Goal: Information Seeking & Learning: Learn about a topic

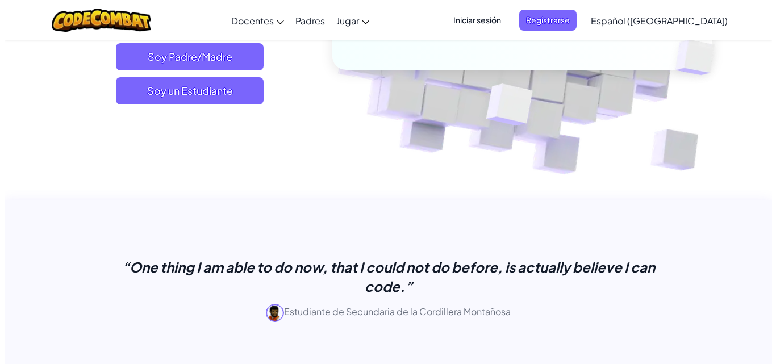
scroll to position [114, 0]
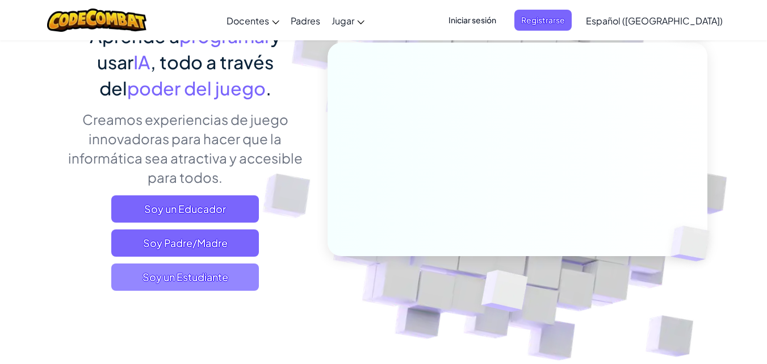
click at [203, 281] on span "Soy un Estudiante" at bounding box center [185, 277] width 148 height 27
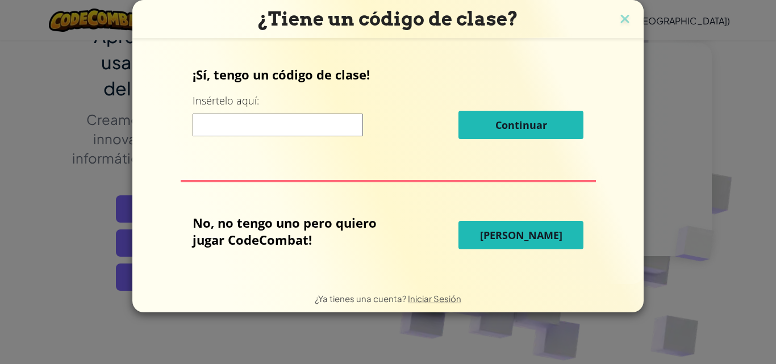
click at [507, 244] on button "[PERSON_NAME]" at bounding box center [520, 235] width 125 height 28
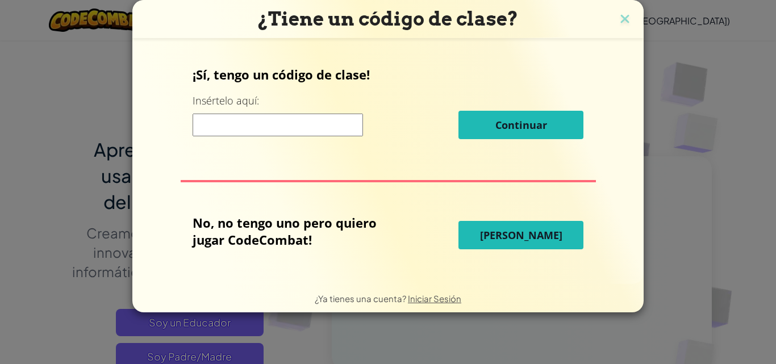
click at [508, 232] on span "[PERSON_NAME]" at bounding box center [521, 235] width 82 height 14
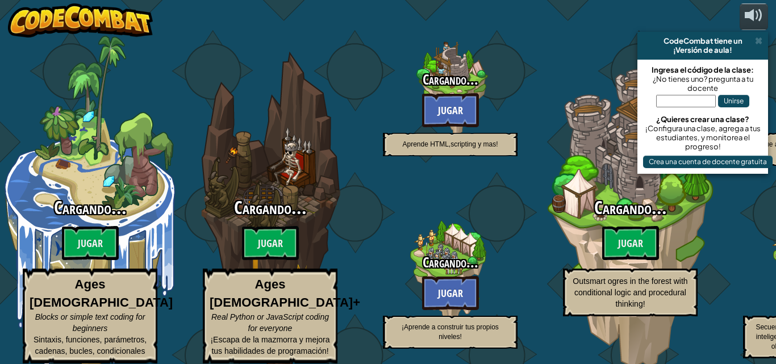
select select "es-419"
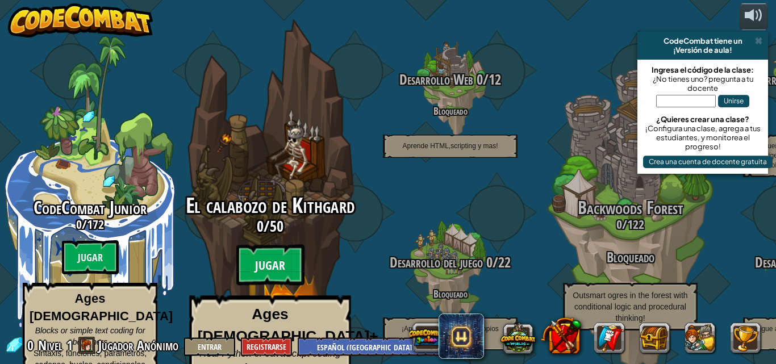
click at [273, 261] on btn "Jugar" at bounding box center [270, 265] width 68 height 41
select select "es-419"
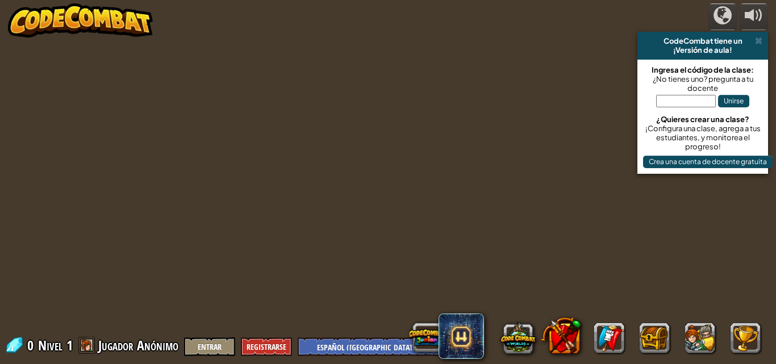
select select "es-419"
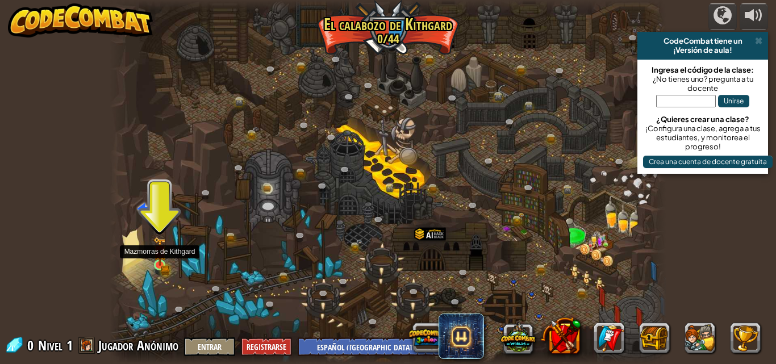
click at [157, 265] on img at bounding box center [159, 251] width 13 height 29
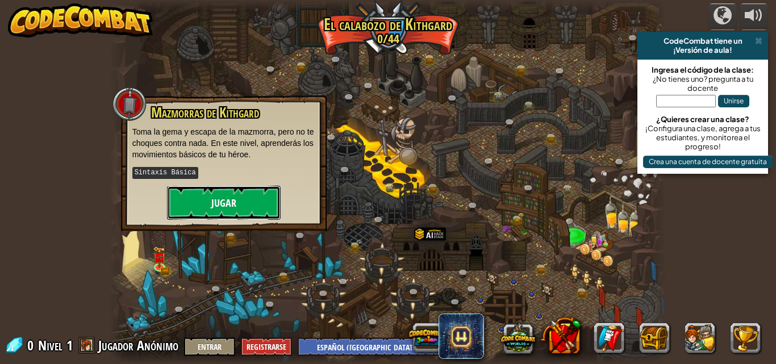
click at [228, 198] on button "Jugar" at bounding box center [224, 203] width 114 height 34
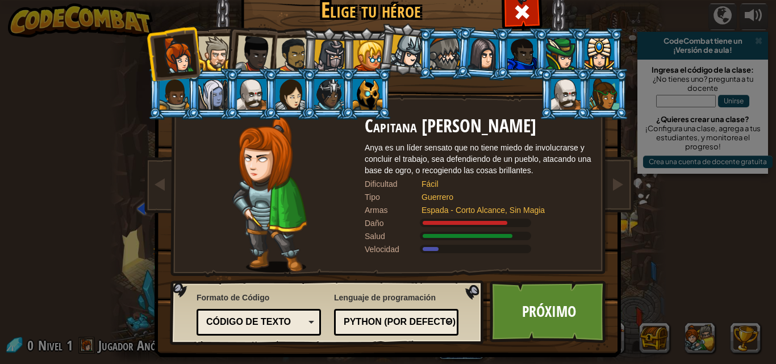
click at [357, 93] on div at bounding box center [368, 94] width 30 height 31
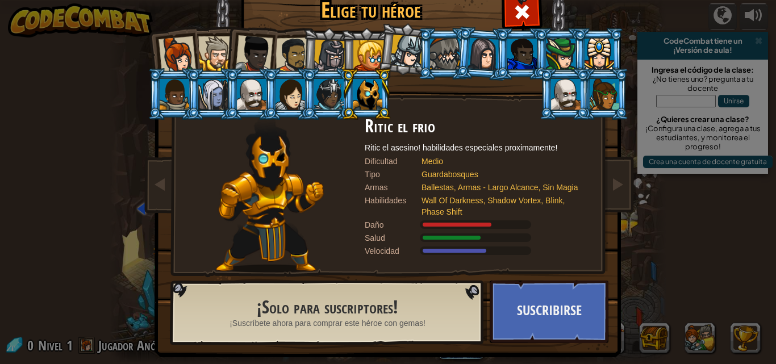
click at [329, 56] on div at bounding box center [330, 56] width 32 height 32
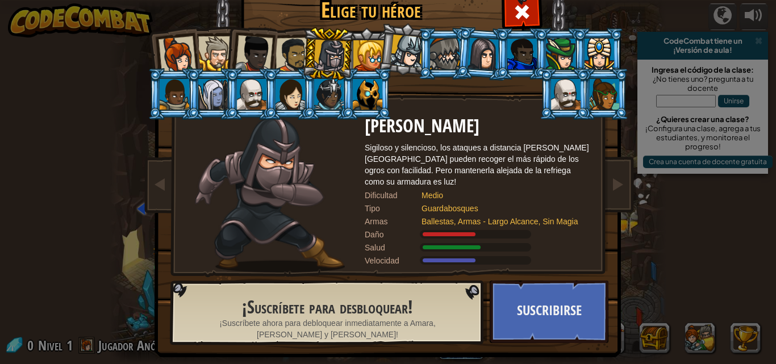
click at [572, 87] on div at bounding box center [566, 94] width 30 height 31
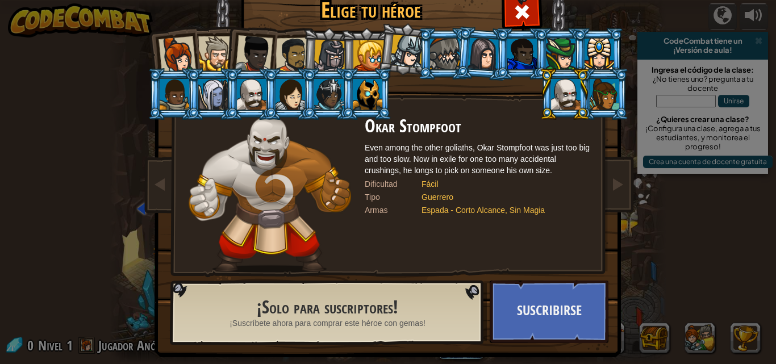
click at [219, 53] on div at bounding box center [215, 53] width 35 height 35
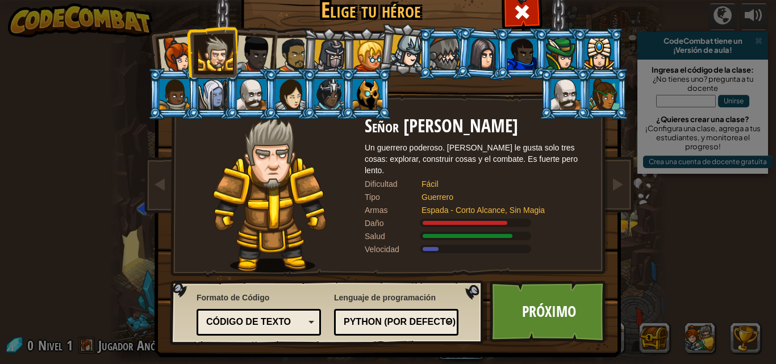
click at [371, 86] on div at bounding box center [368, 94] width 30 height 31
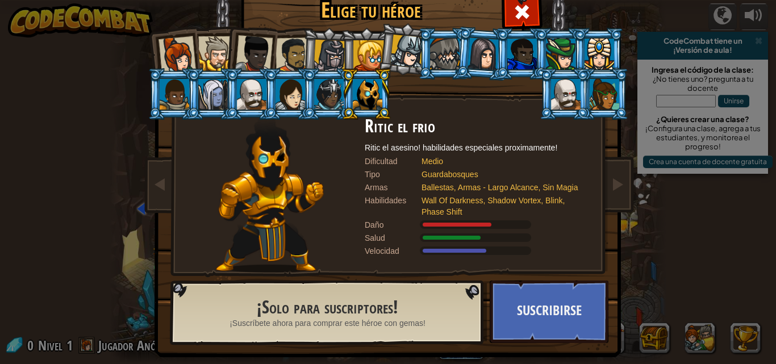
click at [280, 87] on div at bounding box center [290, 94] width 30 height 31
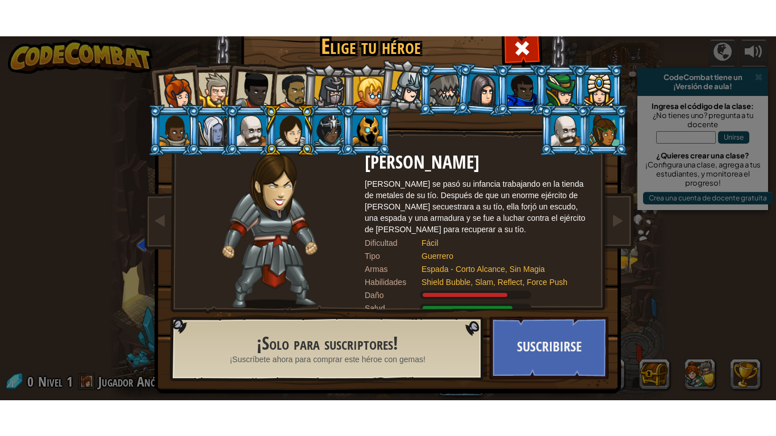
scroll to position [10, 0]
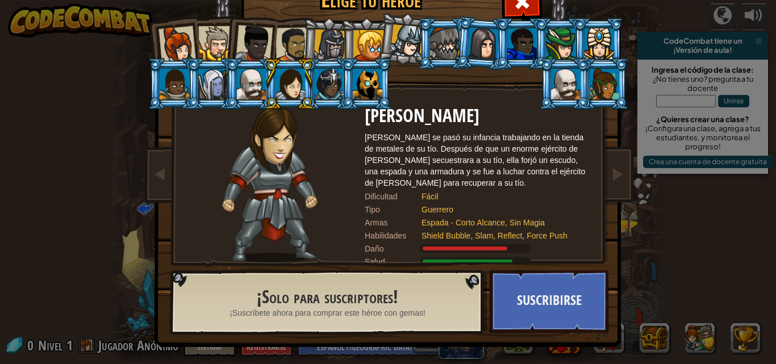
click at [360, 78] on div at bounding box center [368, 84] width 30 height 31
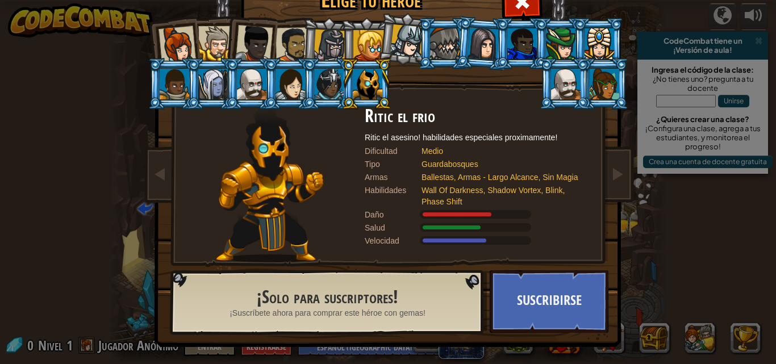
click at [315, 43] on div at bounding box center [330, 46] width 32 height 32
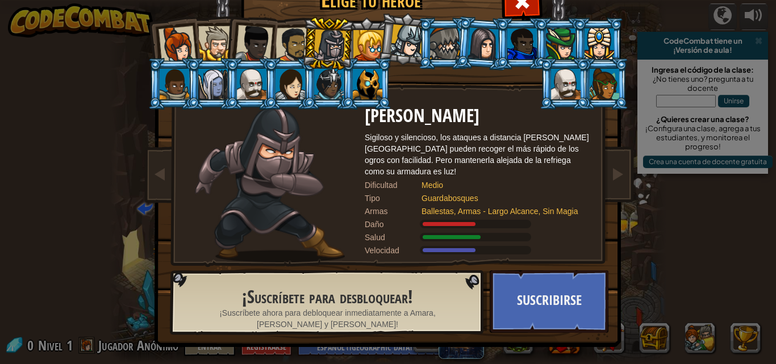
click at [353, 77] on div at bounding box center [368, 84] width 30 height 31
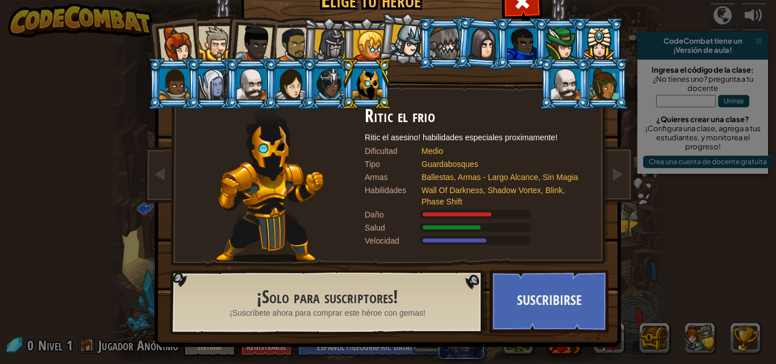
click at [331, 40] on div at bounding box center [330, 46] width 32 height 32
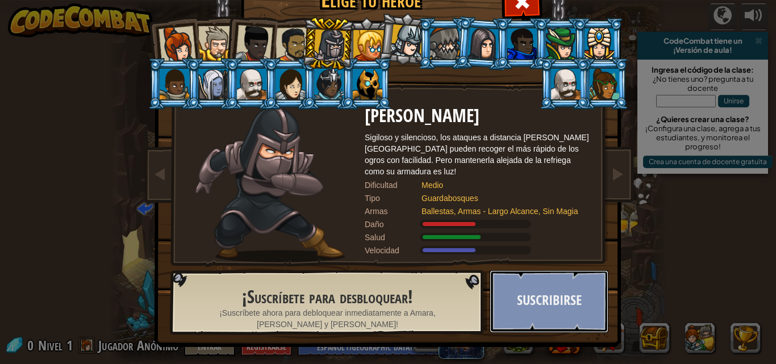
click at [565, 294] on button "Suscribirse" at bounding box center [549, 301] width 119 height 62
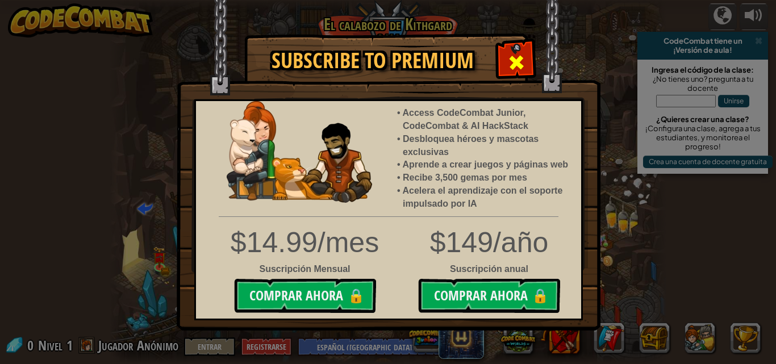
click at [509, 56] on span at bounding box center [516, 62] width 18 height 18
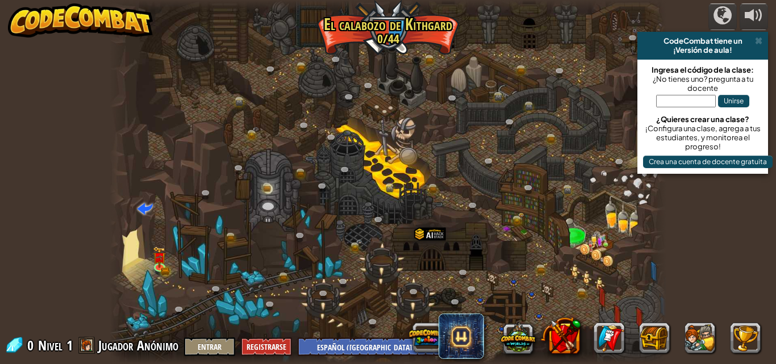
click at [410, 172] on div at bounding box center [388, 182] width 557 height 364
drag, startPoint x: 314, startPoint y: 166, endPoint x: 12, endPoint y: 109, distance: 306.4
click at [218, 145] on div at bounding box center [388, 182] width 557 height 364
drag, startPoint x: 106, startPoint y: 31, endPoint x: 120, endPoint y: 16, distance: 21.3
click at [118, 18] on div "powered by CodeCombat tiene un ¡Versión de aula! Ingresa el código de la clase:…" at bounding box center [388, 182] width 776 height 364
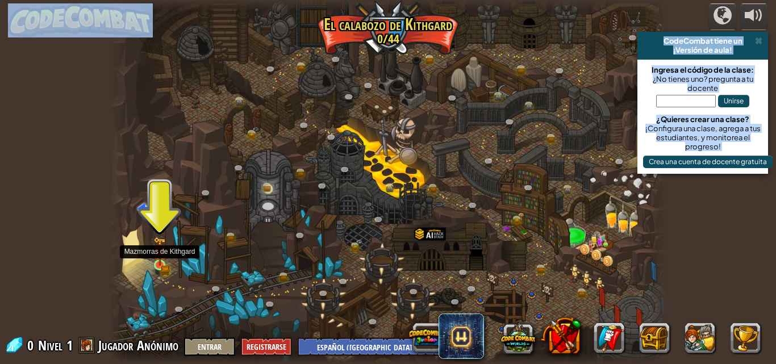
click at [161, 261] on img at bounding box center [159, 251] width 13 height 29
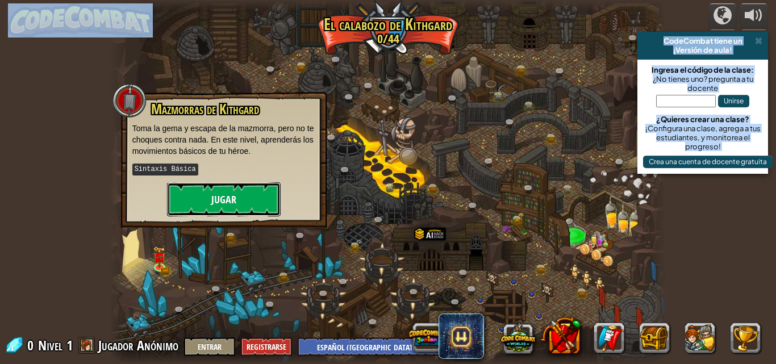
click at [236, 188] on button "Jugar" at bounding box center [224, 199] width 114 height 34
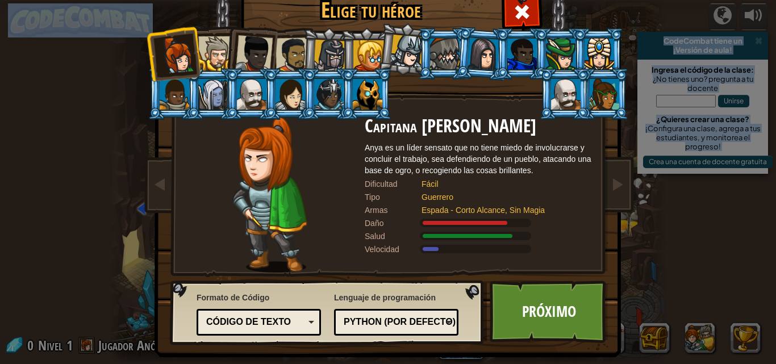
click at [321, 47] on div at bounding box center [330, 56] width 32 height 32
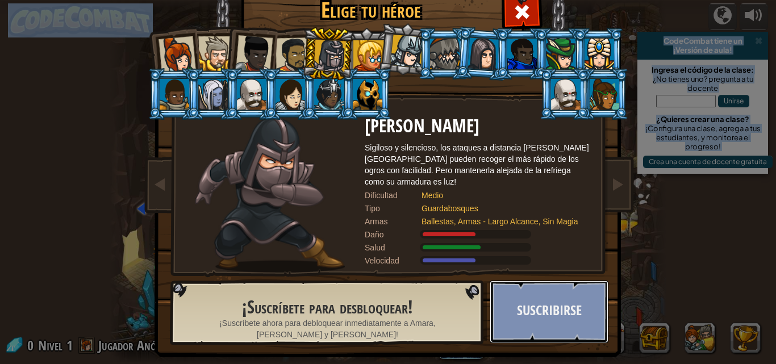
click at [533, 307] on button "Suscribirse" at bounding box center [549, 312] width 119 height 62
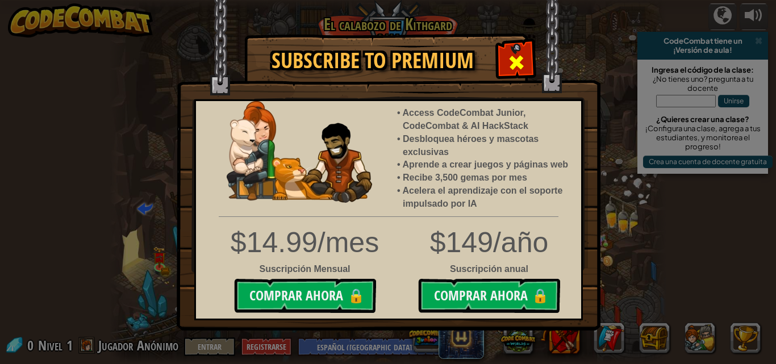
click at [503, 62] on div at bounding box center [516, 61] width 36 height 36
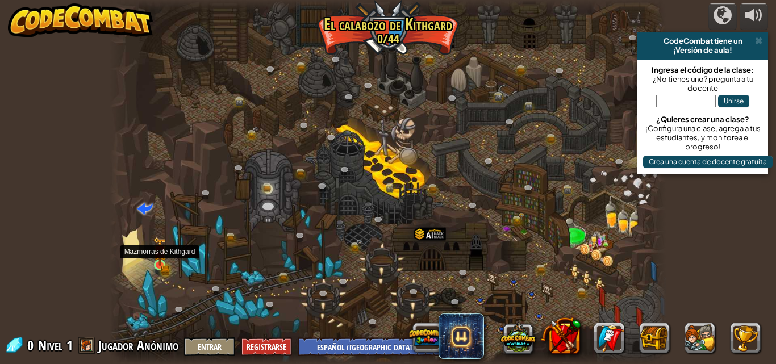
click at [161, 261] on img at bounding box center [159, 251] width 13 height 29
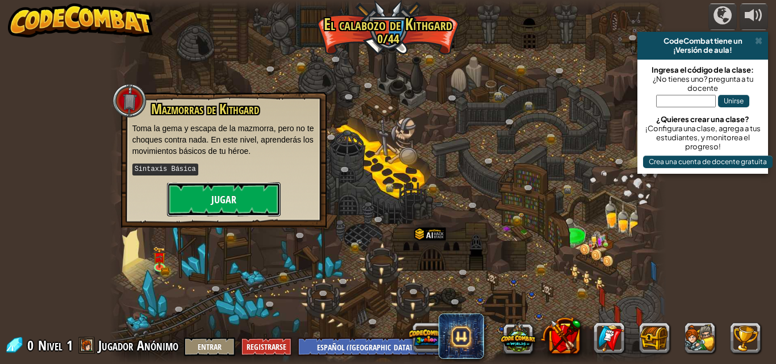
click at [204, 198] on button "Jugar" at bounding box center [224, 199] width 114 height 34
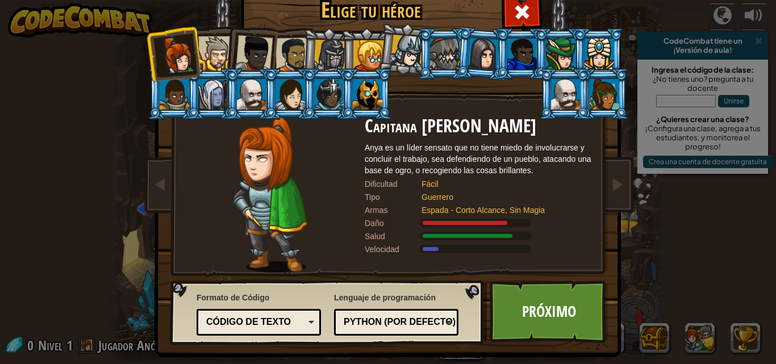
click at [217, 52] on div at bounding box center [215, 53] width 35 height 35
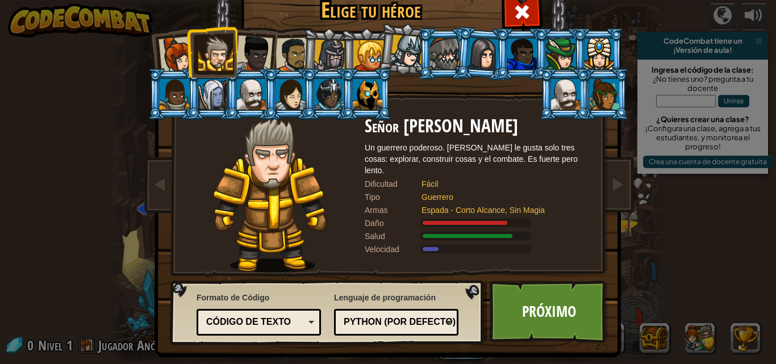
click at [254, 53] on div at bounding box center [253, 53] width 37 height 37
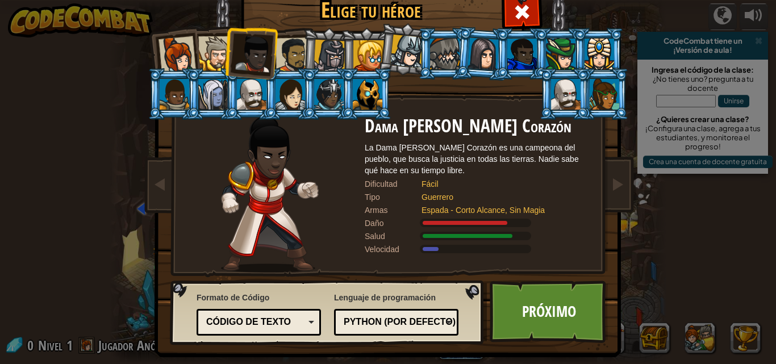
click at [301, 52] on li at bounding box center [328, 54] width 54 height 55
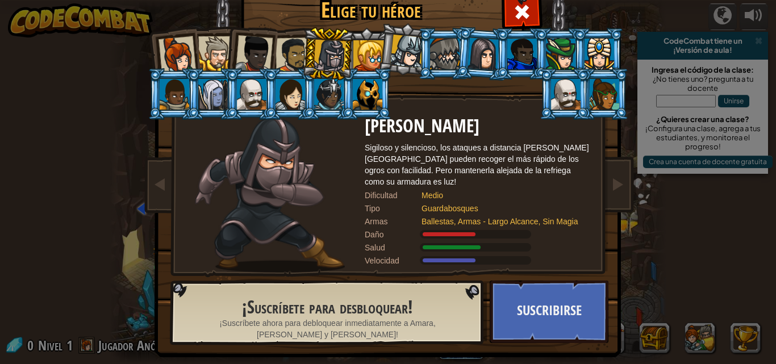
click at [291, 53] on div at bounding box center [292, 54] width 35 height 35
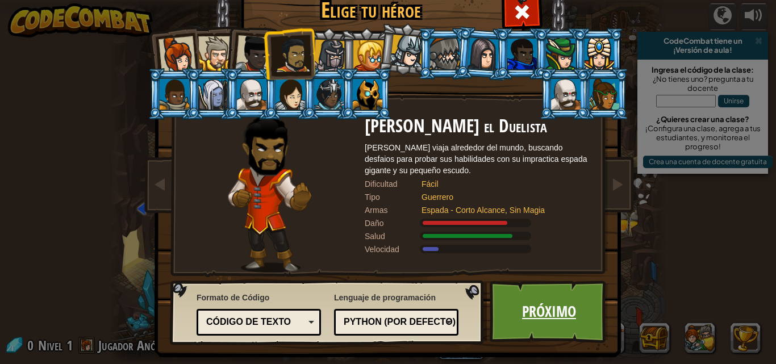
click at [565, 305] on link "Próximo" at bounding box center [549, 312] width 119 height 62
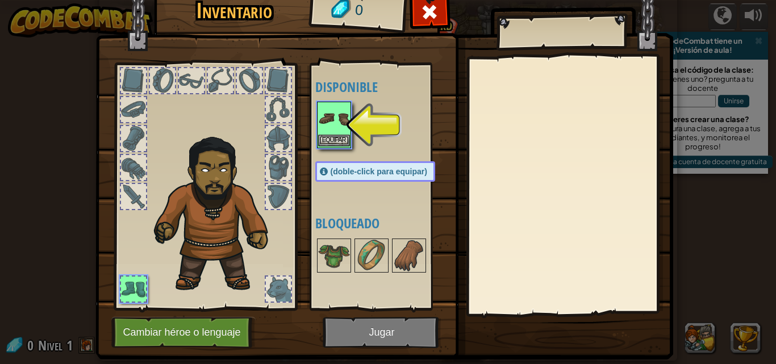
click at [322, 114] on img at bounding box center [334, 119] width 32 height 32
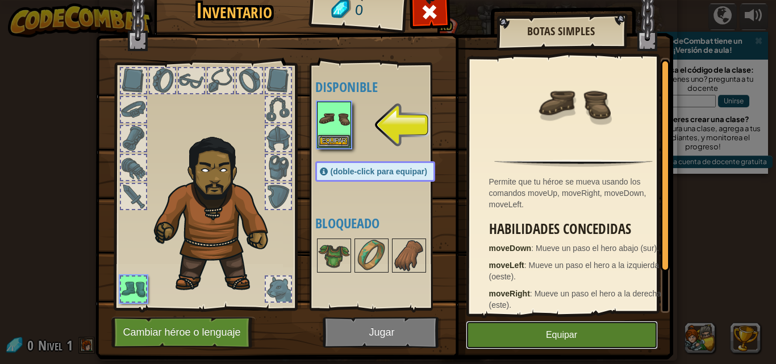
click at [598, 326] on button "Equipar" at bounding box center [562, 335] width 192 height 28
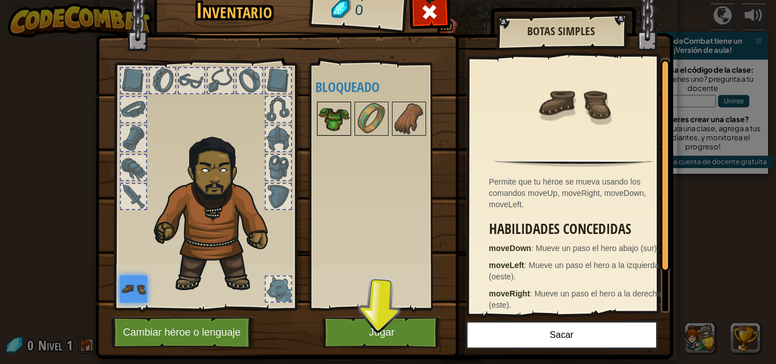
click at [327, 112] on img at bounding box center [334, 119] width 32 height 32
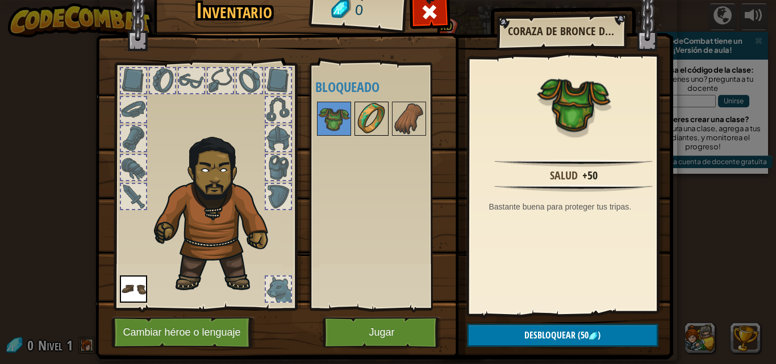
click at [364, 107] on img at bounding box center [372, 119] width 32 height 32
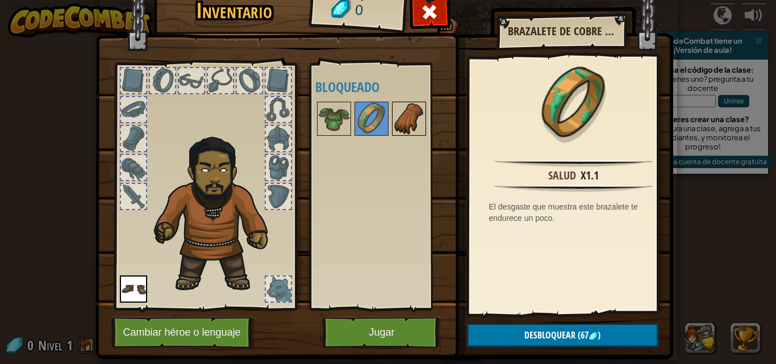
click at [393, 114] on img at bounding box center [409, 119] width 32 height 32
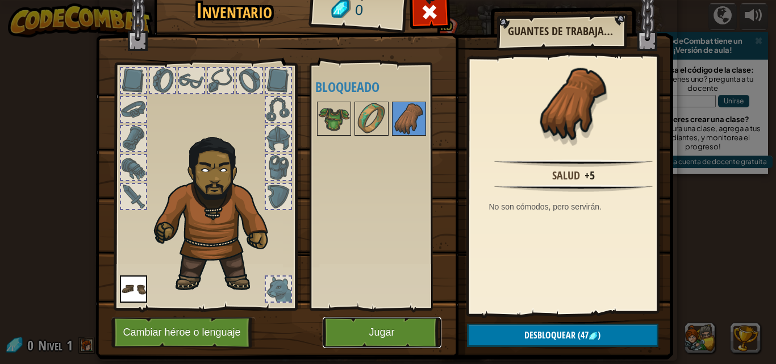
click at [358, 327] on button "Jugar" at bounding box center [382, 332] width 119 height 31
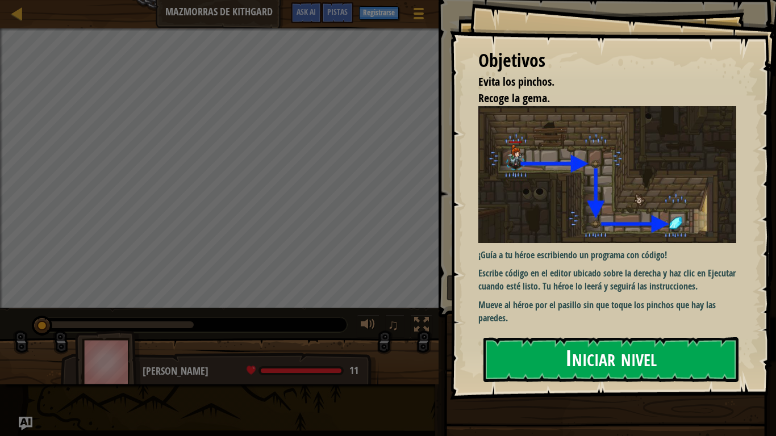
click at [597, 343] on button "Iniciar nivel" at bounding box center [610, 359] width 255 height 45
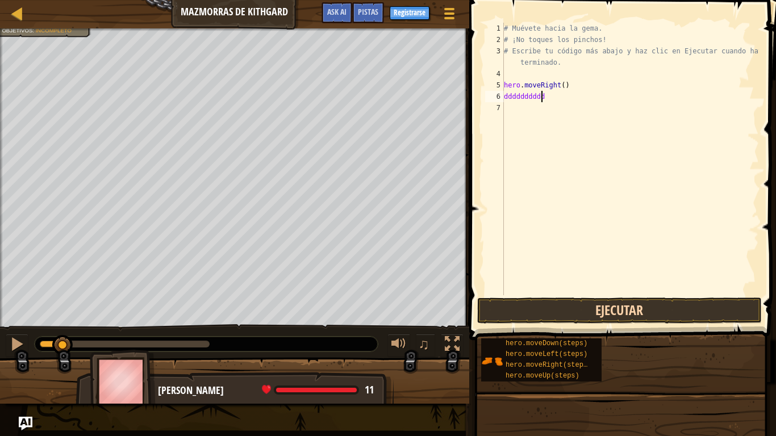
scroll to position [5, 2]
click at [629, 307] on button "Ejecutar" at bounding box center [619, 311] width 285 height 26
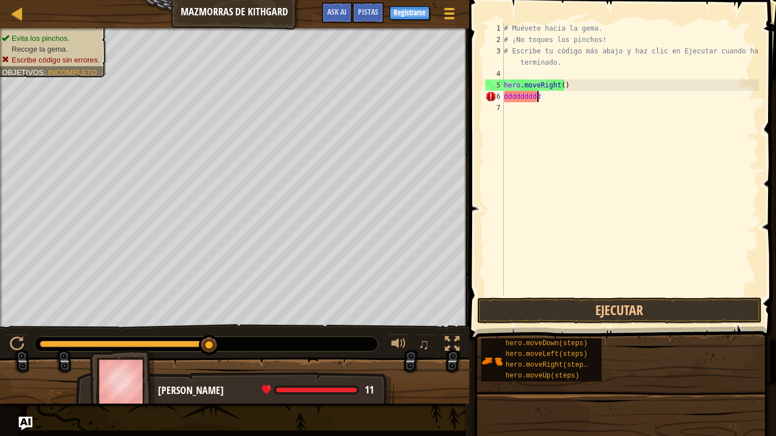
scroll to position [5, 1]
type textarea "d"
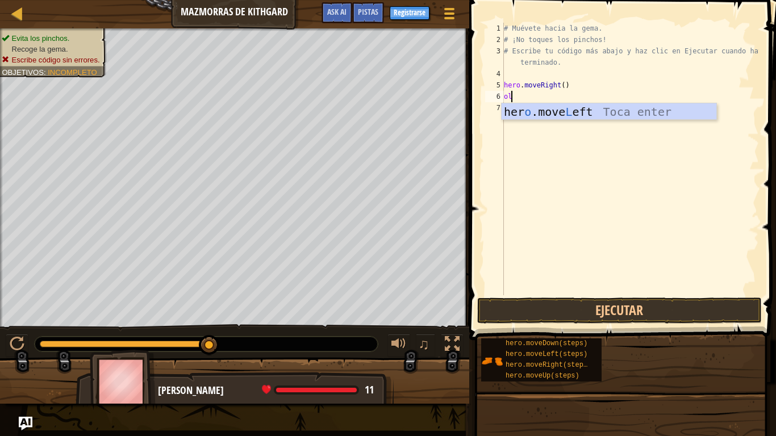
type textarea "ola"
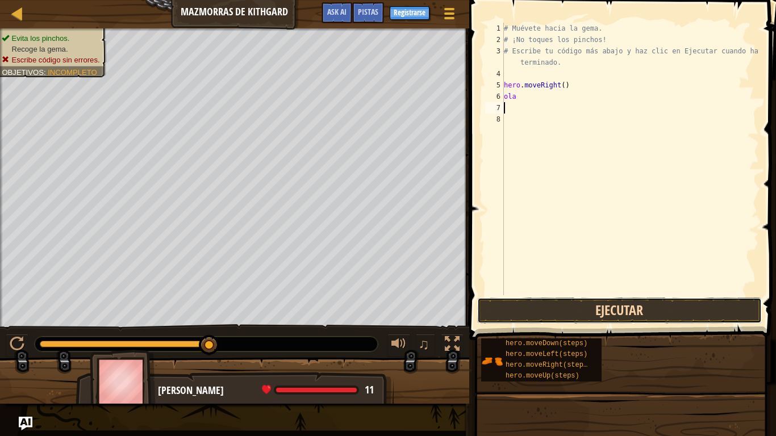
click at [594, 307] on button "Ejecutar" at bounding box center [619, 311] width 285 height 26
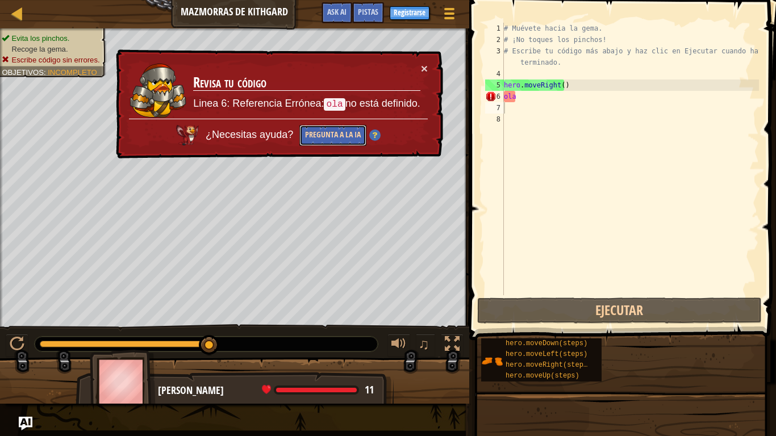
click at [324, 141] on button "Pregunta a la IA" at bounding box center [332, 135] width 67 height 21
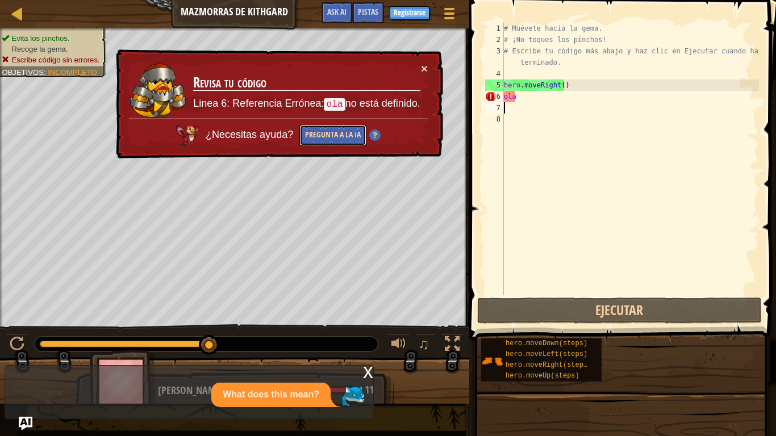
click at [326, 137] on button "Pregunta a la IA" at bounding box center [332, 135] width 67 height 21
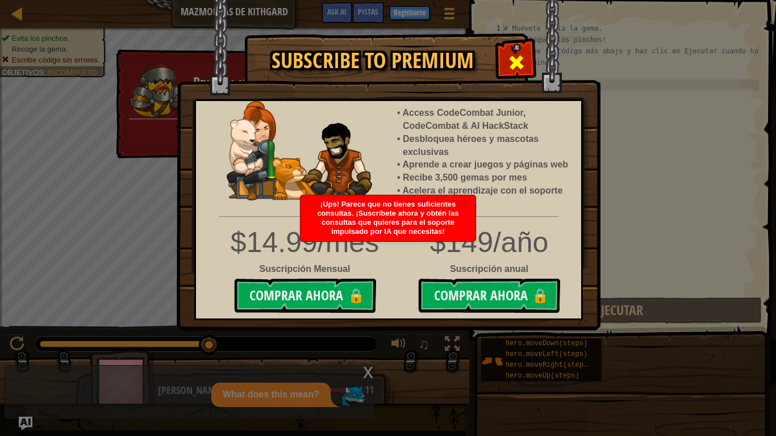
click at [512, 63] on span at bounding box center [516, 62] width 18 height 18
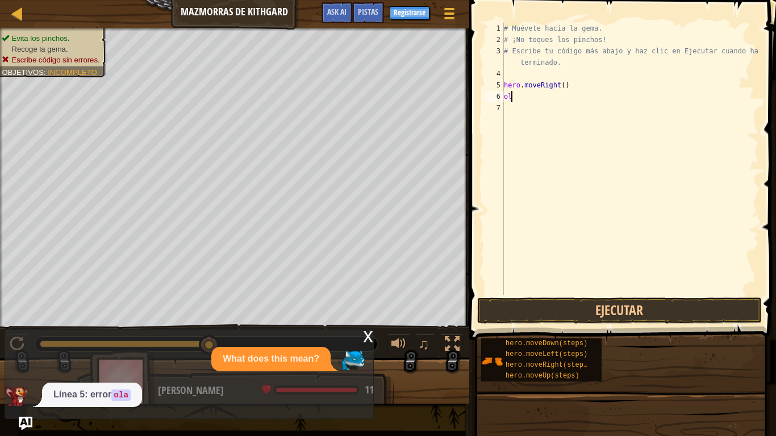
type textarea "o"
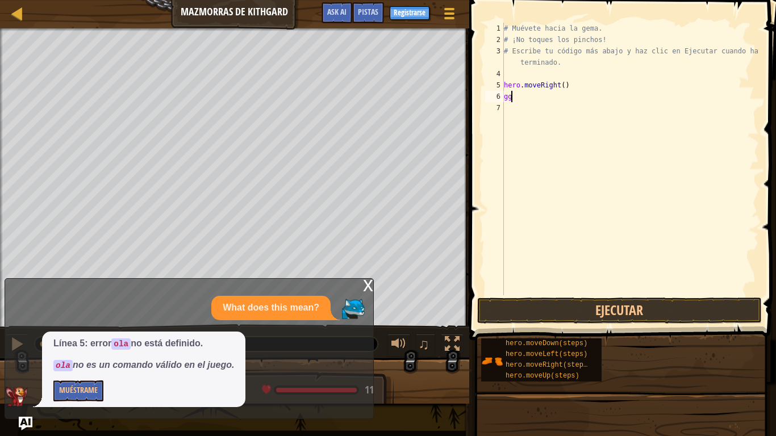
type textarea "g"
click at [207, 279] on div "Mapa Mazmorras de Kithgard Menú del Juego Listo Registrarse Pistas Ask AI 1 2 3…" at bounding box center [388, 218] width 776 height 436
click at [71, 363] on button "Muéstrame" at bounding box center [78, 391] width 50 height 21
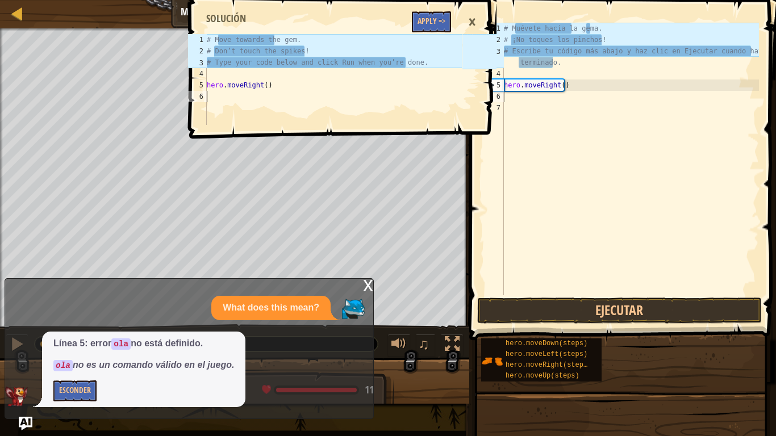
click at [337, 229] on div "1 2 3 4 5 6 # Move towards the gem. # Don’t touch the spikes! # Type your code …" at bounding box center [341, 218] width 310 height 436
click at [340, 228] on div "1 2 3 4 5 6 # Move towards the gem. # Don’t touch the spikes! # Type your code …" at bounding box center [341, 218] width 310 height 436
click at [587, 312] on button "Ejecutar" at bounding box center [619, 311] width 285 height 26
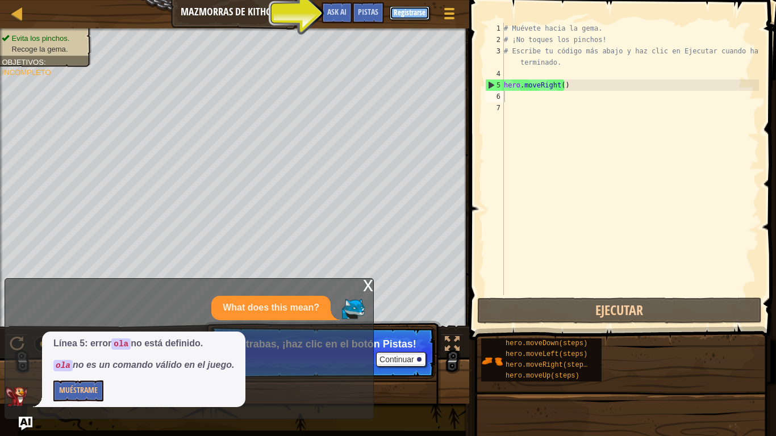
click at [416, 9] on button "Registrarse" at bounding box center [410, 13] width 40 height 14
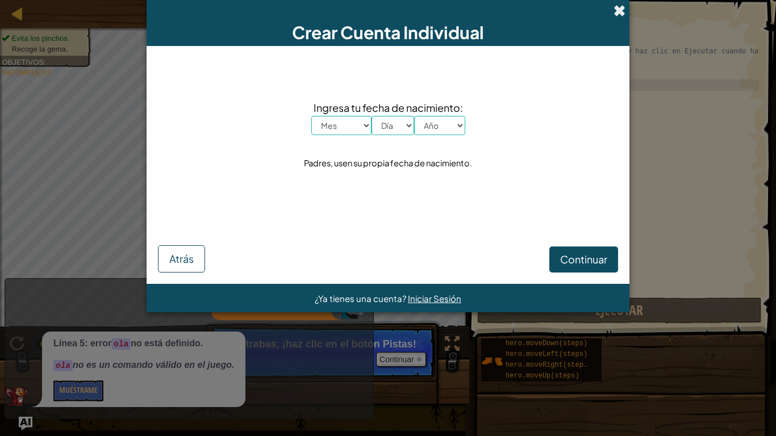
click at [616, 11] on span at bounding box center [619, 11] width 12 height 12
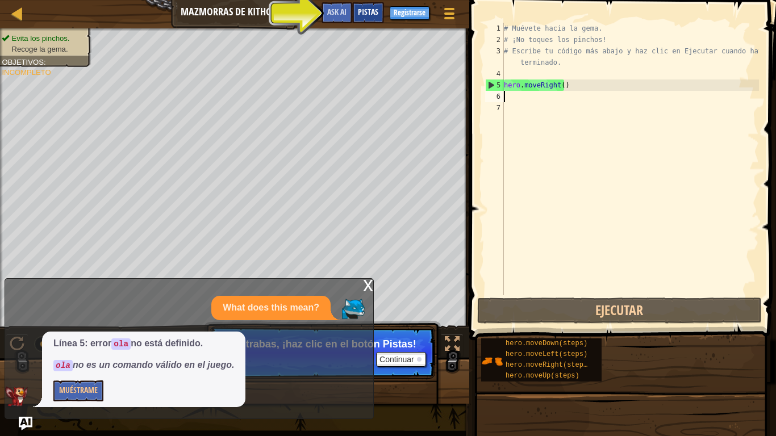
click at [363, 11] on span "Pistas" at bounding box center [368, 11] width 20 height 11
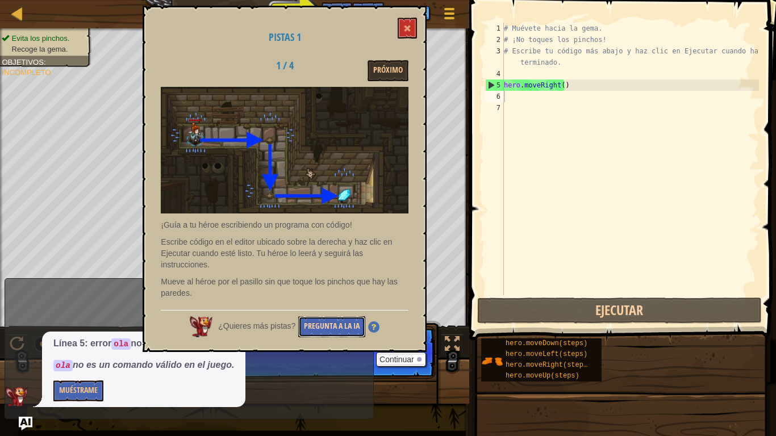
click at [329, 319] on button "Pregunta a la IA" at bounding box center [331, 326] width 67 height 21
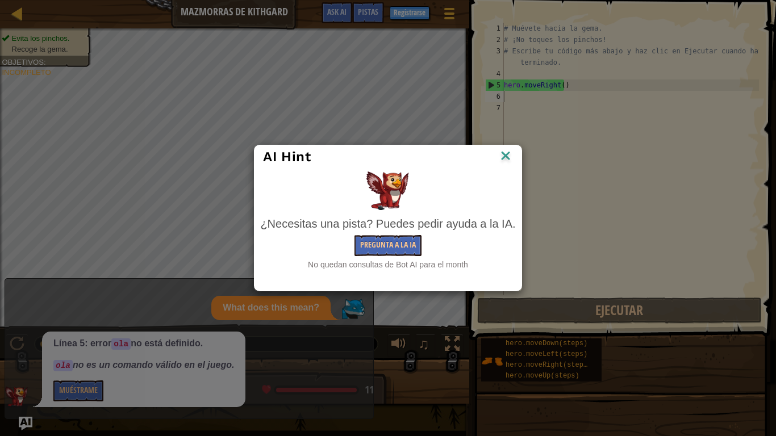
click at [512, 156] on img at bounding box center [505, 156] width 15 height 17
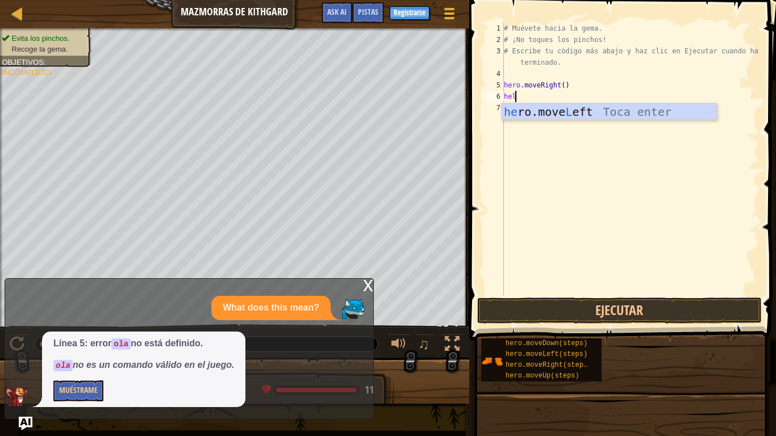
scroll to position [5, 1]
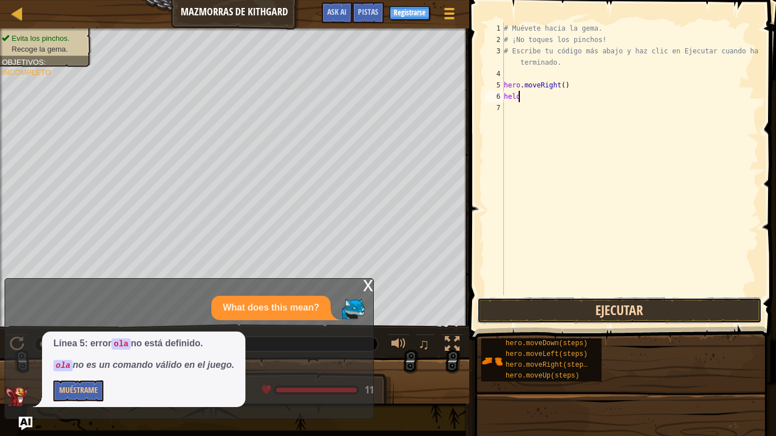
click at [621, 309] on button "Ejecutar" at bounding box center [619, 311] width 285 height 26
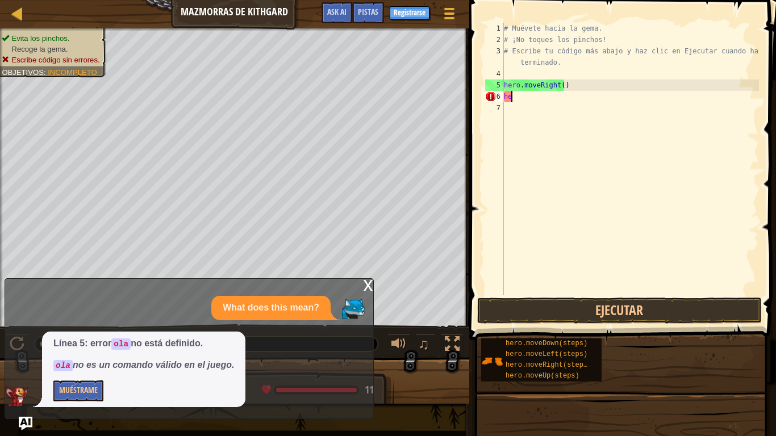
scroll to position [5, 0]
type textarea "h"
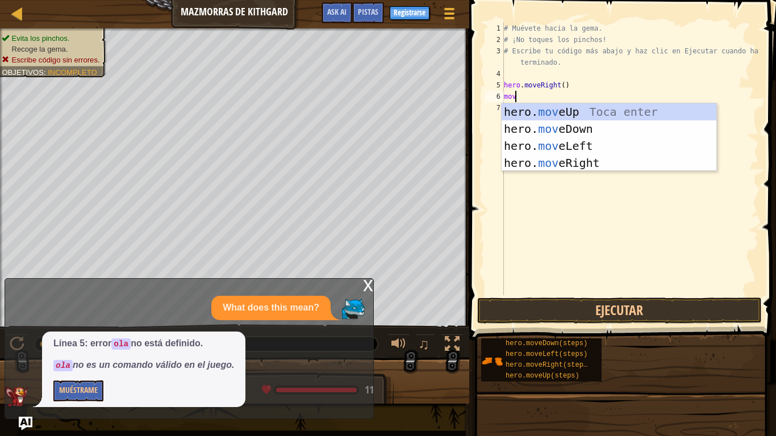
type textarea "move"
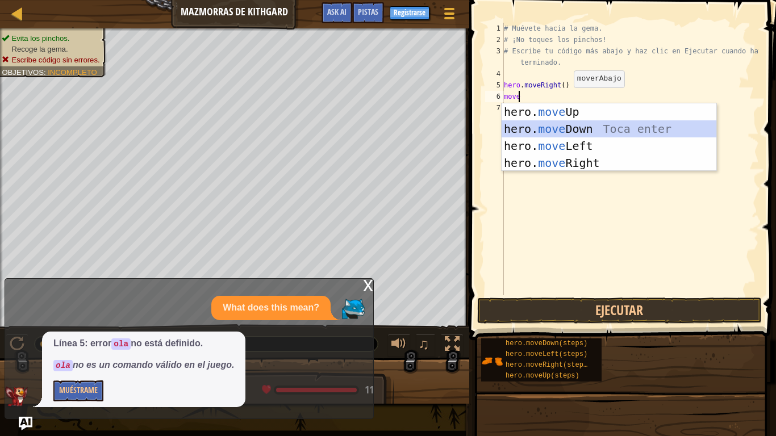
click at [570, 123] on div "hero. move Up Toca enter hero. move Down Toca enter hero. move Left Toca enter …" at bounding box center [608, 154] width 215 height 102
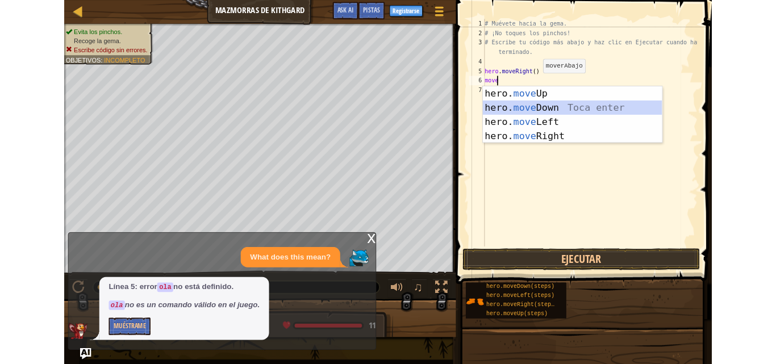
scroll to position [5, 0]
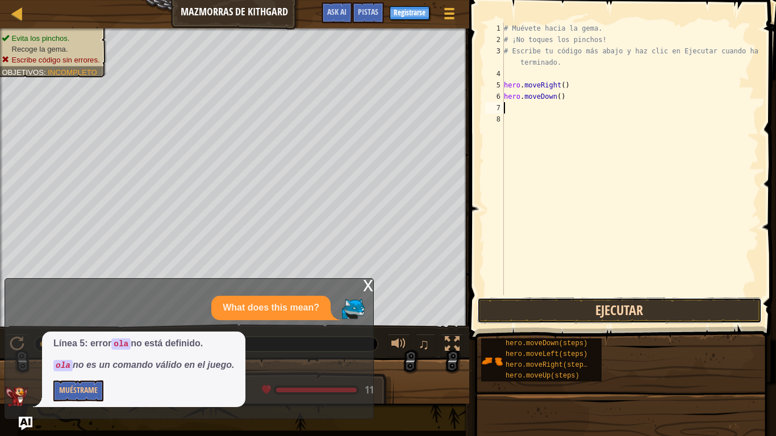
click at [577, 311] on button "Ejecutar" at bounding box center [619, 311] width 285 height 26
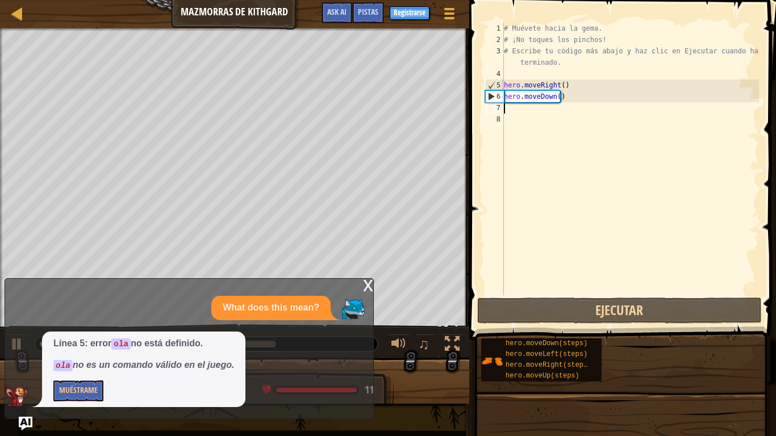
click at [517, 113] on div "# Muévete hacia la gema. # ¡No toques los pinchos! # Escribe tu código más abaj…" at bounding box center [629, 170] width 257 height 295
click at [515, 108] on div "# Muévete hacia la gema. # ¡No toques los pinchos! # Escribe tu código más abaj…" at bounding box center [629, 170] width 257 height 295
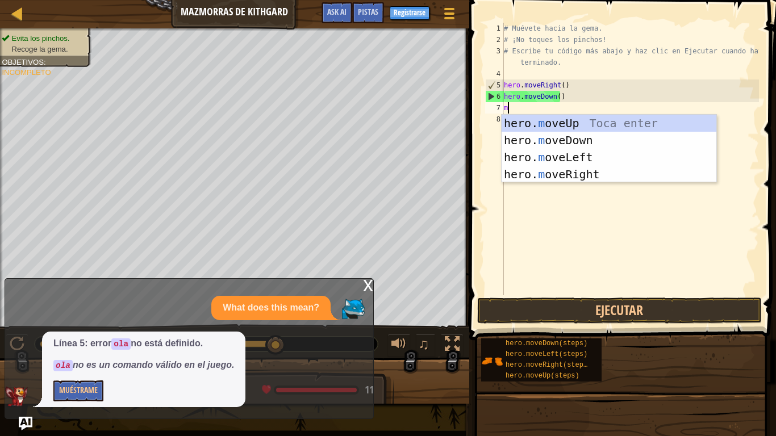
type textarea "mo"
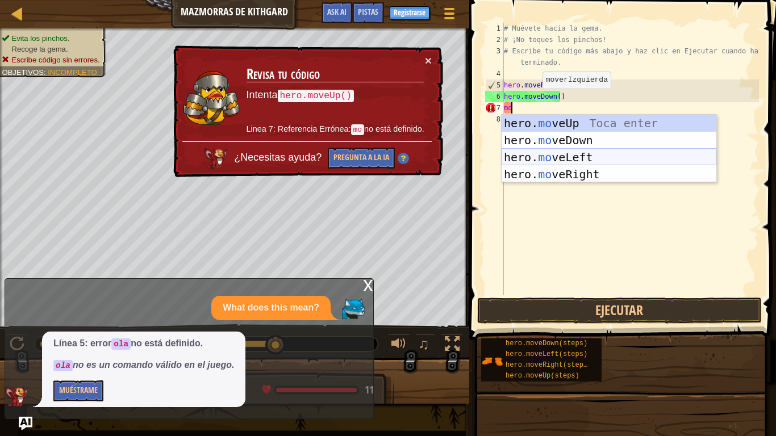
click at [555, 155] on div "hero. mo veUp Toca enter hero. mo veDown Toca enter hero. mo veLeft Toca enter …" at bounding box center [608, 166] width 215 height 102
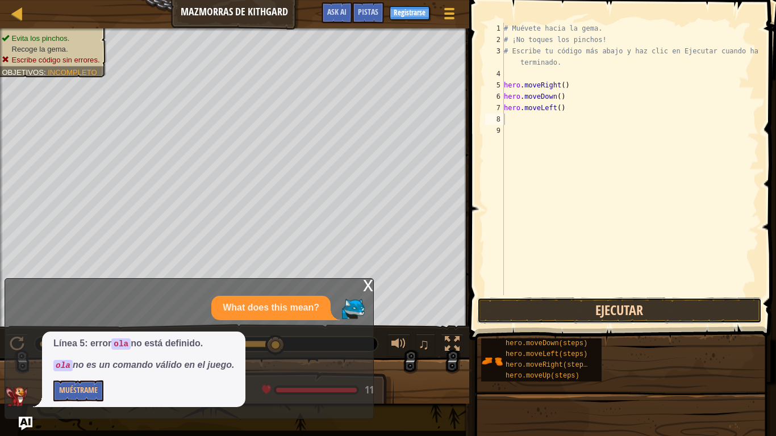
click at [579, 312] on button "Ejecutar" at bounding box center [619, 311] width 285 height 26
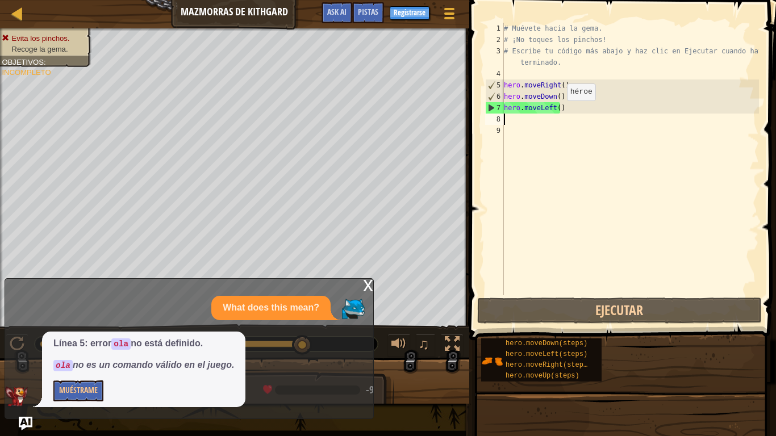
click at [557, 112] on div "# Muévete hacia la gema. # ¡No toques los pinchos! # Escribe tu código más abaj…" at bounding box center [629, 170] width 257 height 295
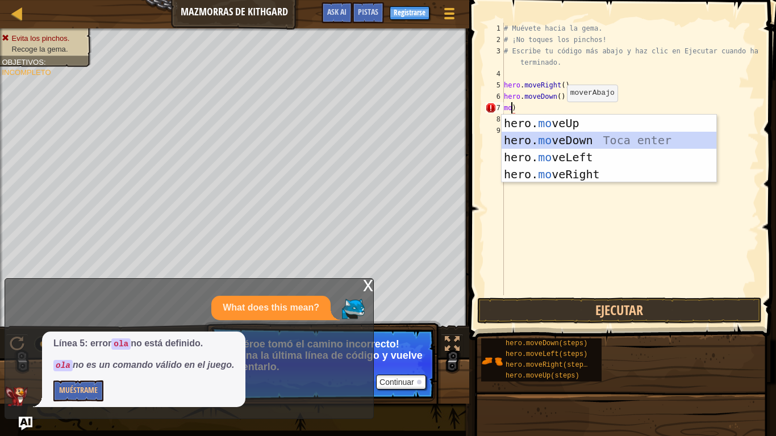
click at [548, 135] on div "hero. mo veUp Toca enter hero. mo veDown Toca enter hero. mo veLeft Toca enter …" at bounding box center [608, 166] width 215 height 102
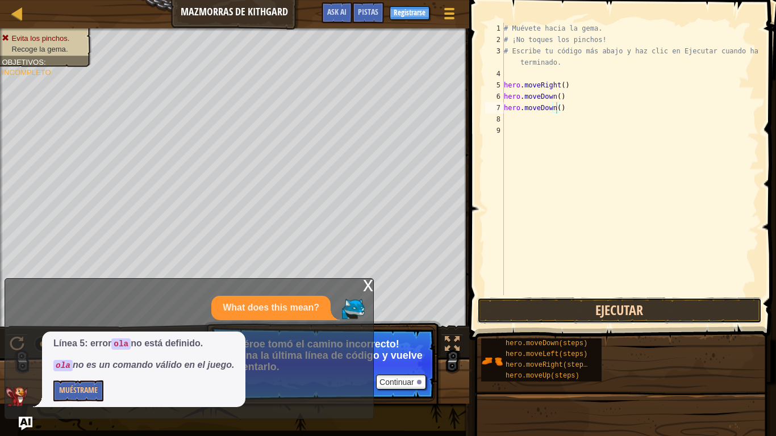
click at [590, 308] on button "Ejecutar" at bounding box center [619, 311] width 285 height 26
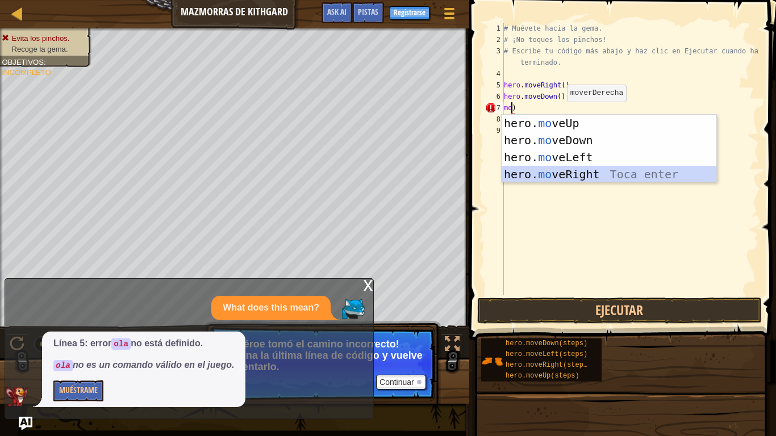
click at [555, 170] on div "hero. mo veUp Toca enter hero. mo veDown Toca enter hero. mo veLeft Toca enter …" at bounding box center [608, 166] width 215 height 102
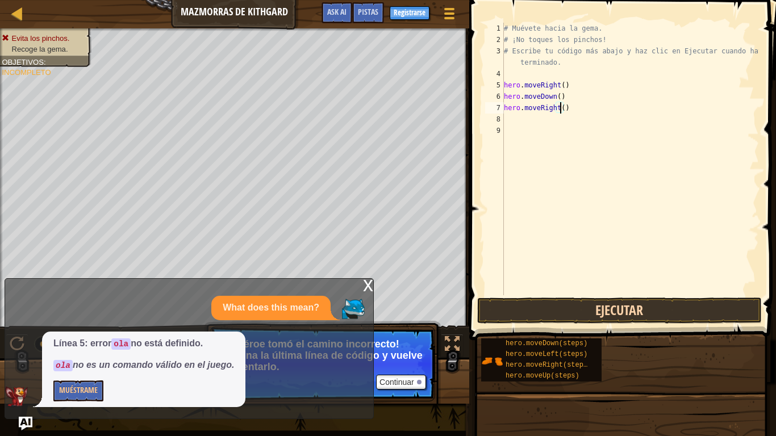
type textarea "hero.moveRight()"
click at [601, 318] on button "Ejecutar" at bounding box center [619, 311] width 285 height 26
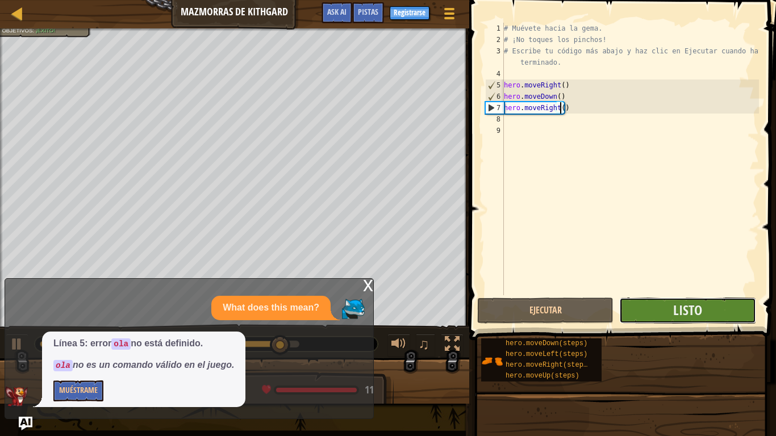
click at [663, 304] on button "Listo" at bounding box center [687, 311] width 136 height 26
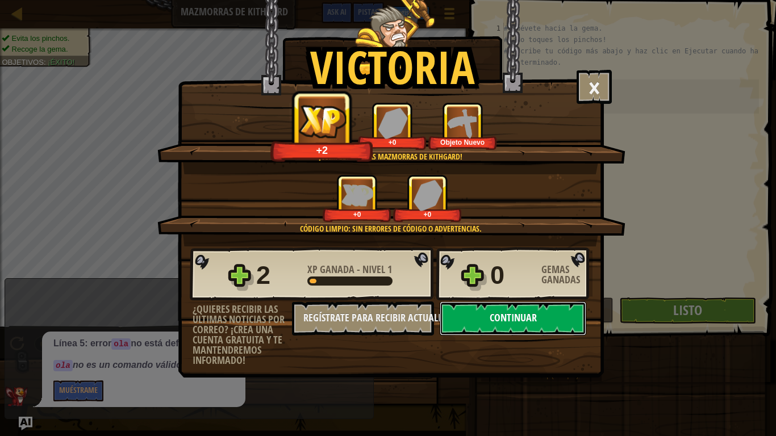
click at [509, 323] on button "Continuar" at bounding box center [513, 319] width 147 height 34
select select "es-419"
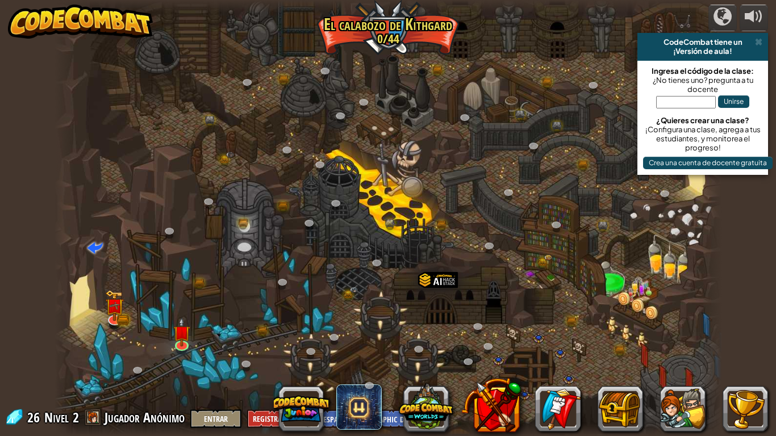
select select "es-419"
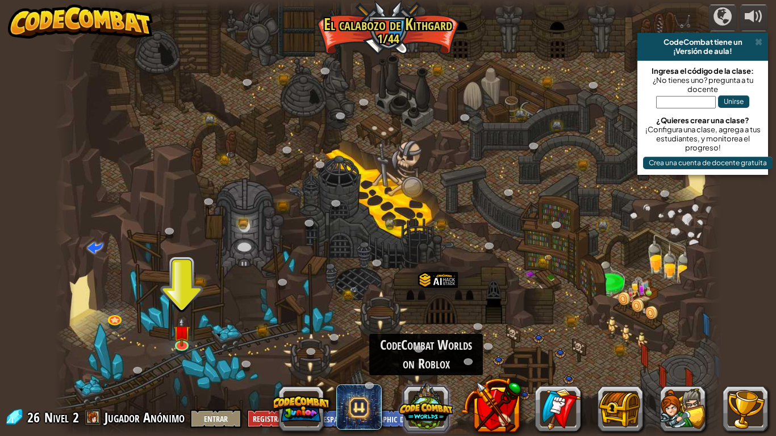
click at [430, 363] on button at bounding box center [426, 407] width 55 height 55
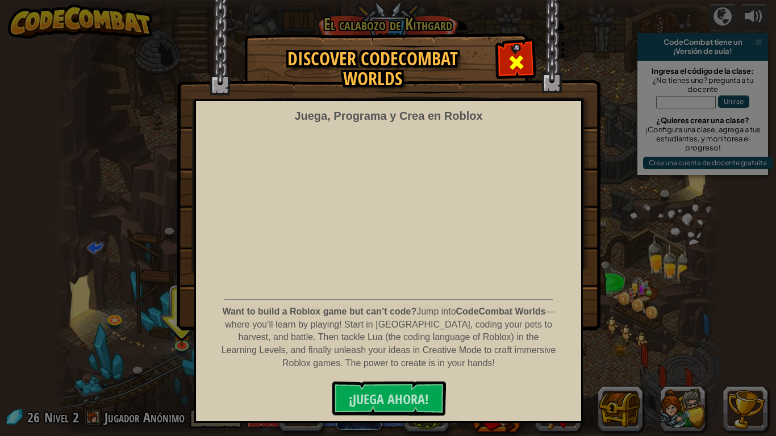
click at [501, 51] on div at bounding box center [516, 61] width 36 height 36
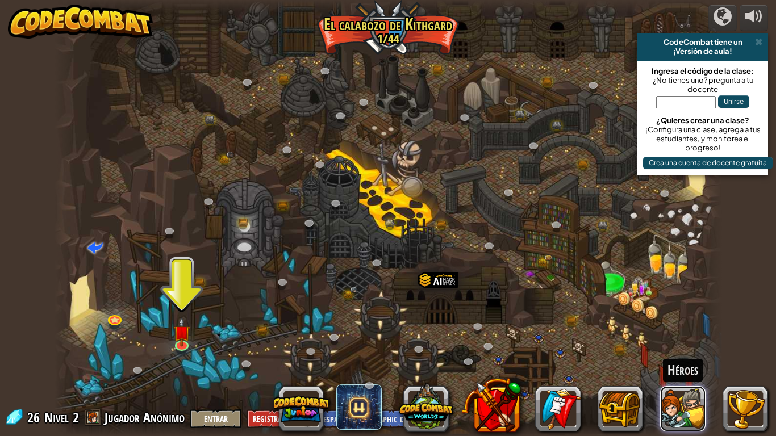
click at [692, 363] on button at bounding box center [682, 408] width 45 height 45
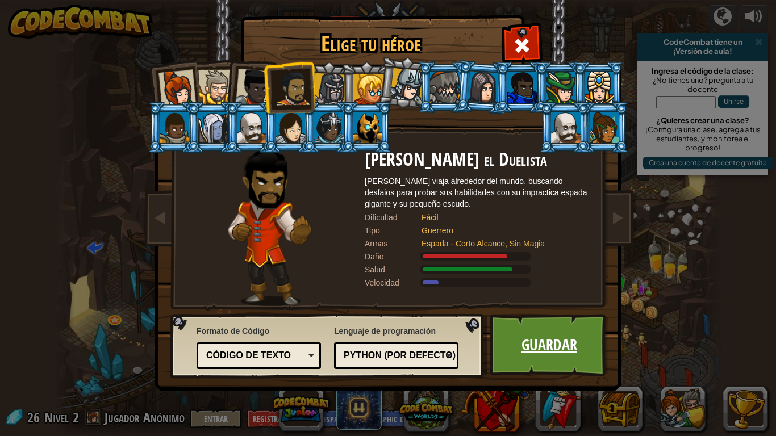
click at [524, 333] on link "Guardar" at bounding box center [549, 345] width 119 height 62
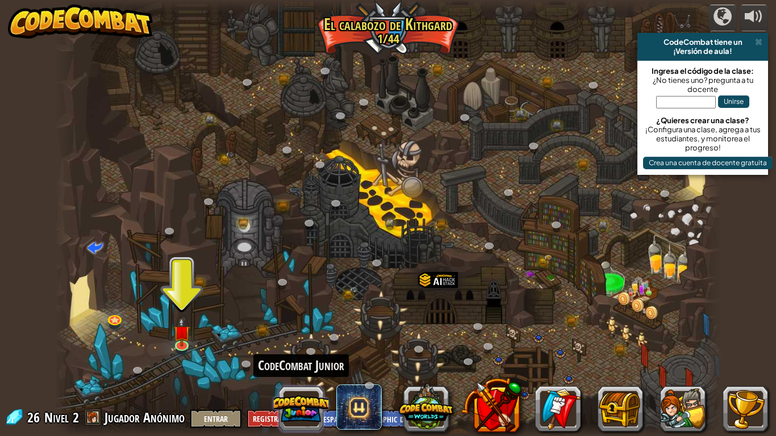
click at [299, 363] on button at bounding box center [301, 409] width 55 height 55
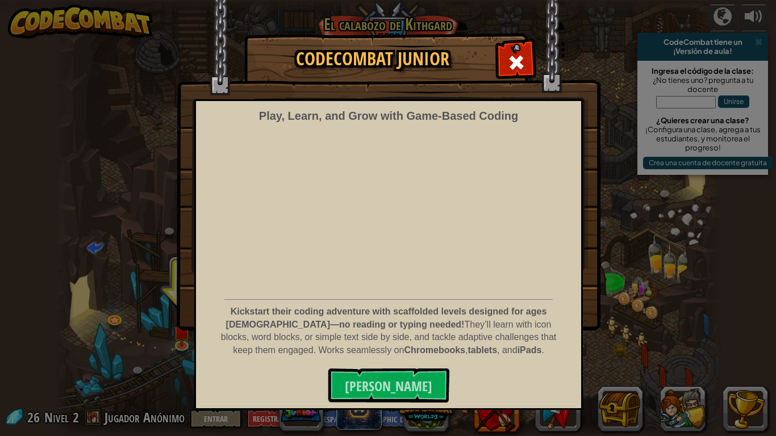
click at [508, 42] on img at bounding box center [389, 165] width 424 height 331
click at [512, 53] on span at bounding box center [516, 62] width 18 height 18
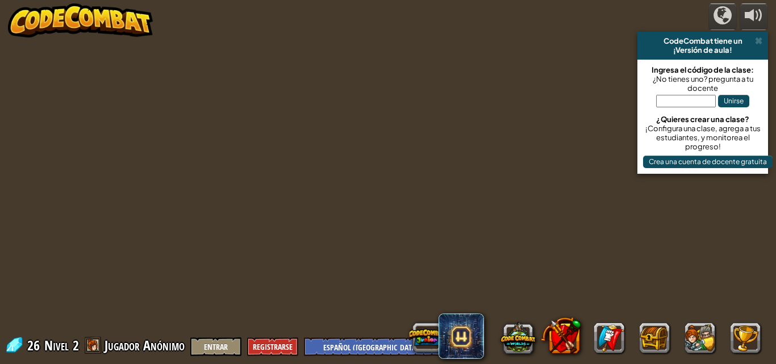
select select "es-419"
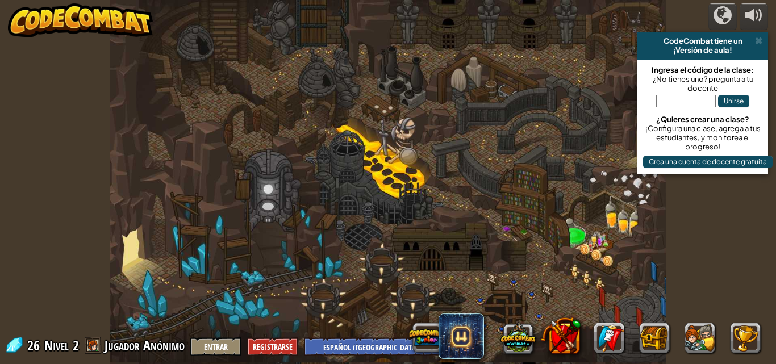
select select "es-419"
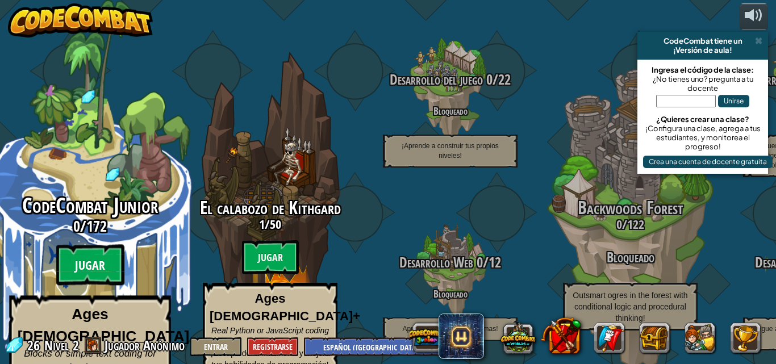
click at [92, 245] on btn "Jugar" at bounding box center [90, 265] width 68 height 41
select select "es-419"
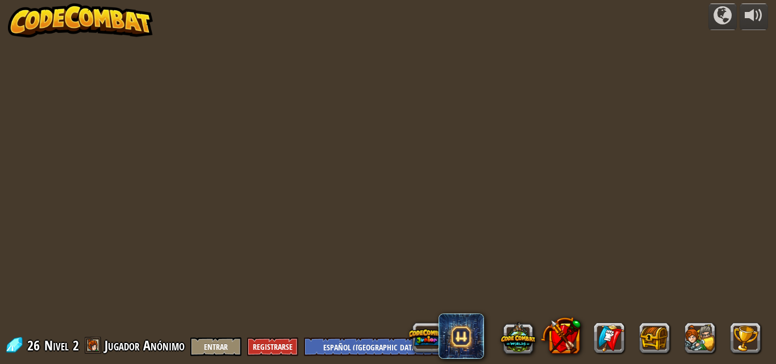
select select "es-419"
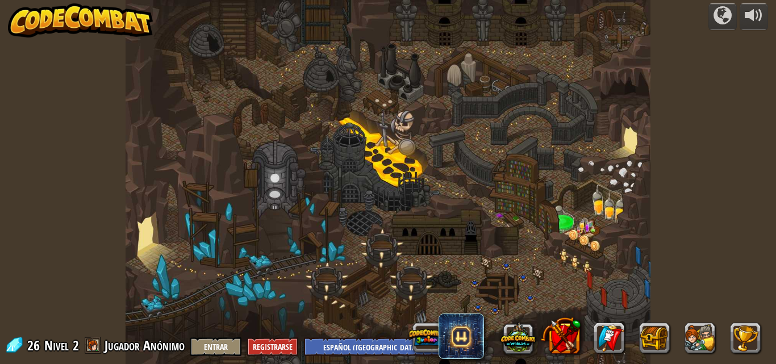
select select "es-419"
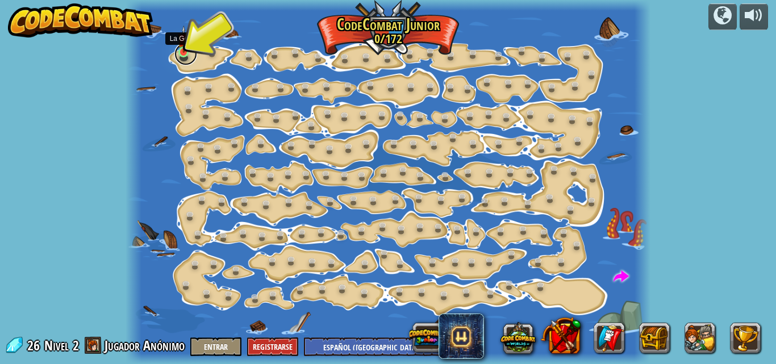
click at [176, 49] on link at bounding box center [185, 54] width 23 height 23
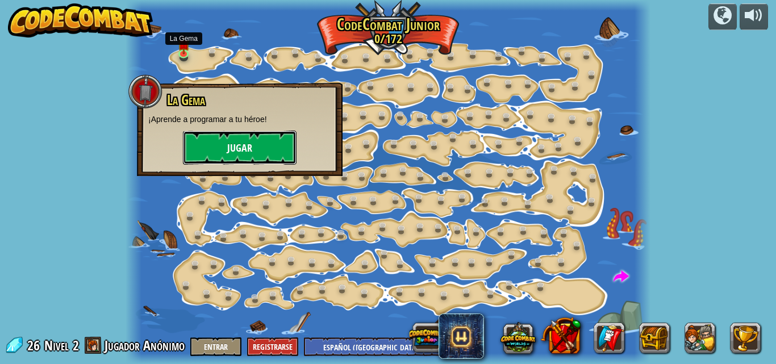
click at [229, 151] on button "Jugar" at bounding box center [240, 148] width 114 height 34
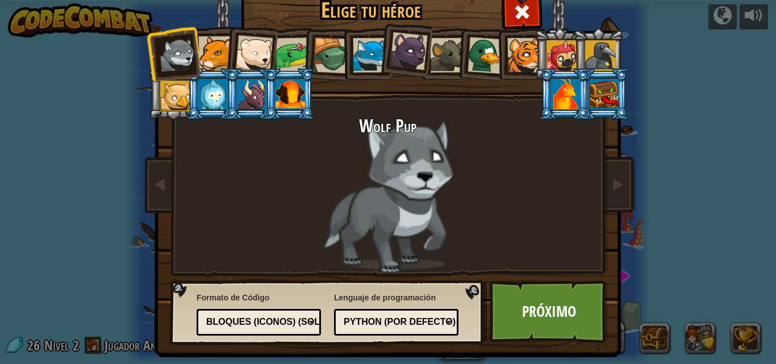
click at [362, 57] on div at bounding box center [370, 55] width 35 height 35
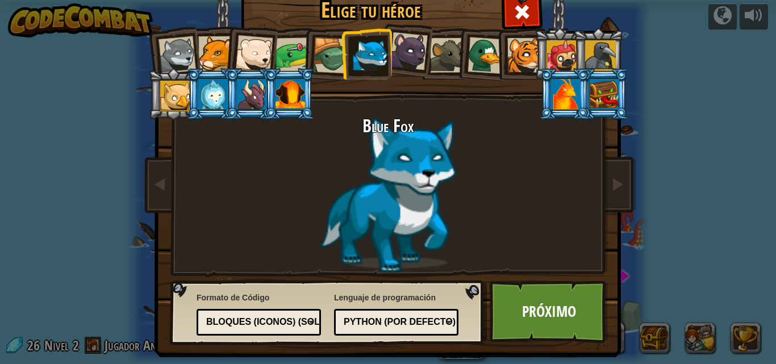
click at [524, 52] on div at bounding box center [524, 55] width 35 height 35
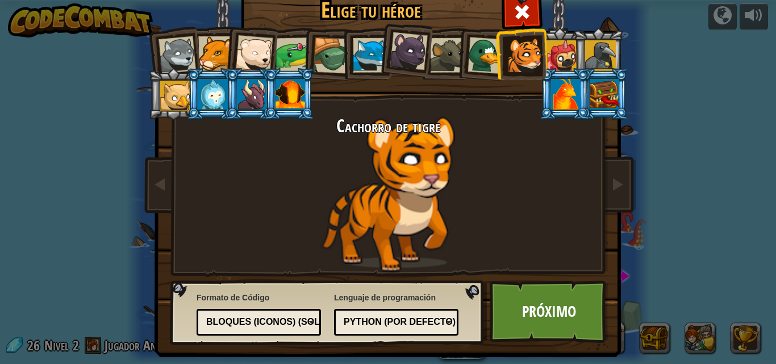
click at [446, 43] on div at bounding box center [447, 55] width 35 height 35
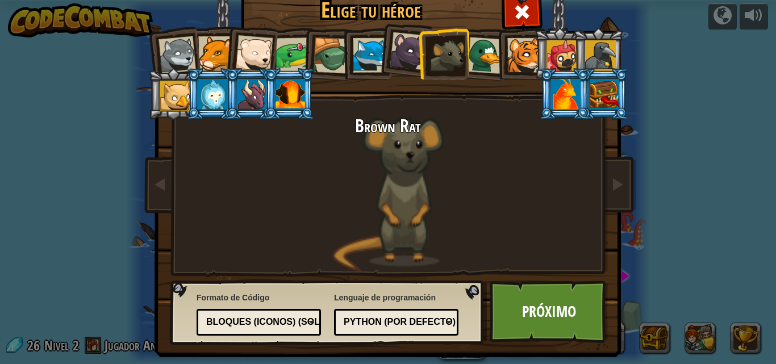
click at [367, 47] on div at bounding box center [370, 55] width 35 height 35
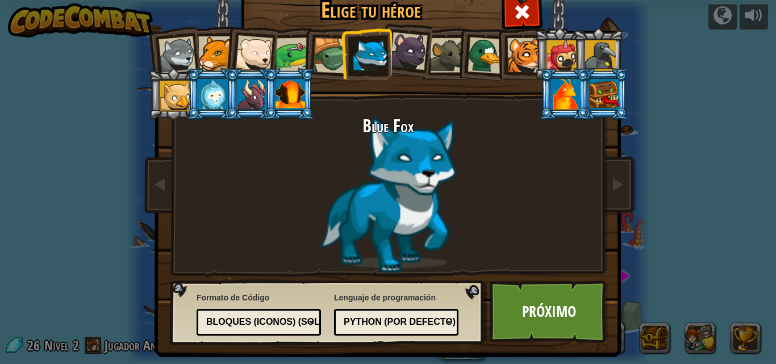
click at [172, 55] on div at bounding box center [176, 54] width 37 height 37
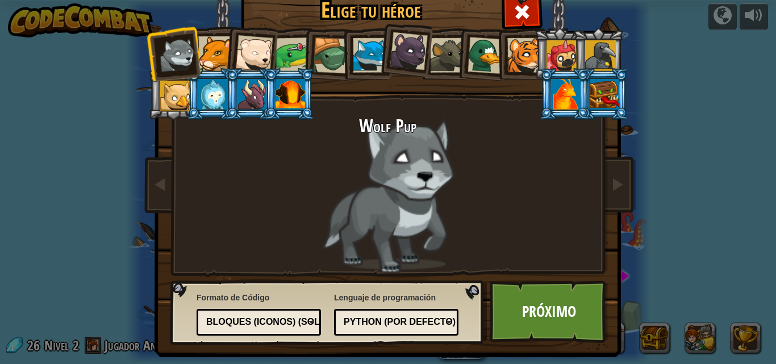
click at [366, 56] on div at bounding box center [370, 55] width 35 height 35
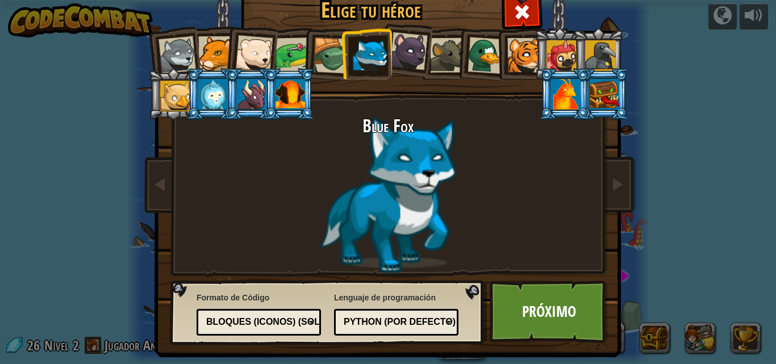
click at [396, 55] on div at bounding box center [409, 51] width 38 height 38
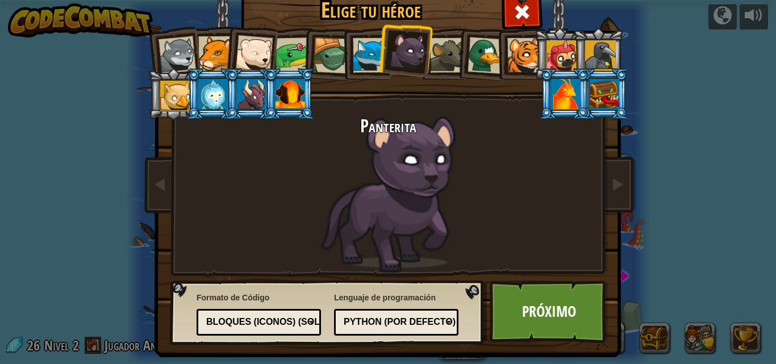
click at [286, 85] on div at bounding box center [290, 94] width 30 height 31
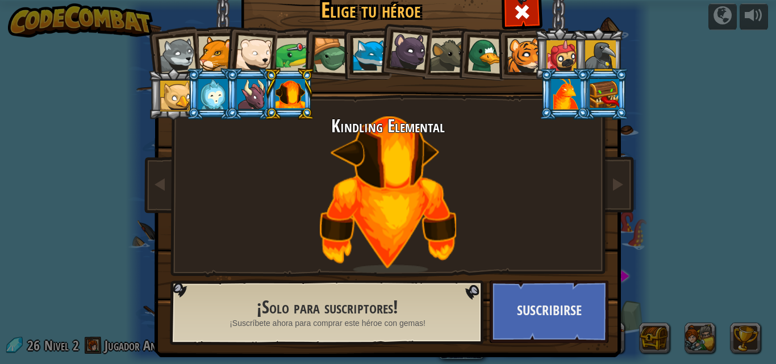
click at [561, 93] on div at bounding box center [566, 94] width 30 height 31
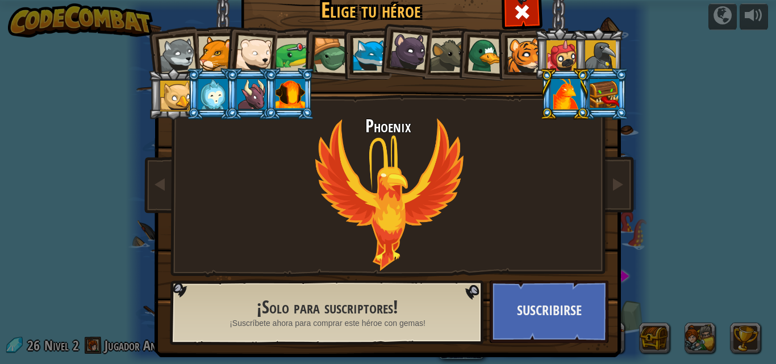
click at [603, 83] on div at bounding box center [605, 94] width 30 height 31
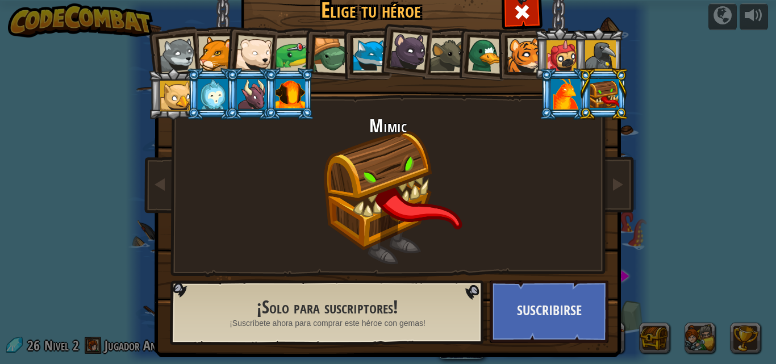
click at [598, 49] on div at bounding box center [600, 55] width 31 height 31
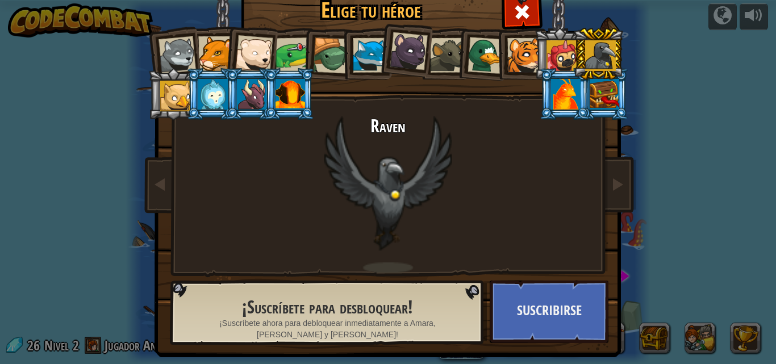
click at [556, 48] on div at bounding box center [561, 55] width 31 height 31
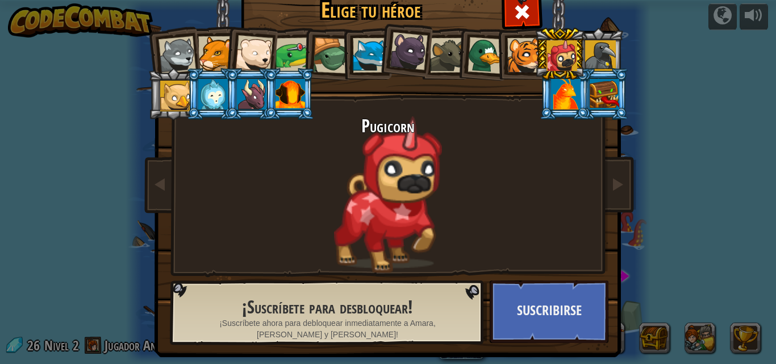
click at [226, 99] on li at bounding box center [250, 94] width 51 height 52
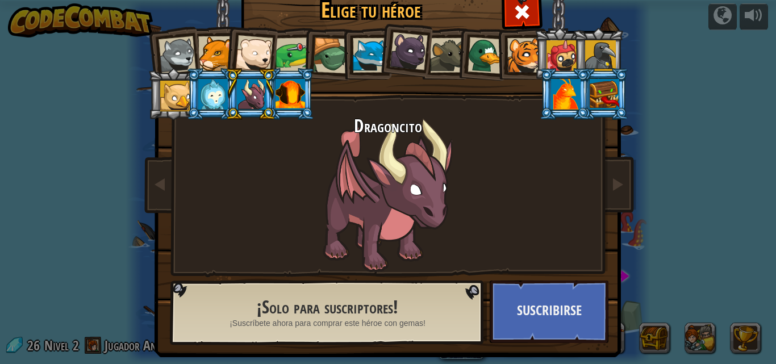
click at [200, 99] on div at bounding box center [213, 94] width 30 height 31
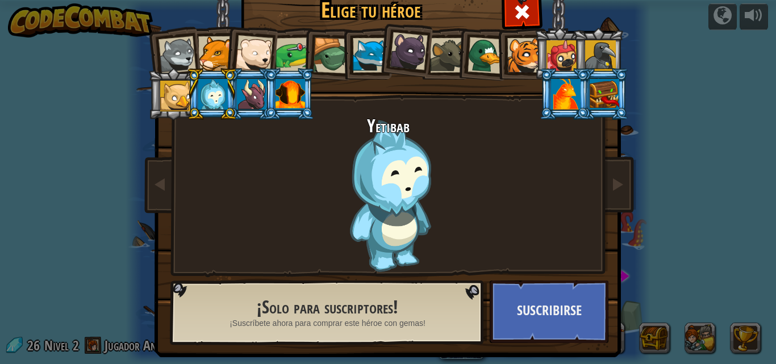
click at [165, 94] on div at bounding box center [175, 96] width 31 height 31
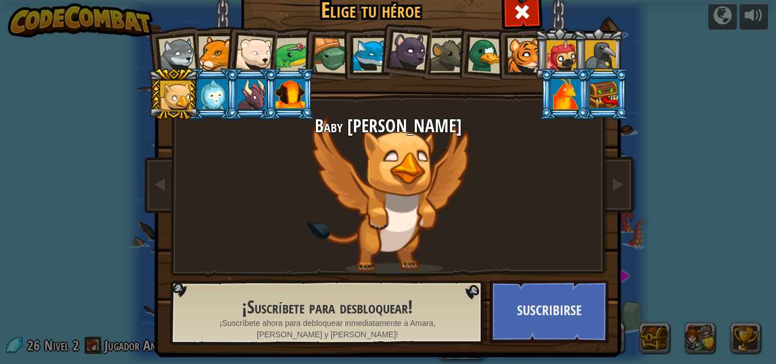
click at [359, 44] on div at bounding box center [370, 55] width 35 height 35
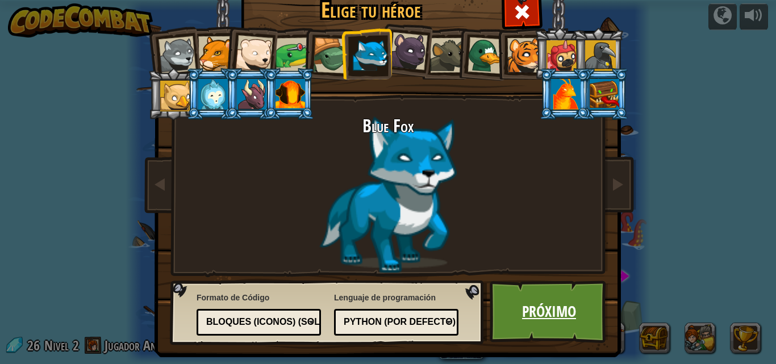
click at [532, 306] on link "Próximo" at bounding box center [549, 312] width 119 height 62
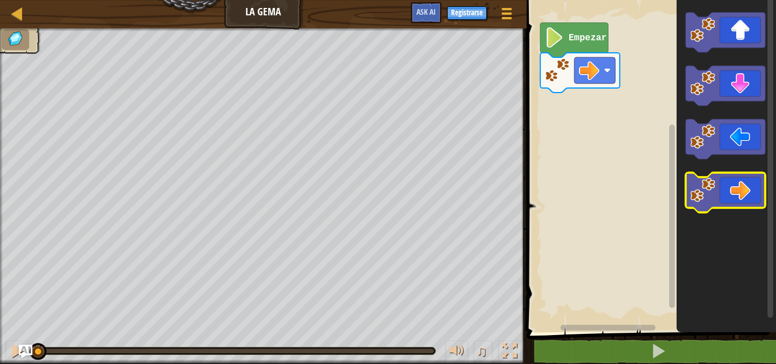
click at [733, 196] on icon "Espacio de trabajo de Blockly" at bounding box center [725, 193] width 80 height 40
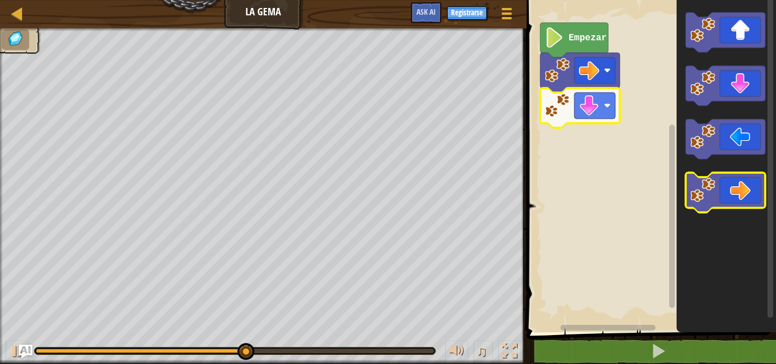
click at [732, 194] on icon "Espacio de trabajo de Blockly" at bounding box center [725, 193] width 80 height 40
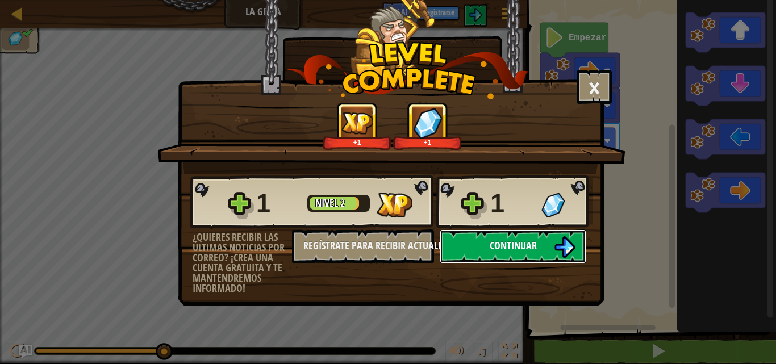
click at [520, 249] on span "Continuar" at bounding box center [513, 246] width 47 height 14
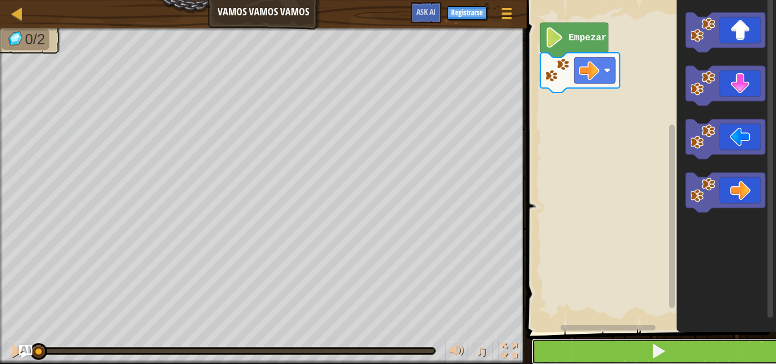
click at [617, 349] on button at bounding box center [658, 351] width 253 height 26
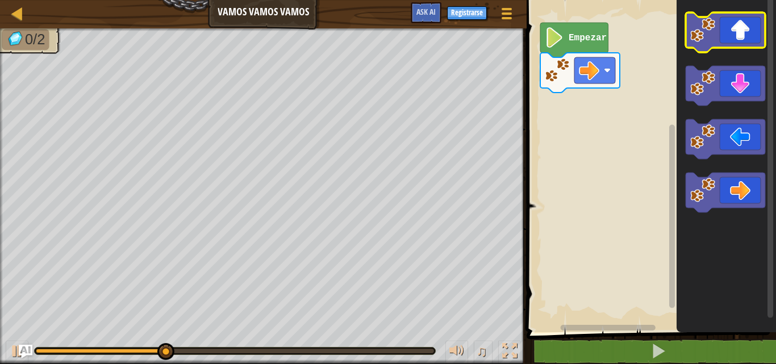
click at [733, 29] on icon "Espacio de trabajo de Blockly" at bounding box center [725, 32] width 80 height 40
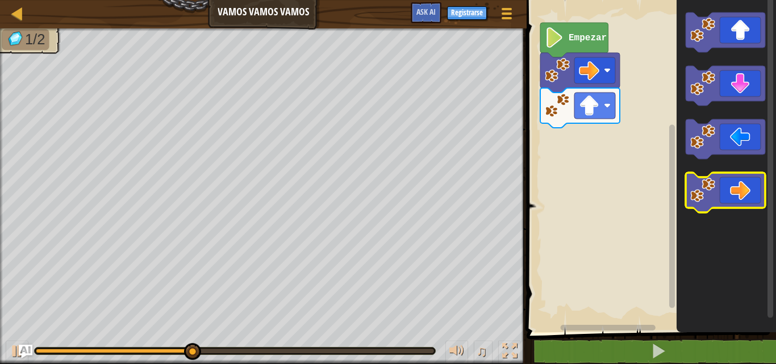
click at [716, 199] on icon "Espacio de trabajo de Blockly" at bounding box center [725, 193] width 80 height 40
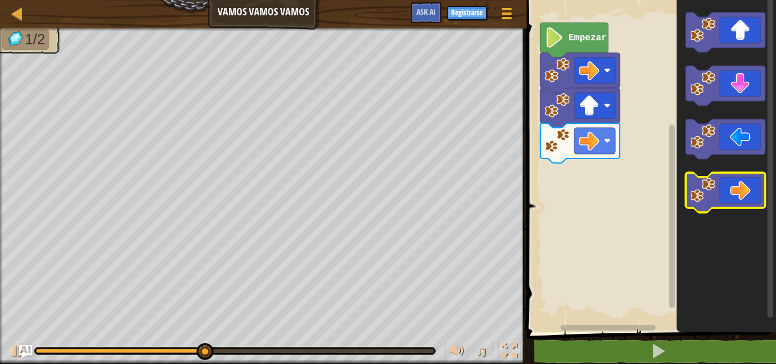
click at [720, 195] on icon "Espacio de trabajo de Blockly" at bounding box center [725, 193] width 80 height 40
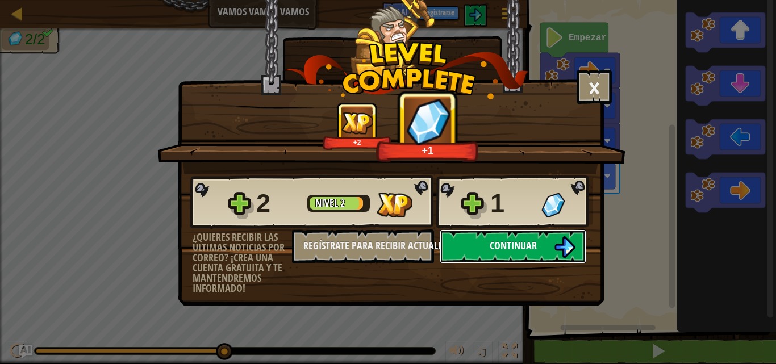
click at [528, 245] on span "Continuar" at bounding box center [513, 246] width 47 height 14
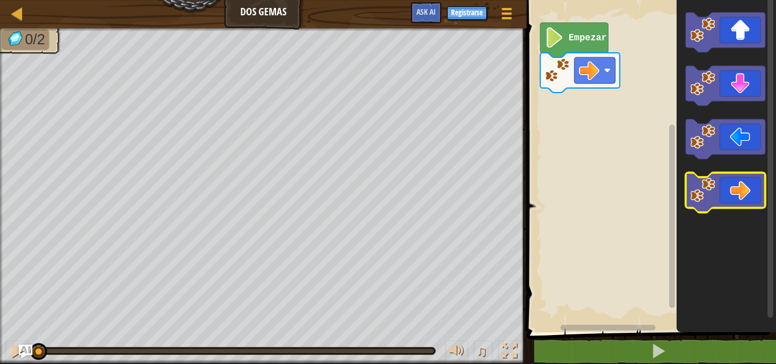
click at [725, 193] on icon "Espacio de trabajo de Blockly" at bounding box center [725, 193] width 80 height 40
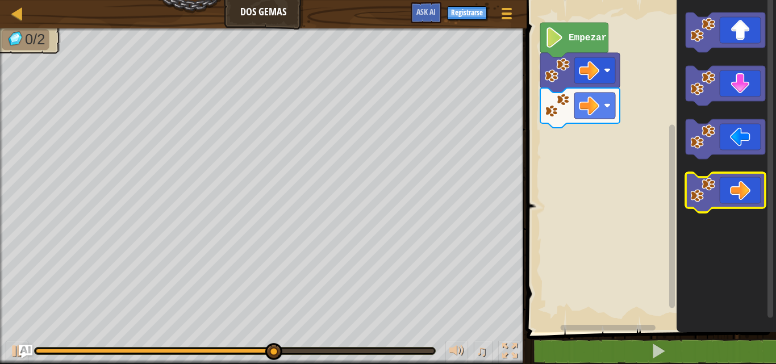
click at [724, 188] on icon "Espacio de trabajo de Blockly" at bounding box center [725, 193] width 80 height 40
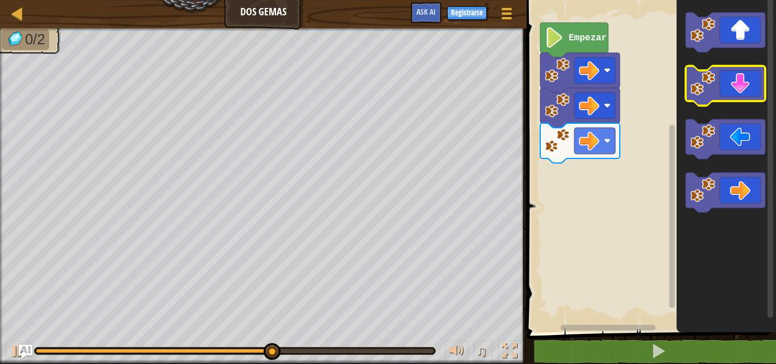
click at [722, 90] on icon "Espacio de trabajo de Blockly" at bounding box center [725, 86] width 80 height 40
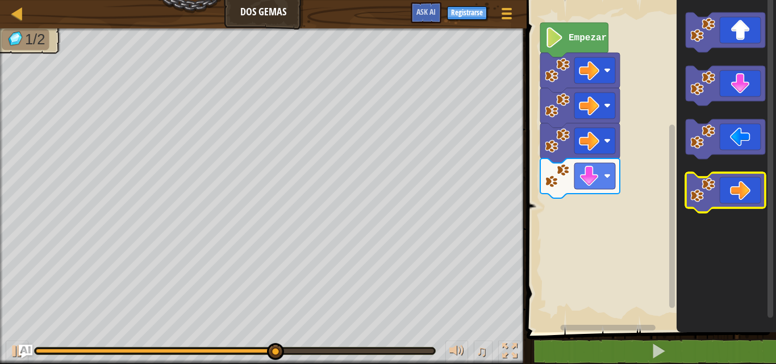
click at [728, 190] on icon "Espacio de trabajo de Blockly" at bounding box center [725, 193] width 80 height 40
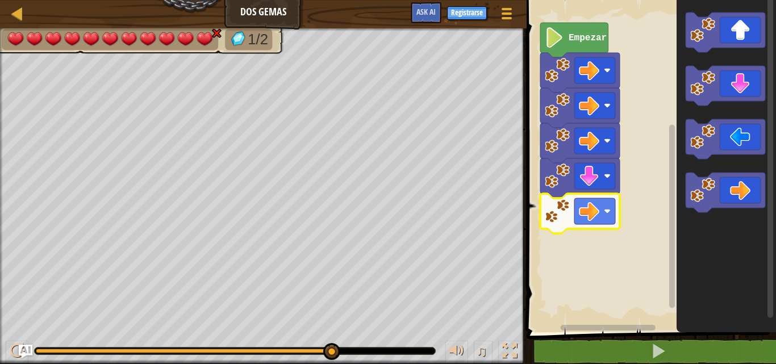
click at [567, 210] on image "Espacio de trabajo de Blockly" at bounding box center [557, 211] width 25 height 25
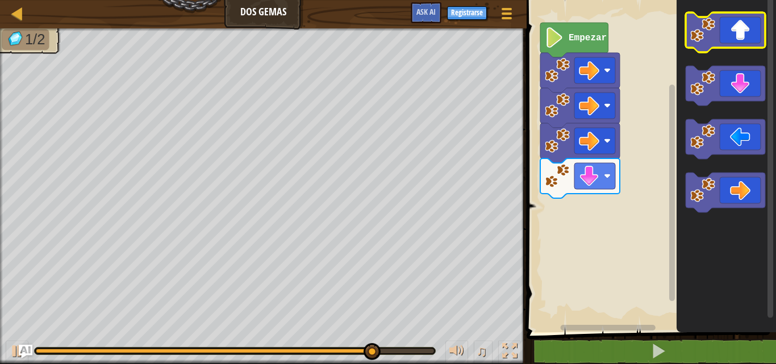
click at [725, 44] on icon "Espacio de trabajo de Blockly" at bounding box center [725, 32] width 80 height 40
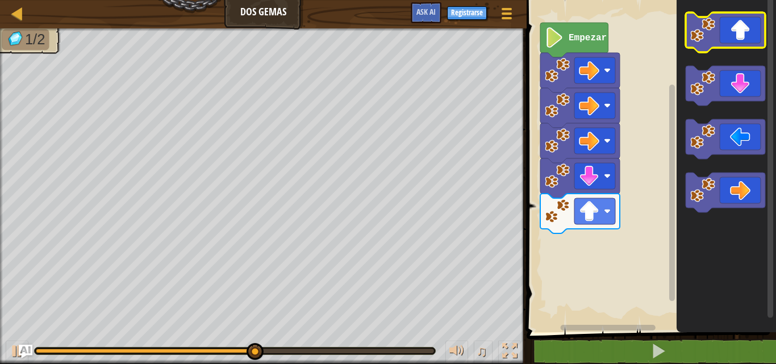
click at [725, 44] on icon "Espacio de trabajo de Blockly" at bounding box center [725, 32] width 80 height 40
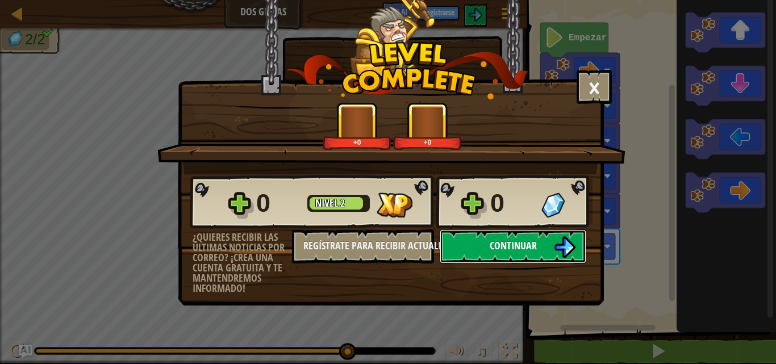
click at [545, 236] on button "Continuar" at bounding box center [513, 246] width 147 height 34
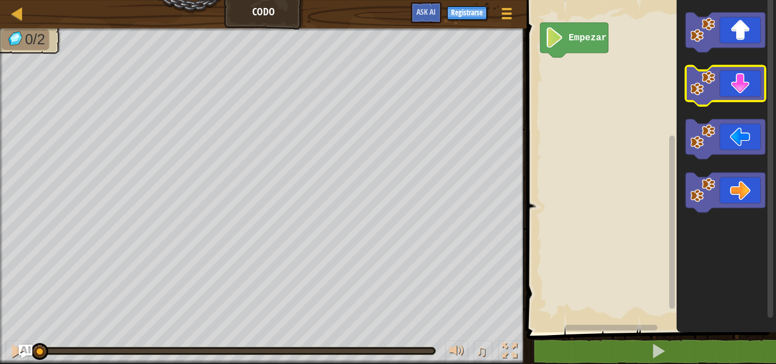
click at [743, 94] on icon "Espacio de trabajo de Blockly" at bounding box center [725, 86] width 80 height 40
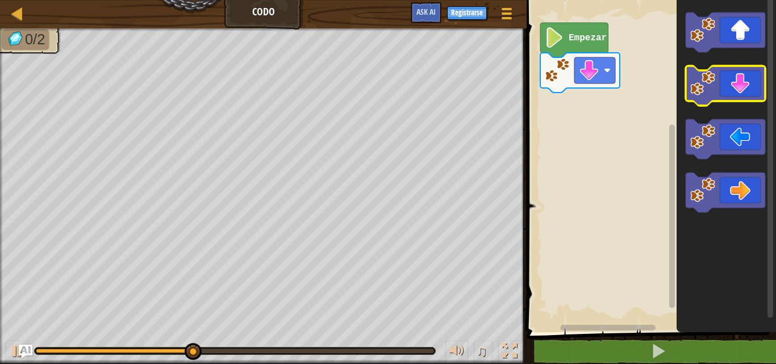
click at [723, 84] on icon "Espacio de trabajo de Blockly" at bounding box center [725, 86] width 80 height 40
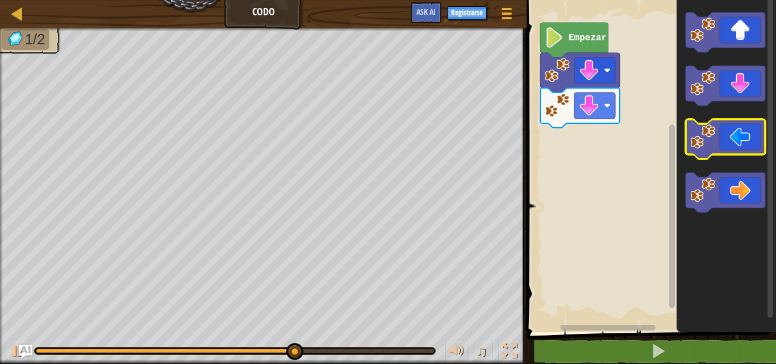
click at [727, 141] on icon "Espacio de trabajo de Blockly" at bounding box center [725, 139] width 80 height 40
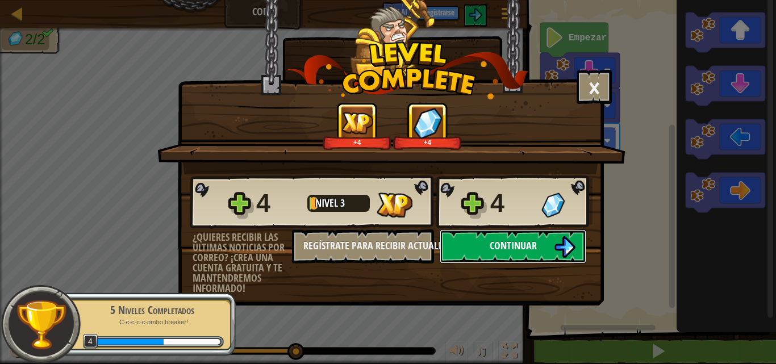
click at [508, 251] on span "Continuar" at bounding box center [513, 246] width 47 height 14
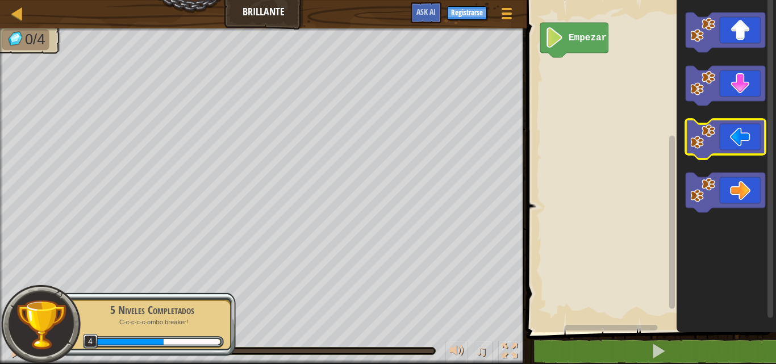
click at [718, 148] on icon "Espacio de trabajo de Blockly" at bounding box center [725, 139] width 80 height 40
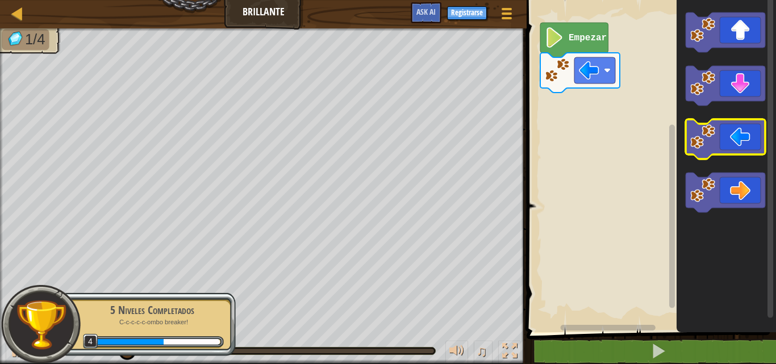
click at [718, 148] on icon "Espacio de trabajo de Blockly" at bounding box center [725, 139] width 80 height 40
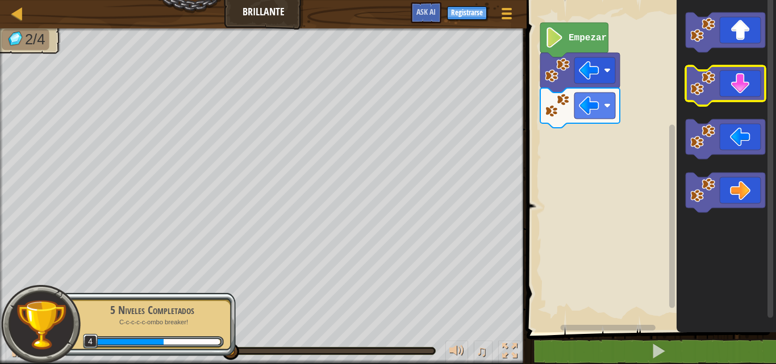
click at [728, 84] on icon "Espacio de trabajo de Blockly" at bounding box center [725, 86] width 80 height 40
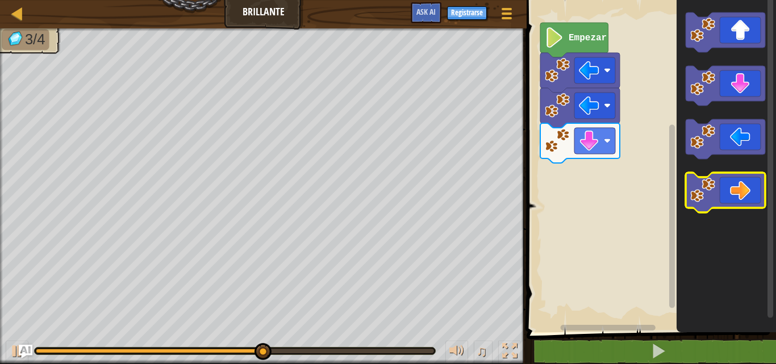
click at [720, 194] on icon "Espacio de trabajo de Blockly" at bounding box center [725, 193] width 80 height 40
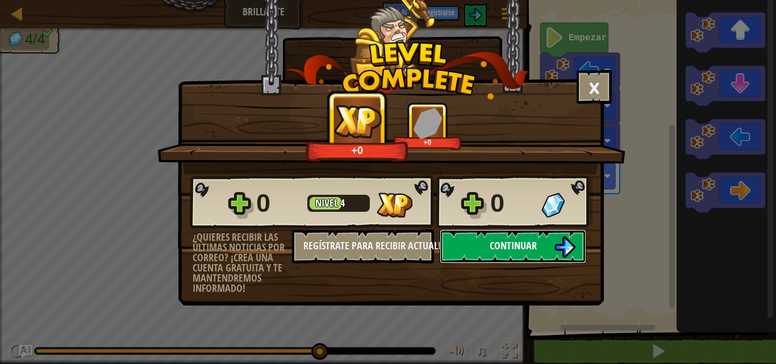
click at [477, 240] on button "Continuar" at bounding box center [513, 246] width 147 height 34
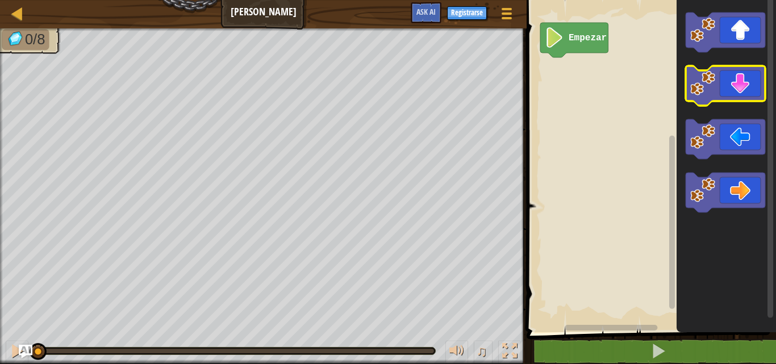
click at [725, 85] on icon "Espacio de trabajo de Blockly" at bounding box center [725, 86] width 80 height 40
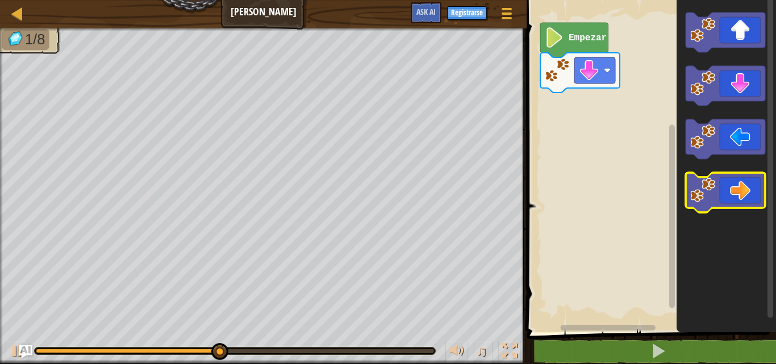
click at [730, 184] on icon "Espacio de trabajo de Blockly" at bounding box center [725, 193] width 80 height 40
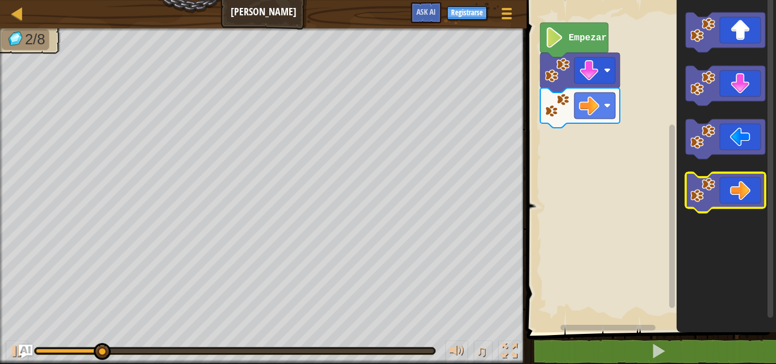
click at [730, 184] on icon "Espacio de trabajo de Blockly" at bounding box center [725, 193] width 80 height 40
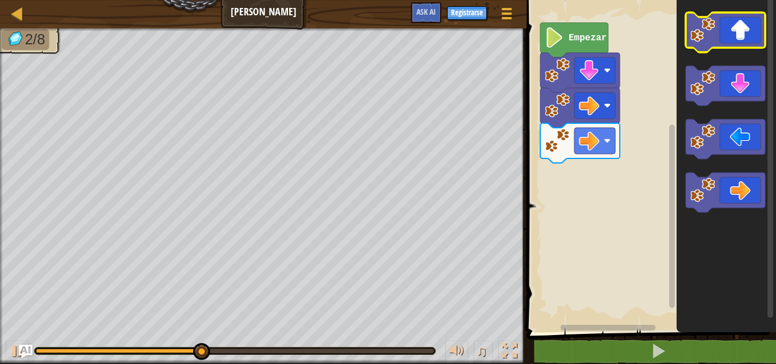
click at [738, 34] on icon "Espacio de trabajo de Blockly" at bounding box center [725, 32] width 80 height 40
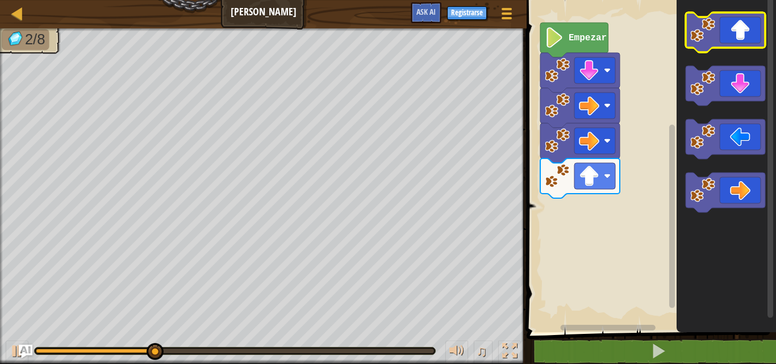
click at [738, 34] on icon "Espacio de trabajo de Blockly" at bounding box center [725, 32] width 80 height 40
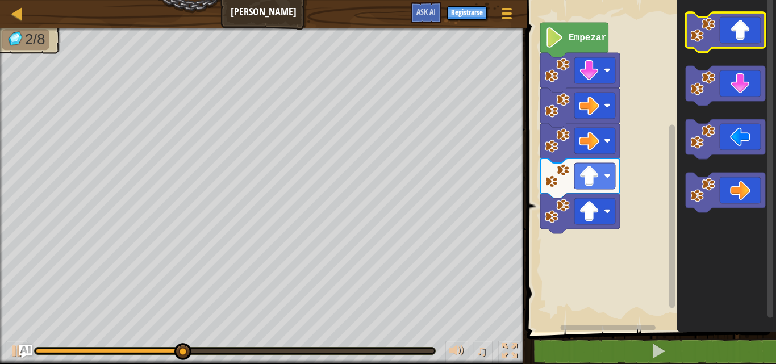
click at [738, 34] on icon "Espacio de trabajo de Blockly" at bounding box center [725, 32] width 80 height 40
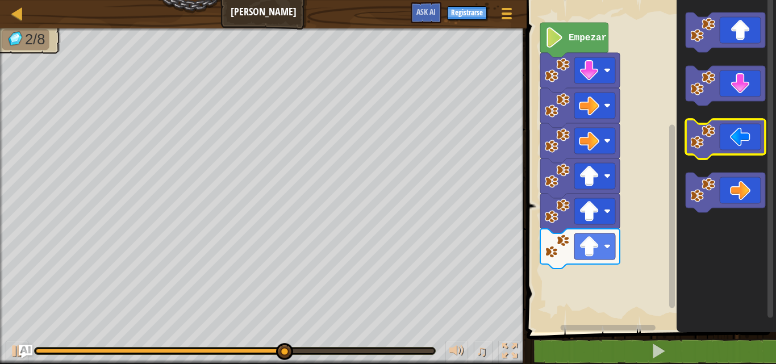
click at [728, 141] on icon "Espacio de trabajo de Blockly" at bounding box center [725, 139] width 80 height 40
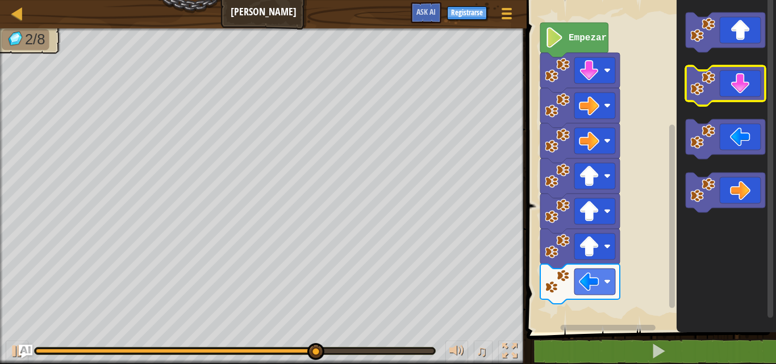
click at [735, 89] on icon "Espacio de trabajo de Blockly" at bounding box center [725, 86] width 80 height 40
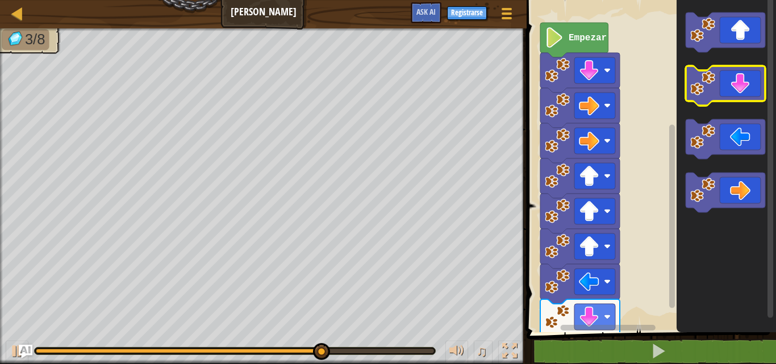
click at [735, 89] on icon "Espacio de trabajo de Blockly" at bounding box center [725, 86] width 80 height 40
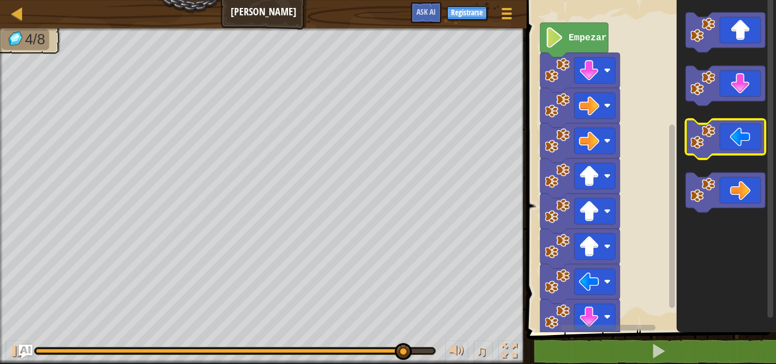
click at [712, 133] on image "Espacio de trabajo de Blockly" at bounding box center [702, 136] width 25 height 25
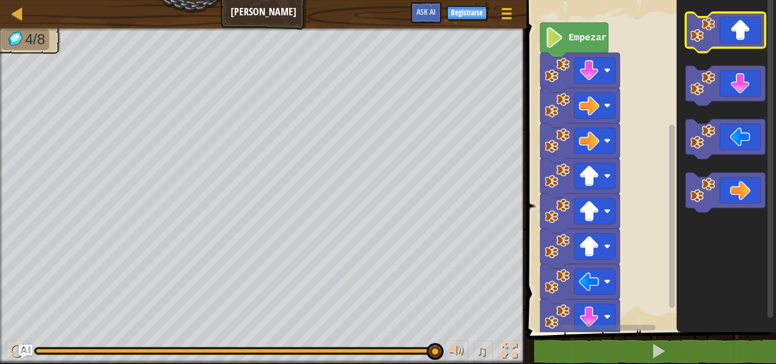
click at [734, 24] on icon "Espacio de trabajo de Blockly" at bounding box center [725, 32] width 80 height 40
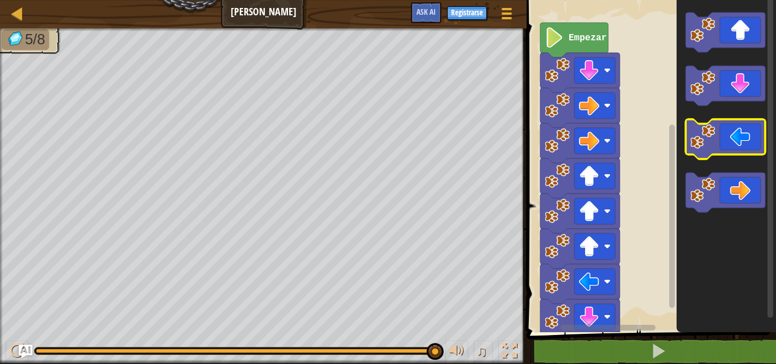
click at [707, 144] on image "Espacio de trabajo de Blockly" at bounding box center [702, 136] width 25 height 25
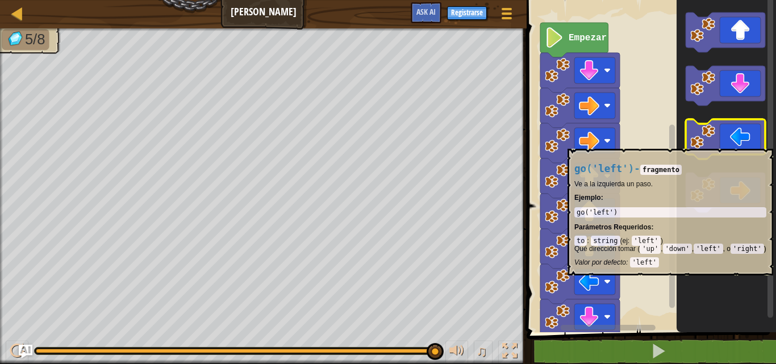
click at [707, 143] on image "Espacio de trabajo de Blockly" at bounding box center [702, 136] width 25 height 25
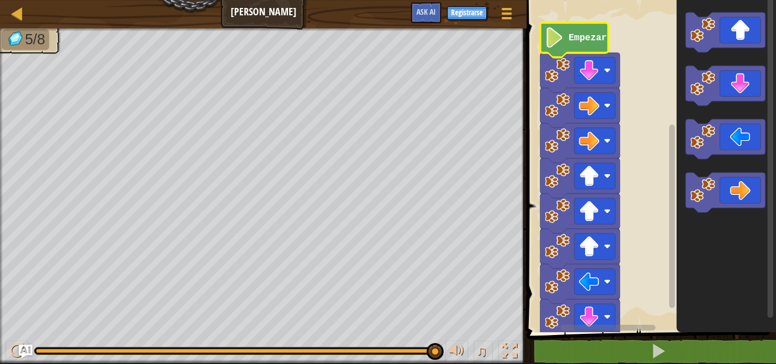
click at [574, 35] on text "Empezar" at bounding box center [588, 38] width 38 height 10
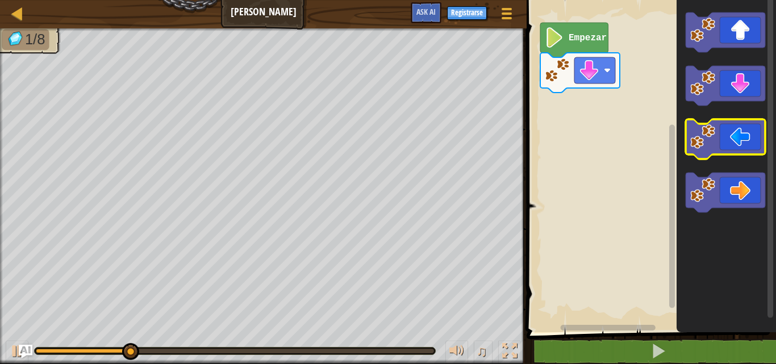
click at [720, 145] on icon "Espacio de trabajo de Blockly" at bounding box center [725, 139] width 80 height 40
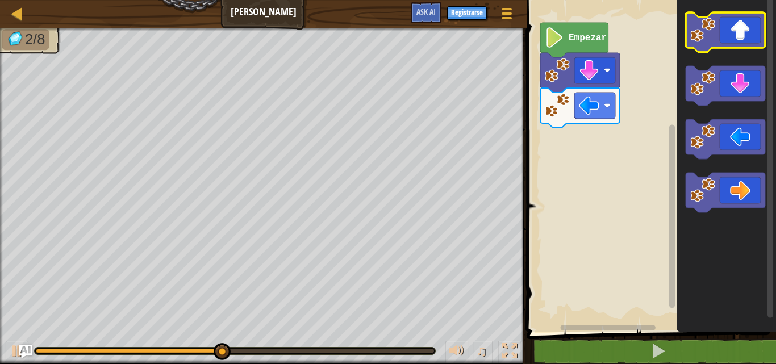
click at [726, 33] on icon "Espacio de trabajo de Blockly" at bounding box center [725, 32] width 80 height 40
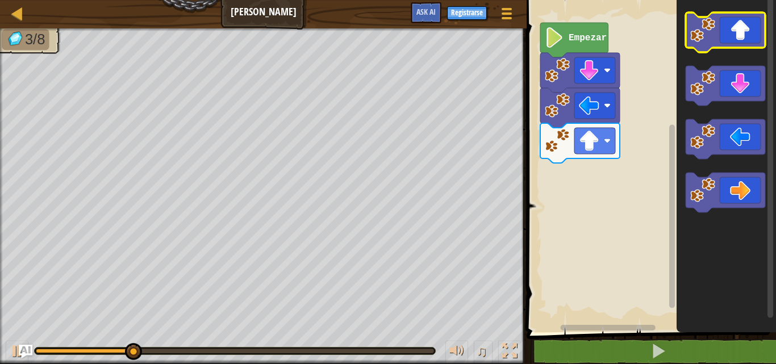
click at [725, 33] on icon "Espacio de trabajo de Blockly" at bounding box center [725, 32] width 80 height 40
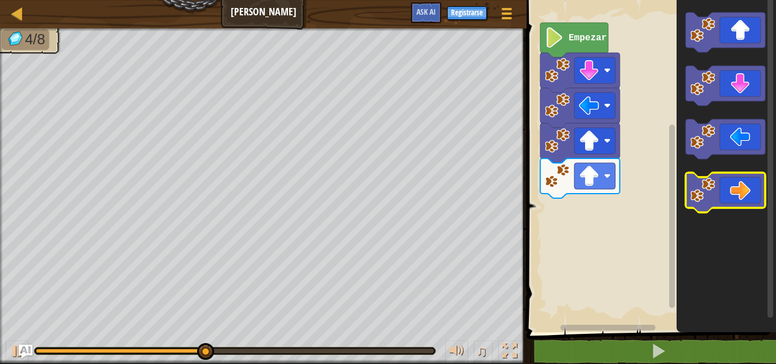
click at [727, 190] on icon "Espacio de trabajo de Blockly" at bounding box center [725, 193] width 80 height 40
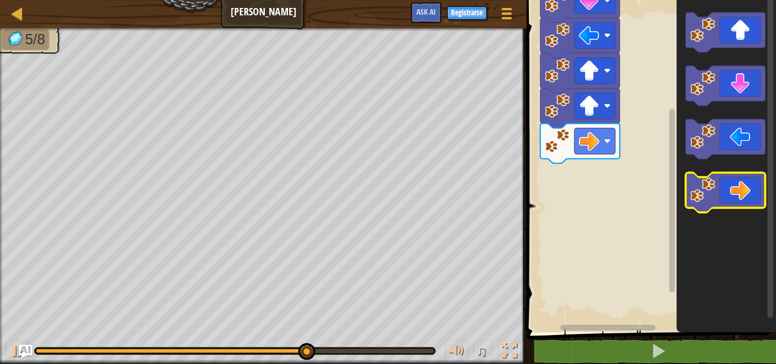
click at [727, 189] on icon "Espacio de trabajo de Blockly" at bounding box center [725, 193] width 80 height 40
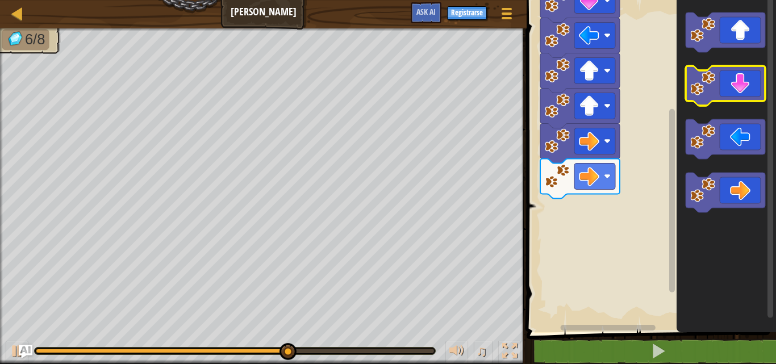
click at [728, 80] on icon "Espacio de trabajo de Blockly" at bounding box center [725, 86] width 80 height 40
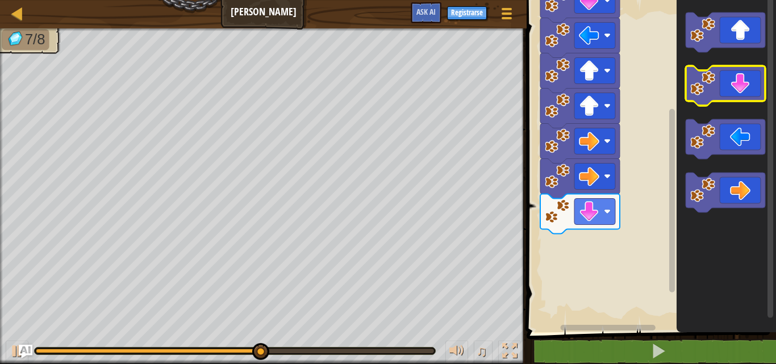
click at [728, 80] on icon "Espacio de trabajo de Blockly" at bounding box center [725, 86] width 80 height 40
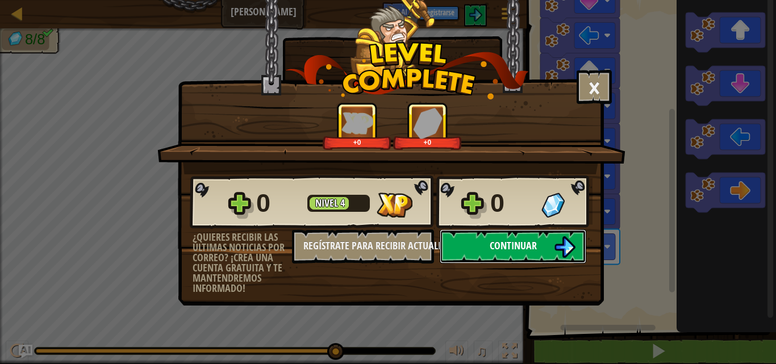
click at [470, 244] on button "Continuar" at bounding box center [513, 246] width 147 height 34
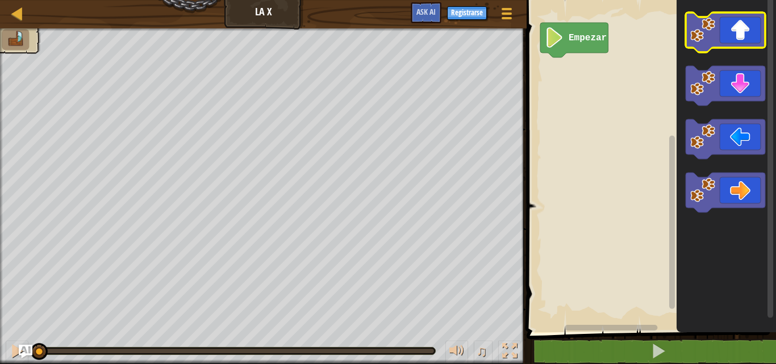
click at [732, 38] on icon "Espacio de trabajo de Blockly" at bounding box center [725, 32] width 80 height 40
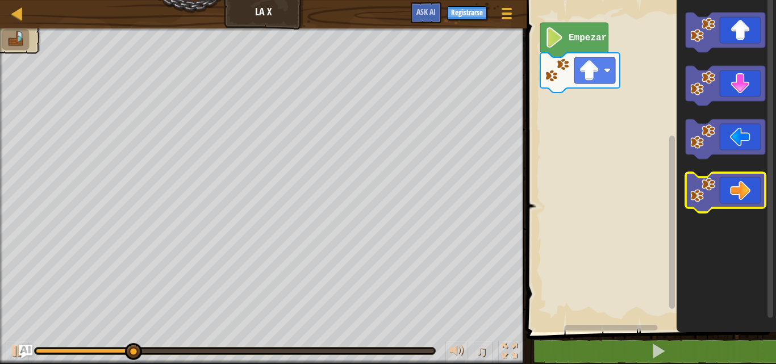
click at [734, 206] on icon "Espacio de trabajo de Blockly" at bounding box center [725, 193] width 80 height 40
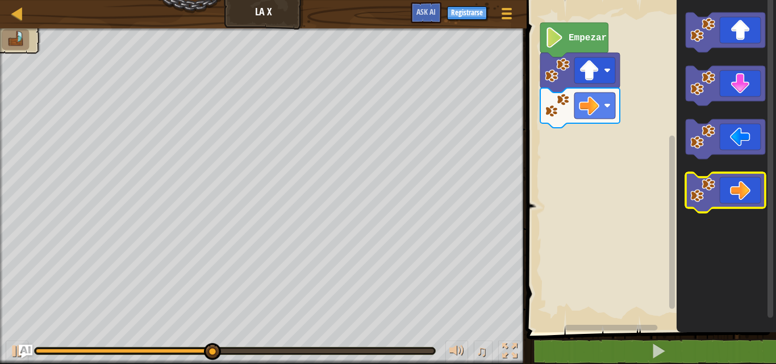
click at [734, 200] on icon "Espacio de trabajo de Blockly" at bounding box center [725, 193] width 80 height 40
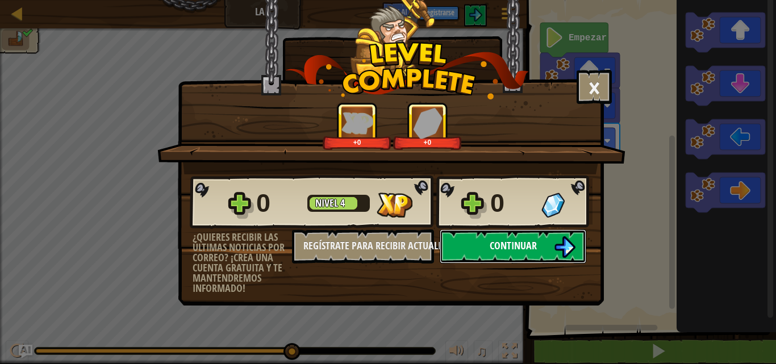
click at [528, 245] on span "Continuar" at bounding box center [513, 246] width 47 height 14
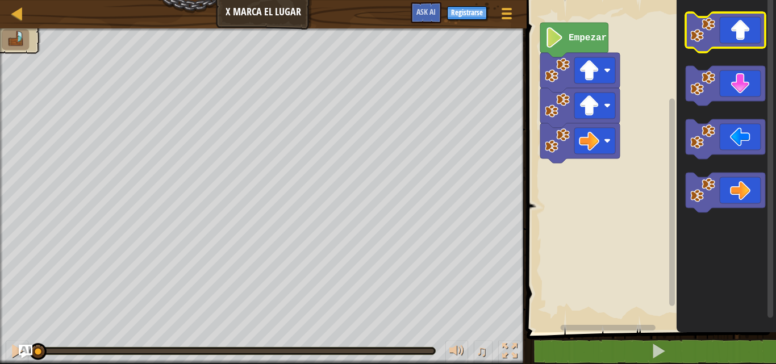
click at [726, 36] on icon "Espacio de trabajo de Blockly" at bounding box center [725, 32] width 80 height 40
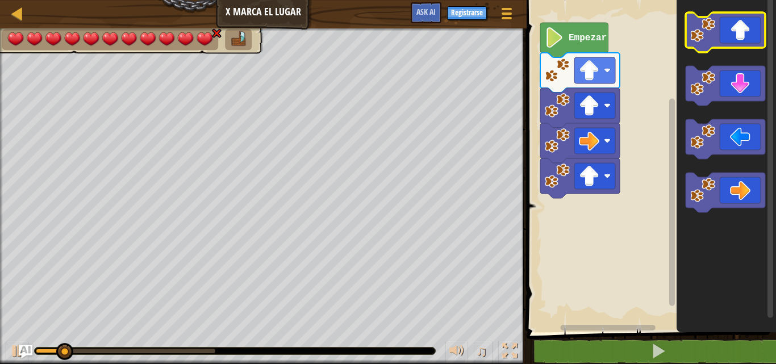
click at [726, 36] on icon "Espacio de trabajo de Blockly" at bounding box center [725, 32] width 80 height 40
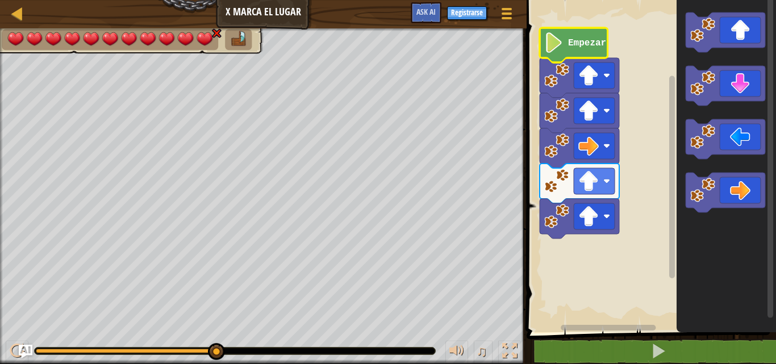
click at [582, 37] on icon "Espacio de trabajo de Blockly" at bounding box center [574, 45] width 68 height 35
click at [586, 45] on text "Empezar" at bounding box center [587, 43] width 38 height 10
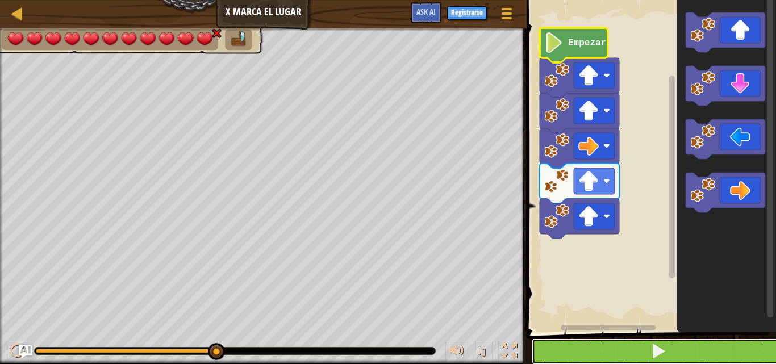
click at [558, 343] on button at bounding box center [658, 351] width 253 height 26
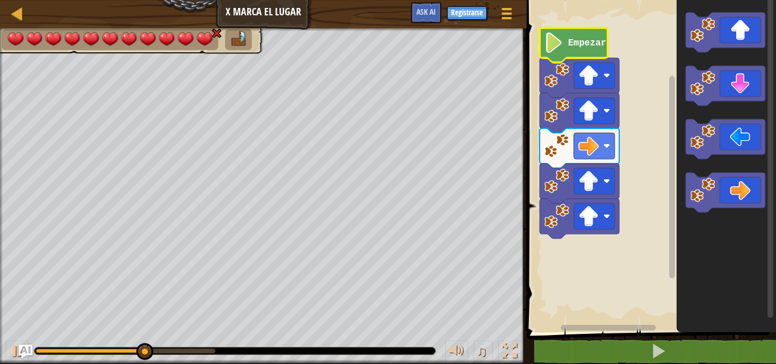
click at [580, 56] on icon "Espacio de trabajo de Blockly" at bounding box center [574, 45] width 68 height 35
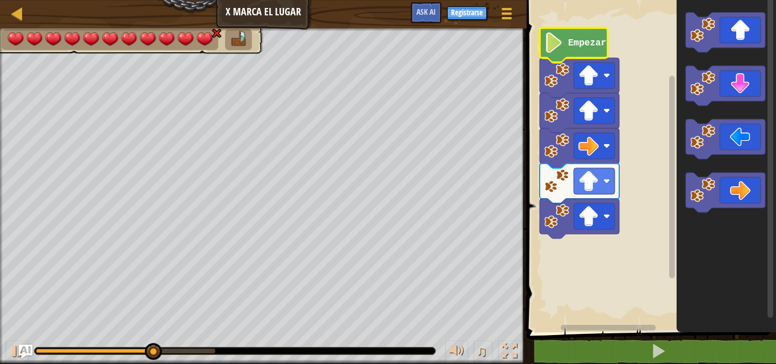
click at [579, 47] on text "Empezar" at bounding box center [587, 43] width 38 height 10
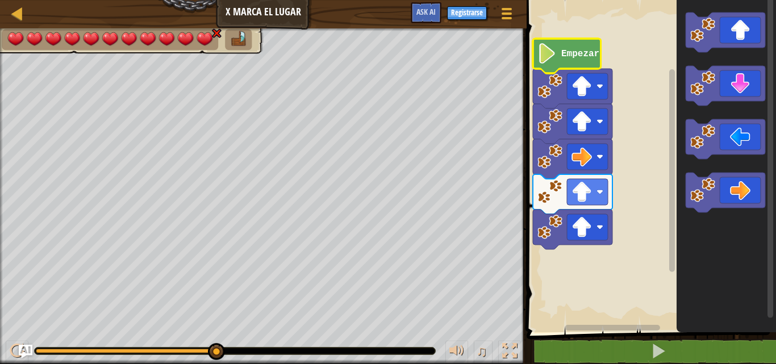
click at [650, 95] on rect "Espacio de trabajo de Blockly" at bounding box center [649, 163] width 253 height 338
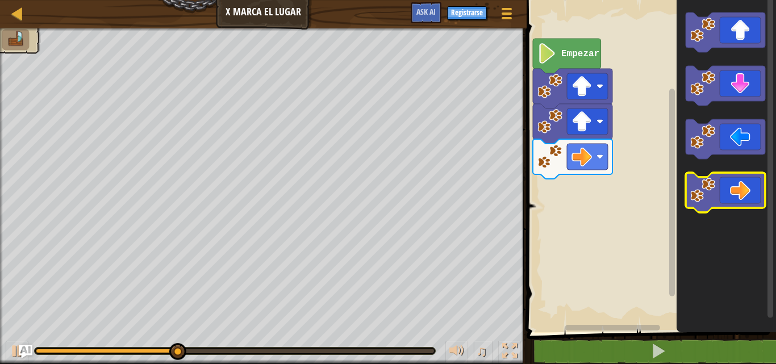
click at [726, 193] on icon "Espacio de trabajo de Blockly" at bounding box center [725, 193] width 80 height 40
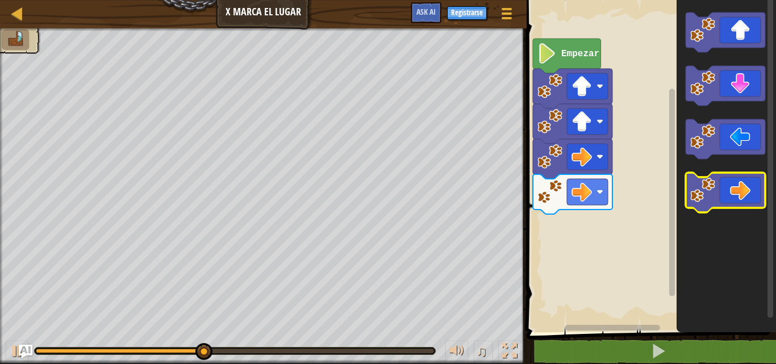
click at [740, 195] on icon "Espacio de trabajo de Blockly" at bounding box center [725, 193] width 80 height 40
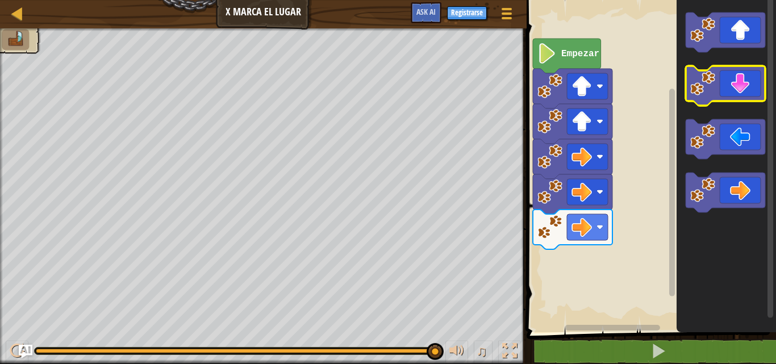
click at [728, 84] on icon "Espacio de trabajo de Blockly" at bounding box center [725, 86] width 80 height 40
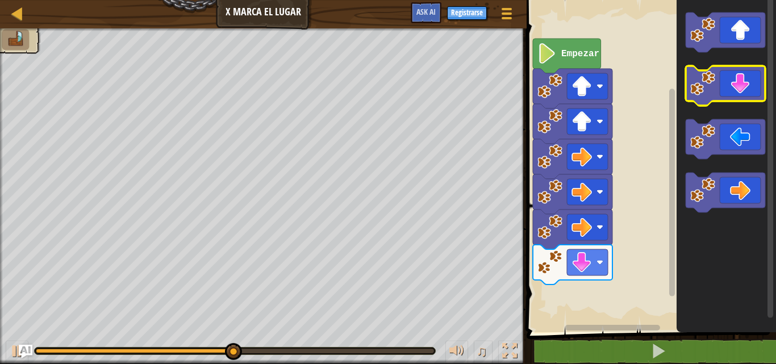
click at [730, 85] on icon "Espacio de trabajo de Blockly" at bounding box center [725, 86] width 80 height 40
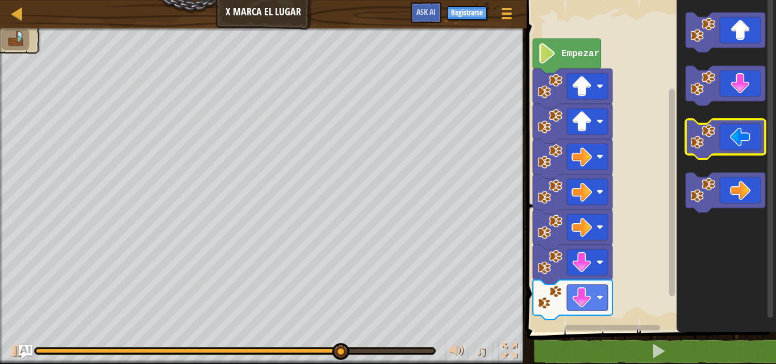
click at [722, 143] on icon "Espacio de trabajo de Blockly" at bounding box center [725, 139] width 80 height 40
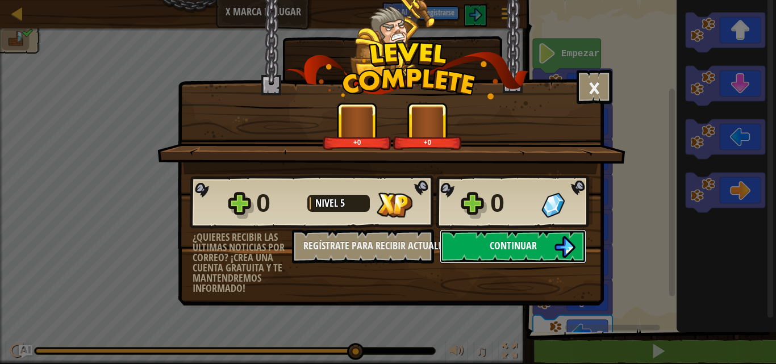
click at [495, 243] on span "Continuar" at bounding box center [513, 246] width 47 height 14
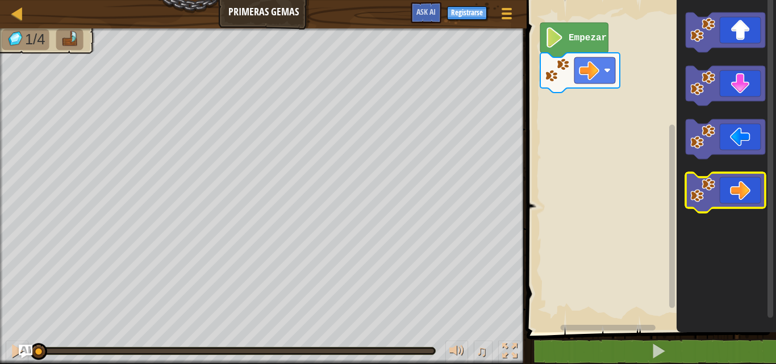
click at [733, 193] on icon "Espacio de trabajo de Blockly" at bounding box center [725, 193] width 80 height 40
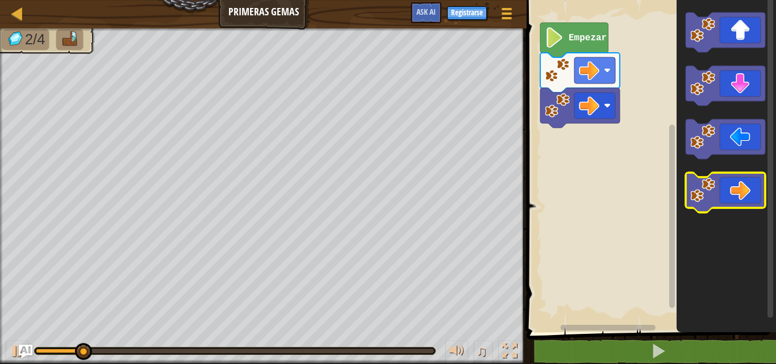
click at [733, 193] on icon "Espacio de trabajo de Blockly" at bounding box center [725, 193] width 80 height 40
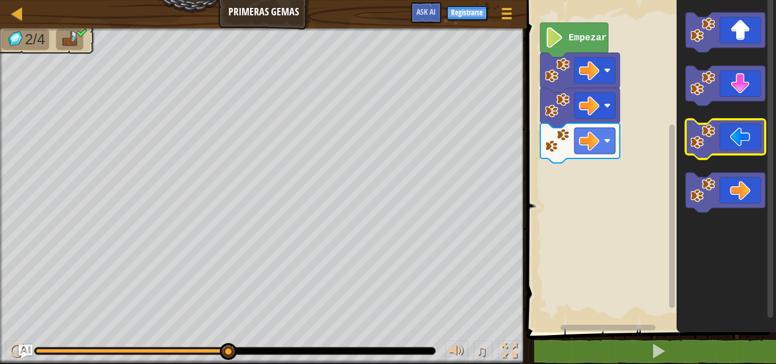
click at [720, 143] on icon "Espacio de trabajo de Blockly" at bounding box center [725, 139] width 80 height 40
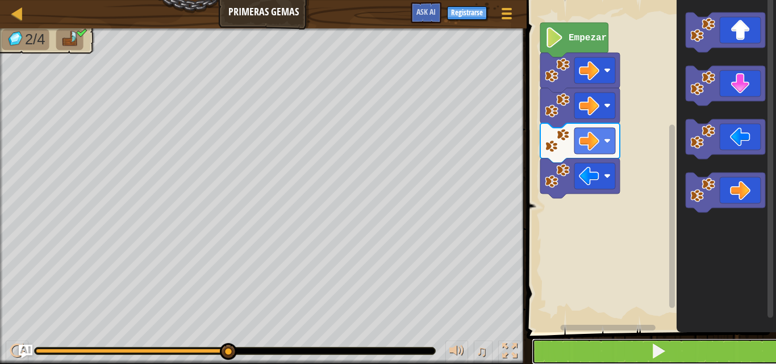
click at [613, 342] on button at bounding box center [658, 351] width 253 height 26
click at [599, 345] on button at bounding box center [658, 351] width 253 height 26
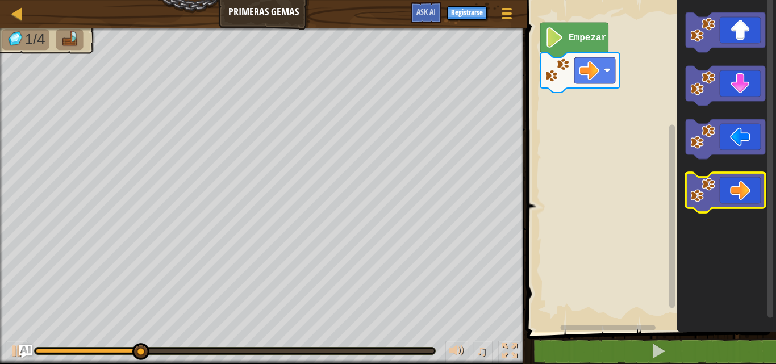
click at [732, 200] on icon "Espacio de trabajo de Blockly" at bounding box center [725, 193] width 80 height 40
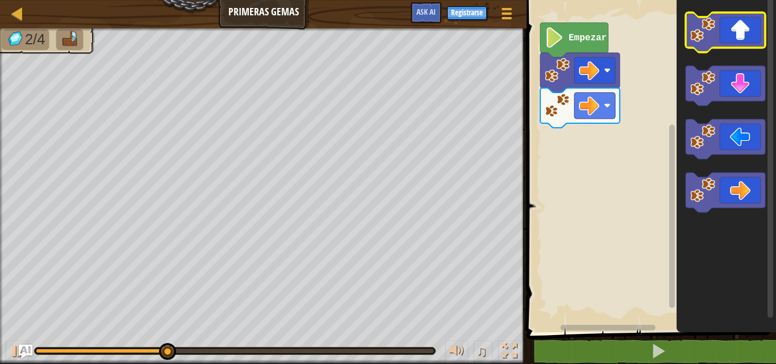
click at [733, 26] on icon "Espacio de trabajo de Blockly" at bounding box center [725, 32] width 80 height 40
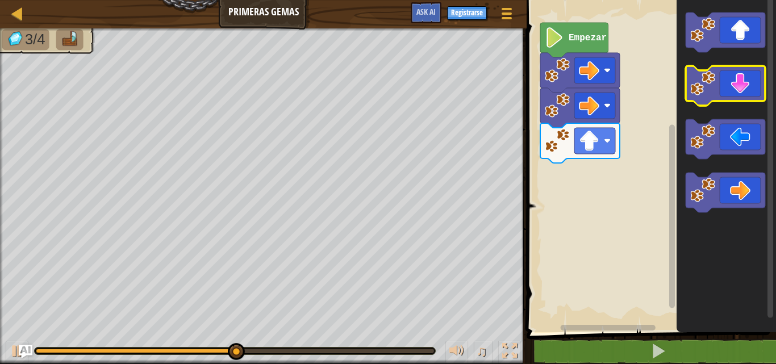
click at [729, 92] on icon "Espacio de trabajo de Blockly" at bounding box center [725, 86] width 80 height 40
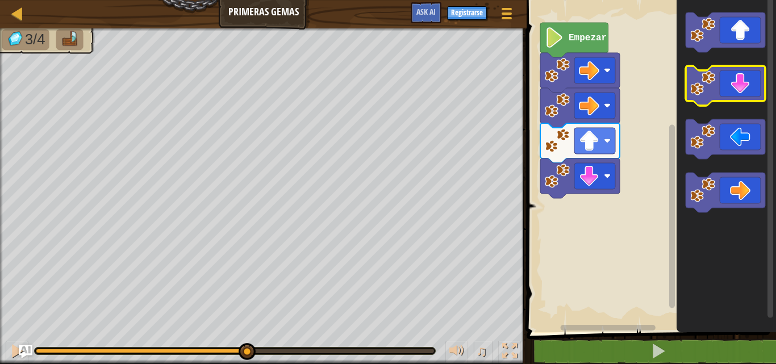
click at [729, 92] on icon "Espacio de trabajo de Blockly" at bounding box center [725, 86] width 80 height 40
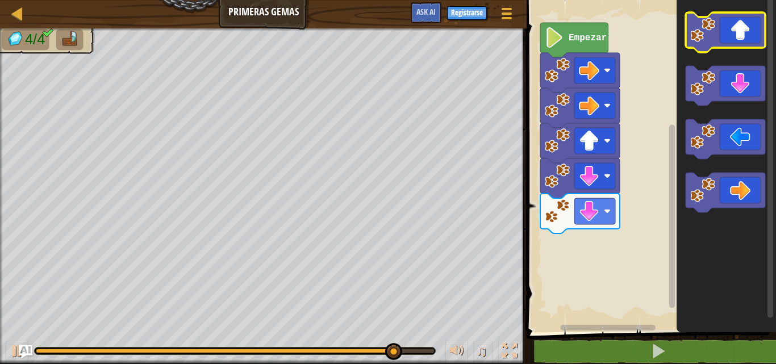
click at [723, 28] on icon "Espacio de trabajo de Blockly" at bounding box center [725, 32] width 80 height 40
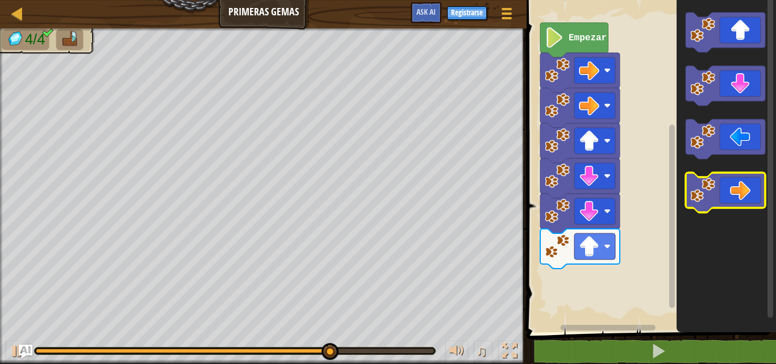
click at [747, 182] on icon "Espacio de trabajo de Blockly" at bounding box center [725, 193] width 80 height 40
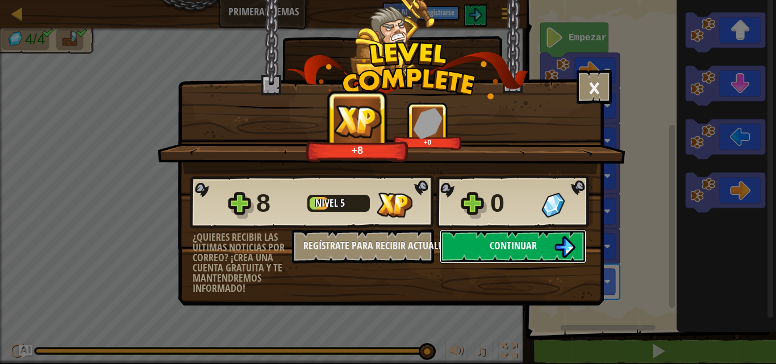
click at [507, 241] on span "Continuar" at bounding box center [513, 246] width 47 height 14
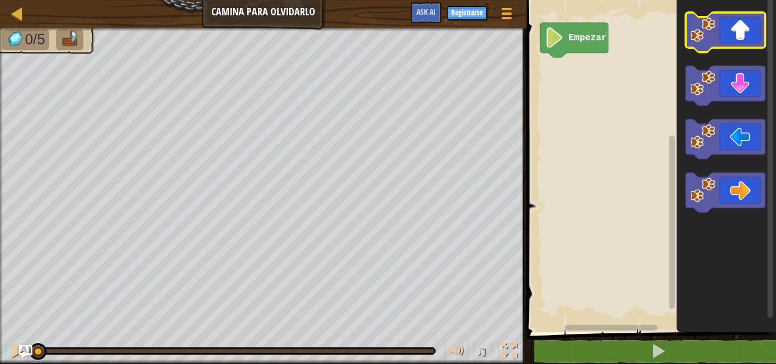
click at [739, 36] on icon "Espacio de trabajo de Blockly" at bounding box center [725, 32] width 80 height 40
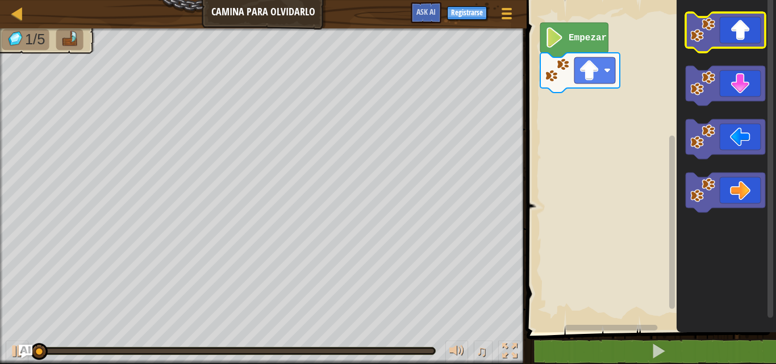
click at [739, 36] on icon "Espacio de trabajo de Blockly" at bounding box center [725, 32] width 80 height 40
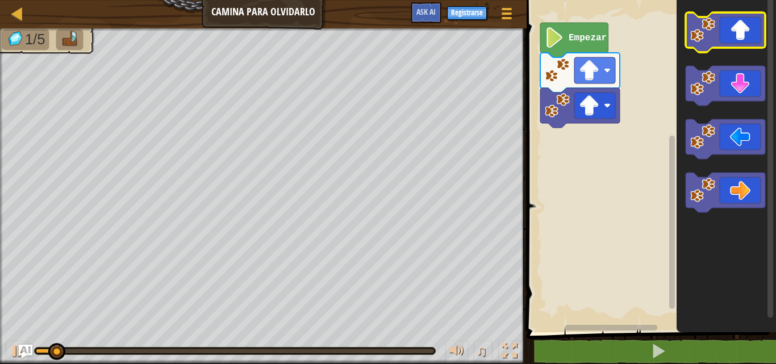
click at [739, 36] on icon "Espacio de trabajo de Blockly" at bounding box center [725, 32] width 80 height 40
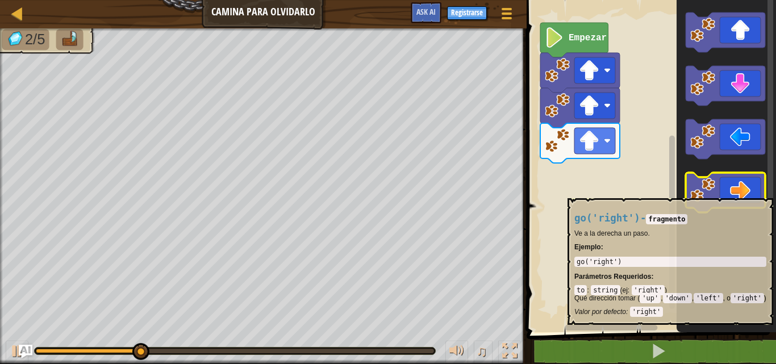
click at [733, 193] on icon "Espacio de trabajo de Blockly" at bounding box center [725, 193] width 80 height 40
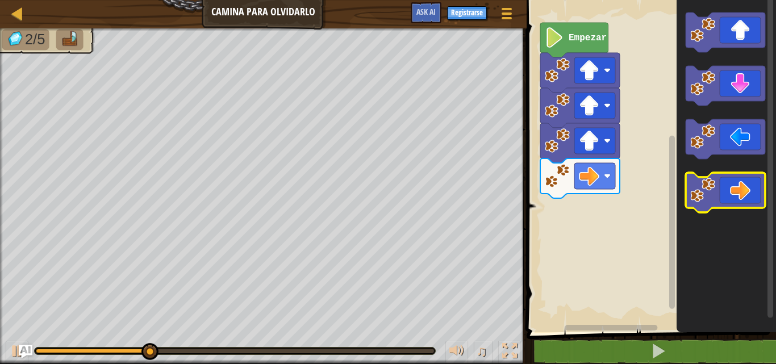
click at [733, 194] on icon "Espacio de trabajo de Blockly" at bounding box center [725, 193] width 80 height 40
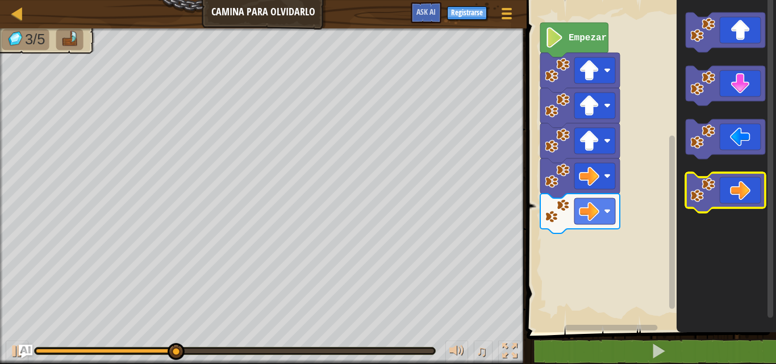
click at [733, 194] on icon "Espacio de trabajo de Blockly" at bounding box center [725, 193] width 80 height 40
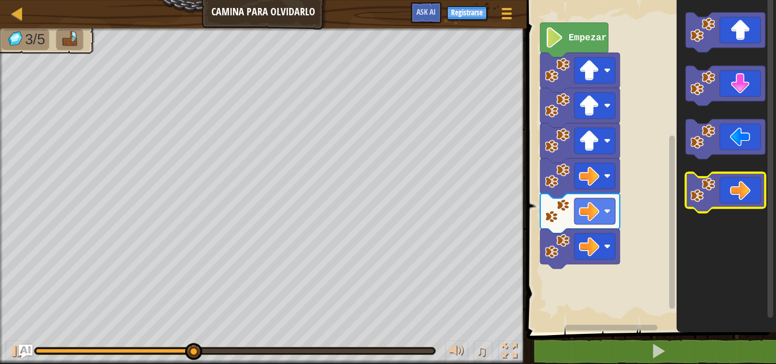
click at [733, 194] on icon "Espacio de trabajo de Blockly" at bounding box center [725, 193] width 80 height 40
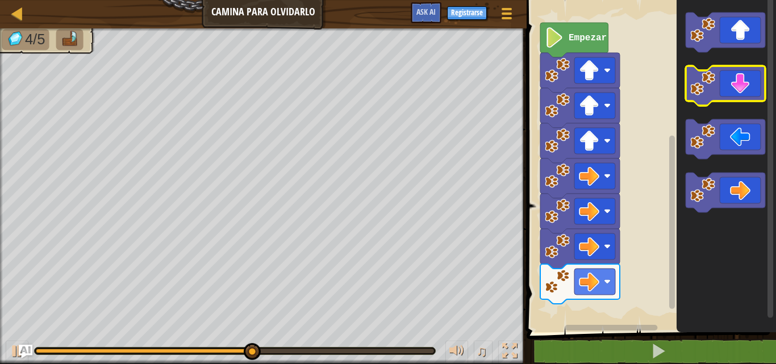
click at [728, 83] on icon "Espacio de trabajo de Blockly" at bounding box center [725, 86] width 80 height 40
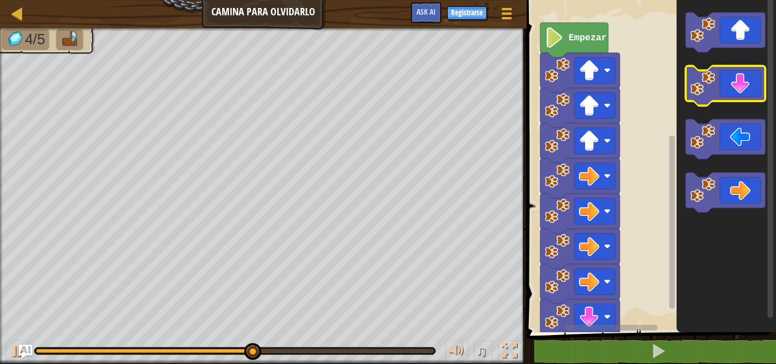
click at [728, 83] on icon "Espacio de trabajo de Blockly" at bounding box center [725, 86] width 80 height 40
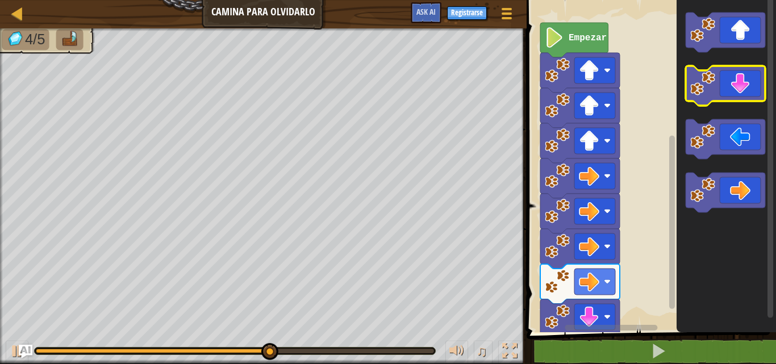
click at [728, 83] on icon "Espacio de trabajo de Blockly" at bounding box center [725, 86] width 80 height 40
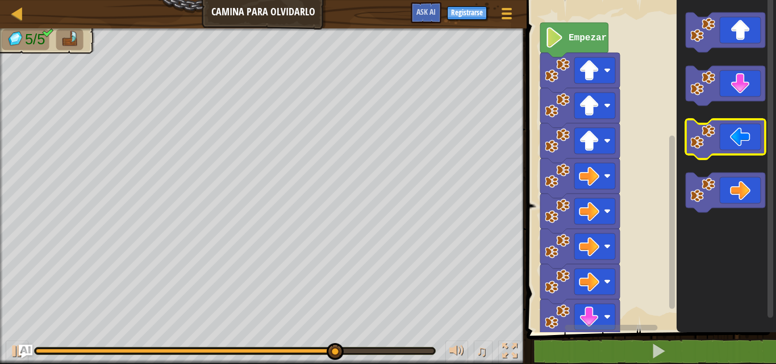
click at [716, 157] on rect "Espacio de trabajo de Blockly" at bounding box center [725, 139] width 80 height 40
click at [707, 132] on image "Espacio de trabajo de Blockly" at bounding box center [702, 136] width 25 height 25
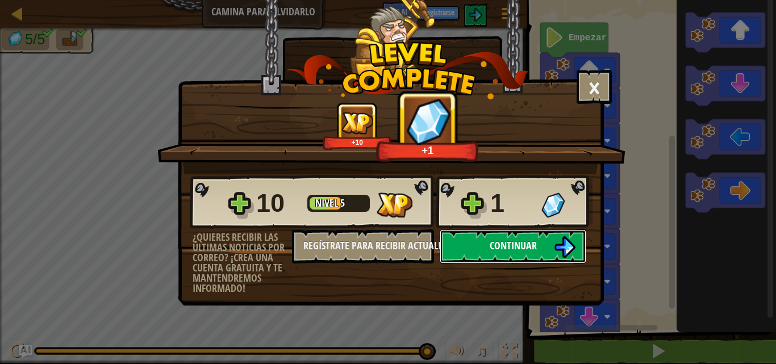
click at [523, 241] on span "Continuar" at bounding box center [513, 246] width 47 height 14
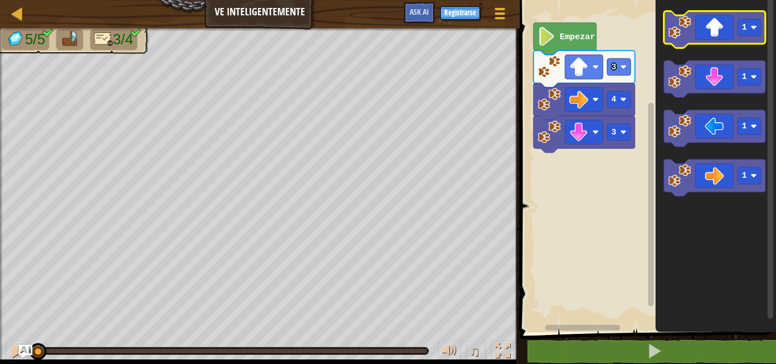
click at [734, 28] on icon "Espacio de trabajo de Blockly" at bounding box center [714, 29] width 102 height 37
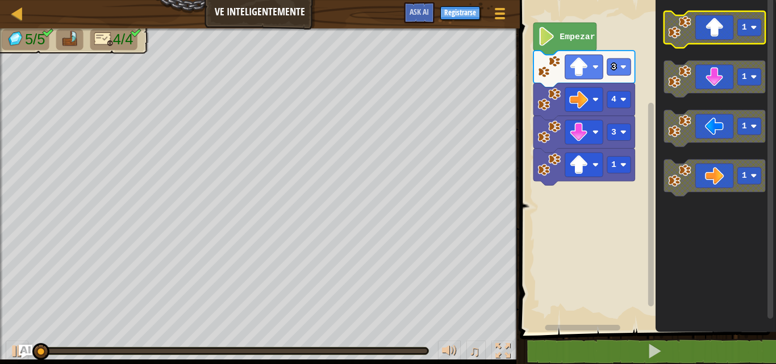
click at [734, 28] on icon "Espacio de trabajo de Blockly" at bounding box center [714, 29] width 102 height 37
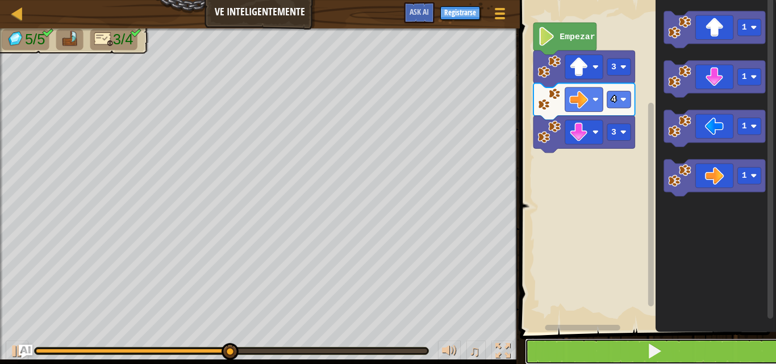
drag, startPoint x: 627, startPoint y: 362, endPoint x: 626, endPoint y: 348, distance: 14.2
click at [627, 356] on button at bounding box center [655, 351] width 260 height 26
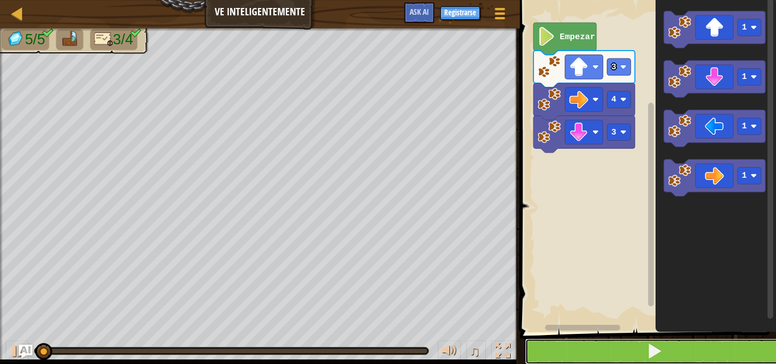
click at [626, 348] on button at bounding box center [655, 351] width 260 height 26
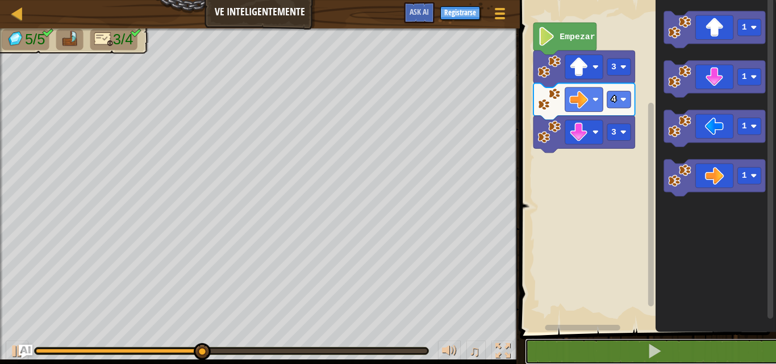
click at [406, 352] on div at bounding box center [231, 351] width 391 height 5
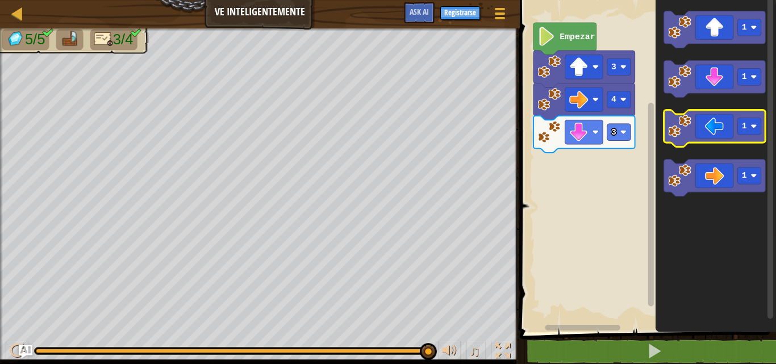
click at [705, 128] on icon "Espacio de trabajo de Blockly" at bounding box center [714, 128] width 102 height 37
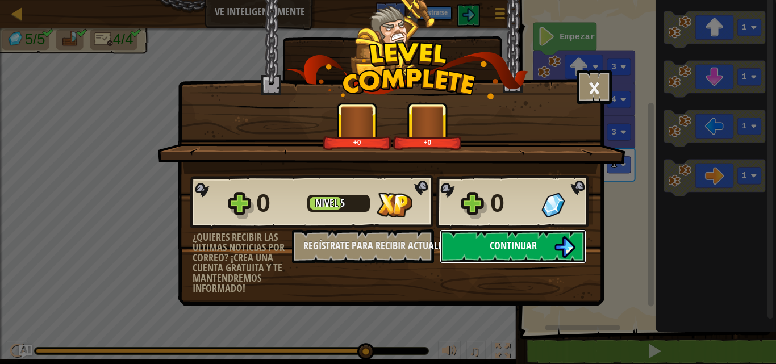
click at [491, 243] on span "Continuar" at bounding box center [513, 246] width 47 height 14
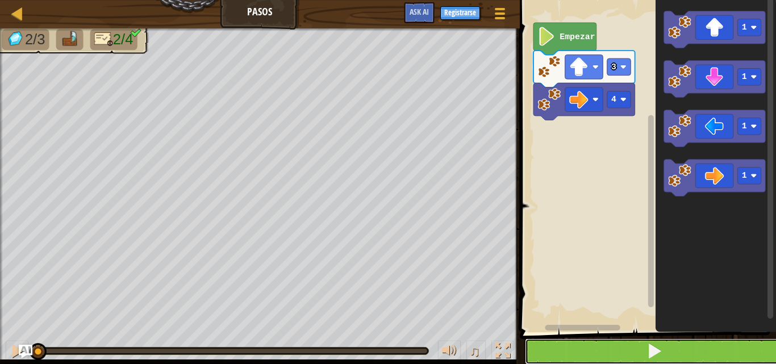
click at [694, 346] on button at bounding box center [655, 351] width 260 height 26
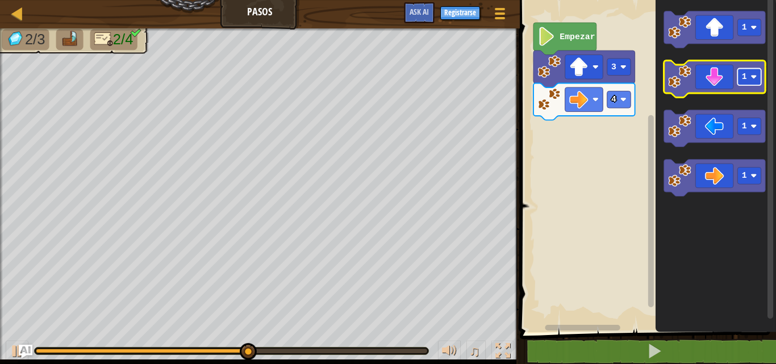
click at [752, 85] on rect "Espacio de trabajo de Blockly" at bounding box center [749, 77] width 24 height 17
click at [755, 83] on rect "Espacio de trabajo de Blockly" at bounding box center [749, 77] width 24 height 17
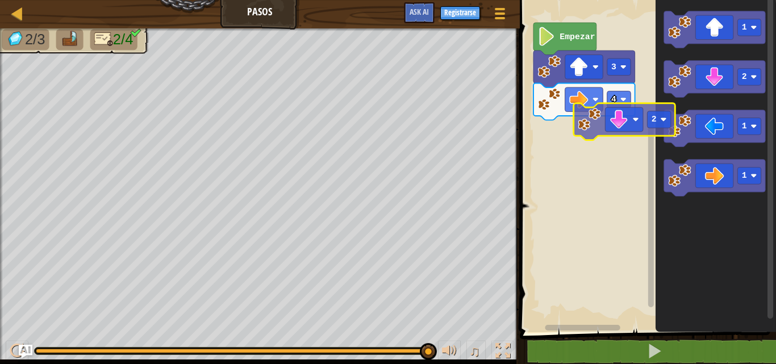
click at [605, 139] on div "4 3 Empezar 1 2 1 1 2" at bounding box center [646, 163] width 260 height 338
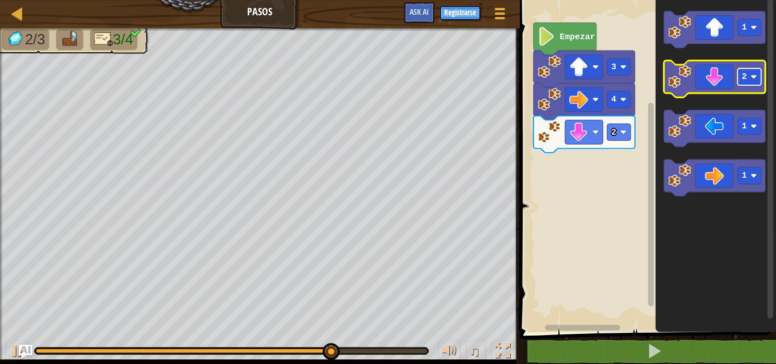
click at [745, 78] on text "2" at bounding box center [744, 76] width 5 height 9
click at [728, 77] on icon "Espacio de trabajo de Blockly" at bounding box center [714, 79] width 102 height 37
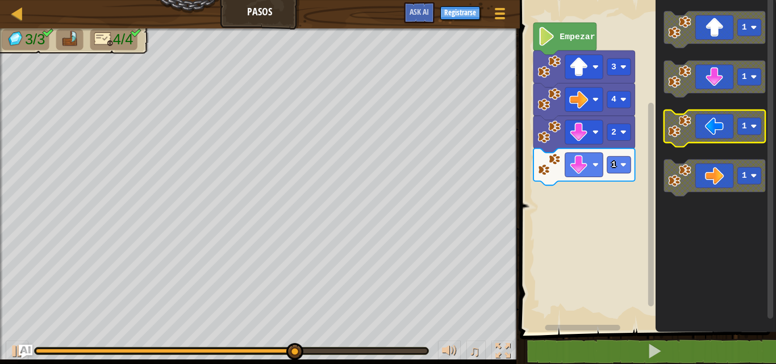
click at [714, 133] on icon "Espacio de trabajo de Blockly" at bounding box center [714, 128] width 102 height 37
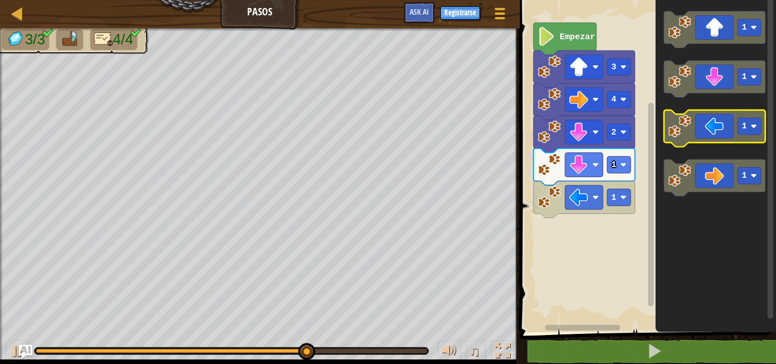
click at [714, 133] on icon "Espacio de trabajo de Blockly" at bounding box center [714, 128] width 102 height 37
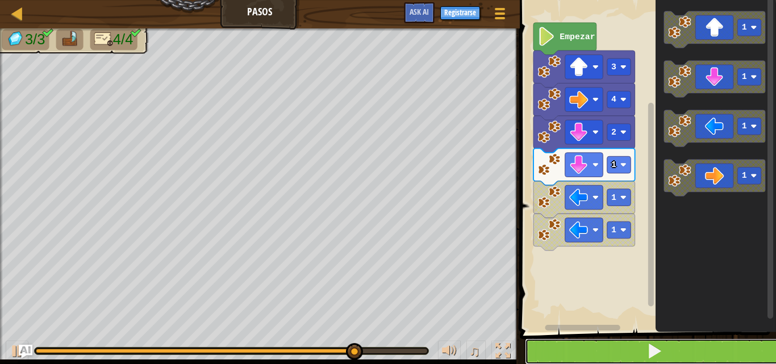
click at [579, 352] on button at bounding box center [655, 351] width 260 height 26
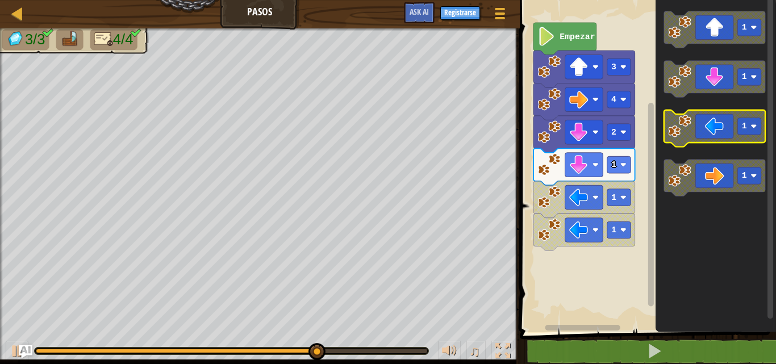
click at [700, 129] on icon "Espacio de trabajo de Blockly" at bounding box center [714, 128] width 102 height 37
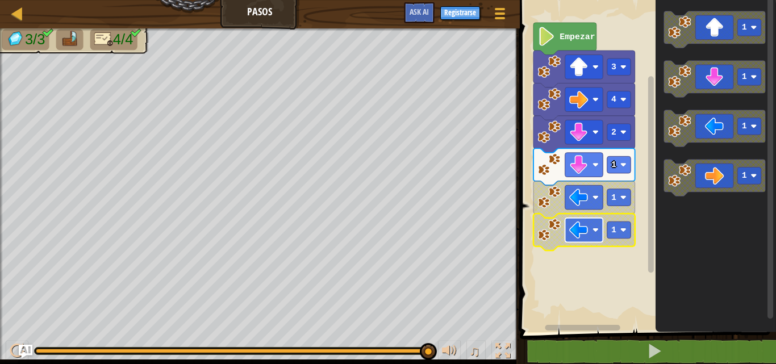
click at [565, 226] on rect "Espacio de trabajo de Blockly" at bounding box center [584, 230] width 38 height 24
click at [627, 226] on rect "Espacio de trabajo de Blockly" at bounding box center [619, 229] width 24 height 17
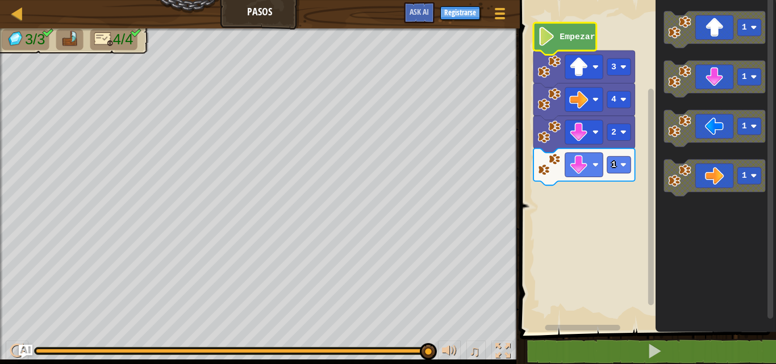
click at [578, 37] on text "Empezar" at bounding box center [576, 36] width 35 height 9
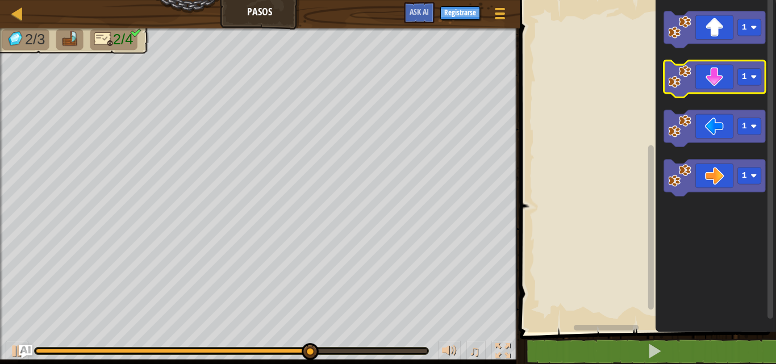
click at [721, 80] on icon "Espacio de trabajo de Blockly" at bounding box center [714, 79] width 102 height 37
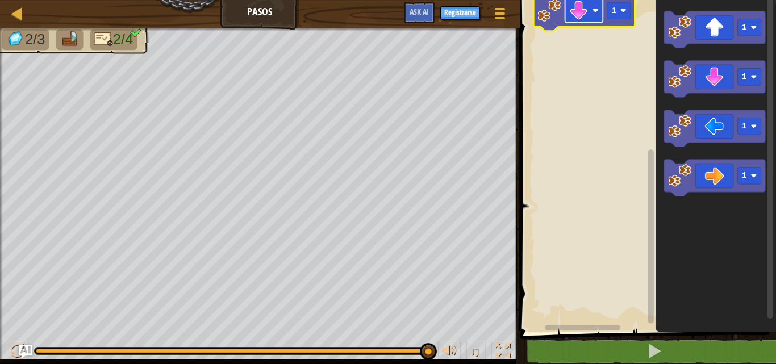
click at [576, 17] on image "Espacio de trabajo de Blockly" at bounding box center [578, 10] width 19 height 19
click at [536, 65] on rect "Espacio de trabajo de Blockly" at bounding box center [646, 163] width 260 height 338
click at [550, 24] on icon "Espacio de trabajo de Blockly" at bounding box center [584, 12] width 102 height 37
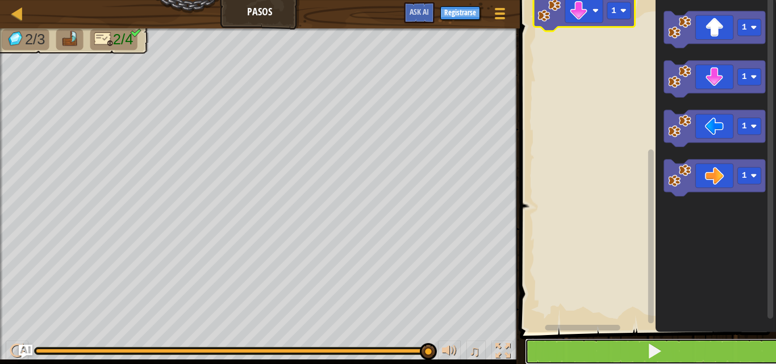
click at [599, 359] on button at bounding box center [655, 351] width 260 height 26
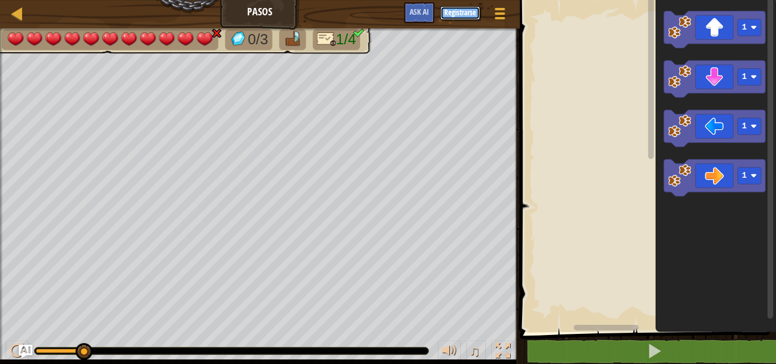
click at [447, 12] on button "Registrarse" at bounding box center [460, 13] width 40 height 14
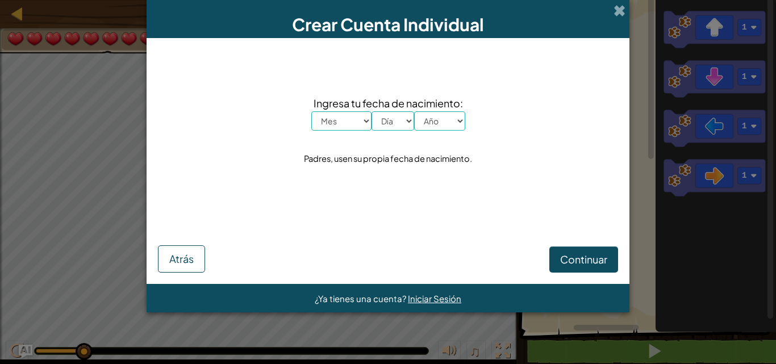
click at [664, 48] on div "Crear Cuenta Individual Ingresa tu fecha de nacimiento: Mes Enero Febrero Marzo…" at bounding box center [388, 182] width 776 height 364
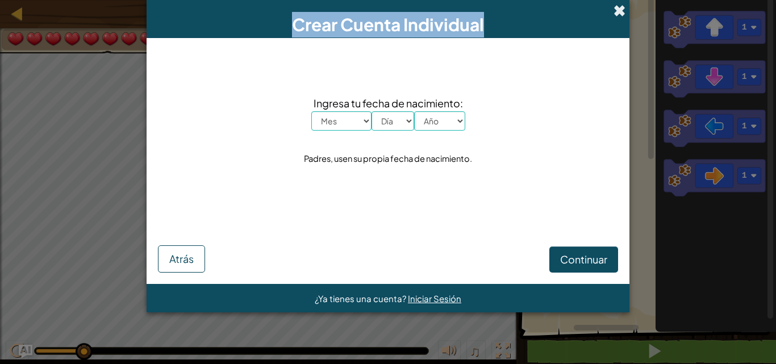
click at [616, 6] on div "Crear Cuenta Individual" at bounding box center [388, 19] width 483 height 38
click at [616, 6] on span at bounding box center [619, 11] width 12 height 12
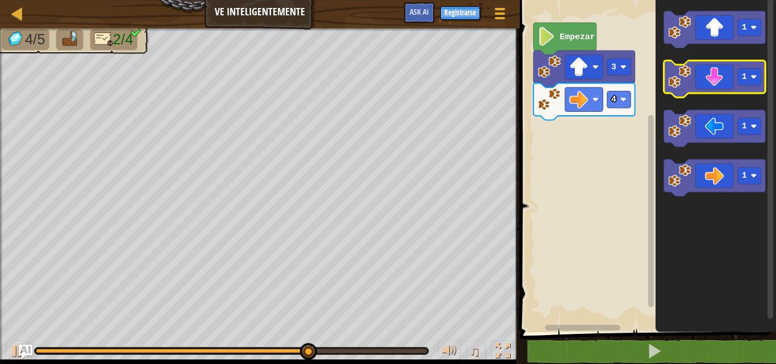
click at [699, 78] on icon "Espacio de trabajo de Blockly" at bounding box center [714, 79] width 102 height 37
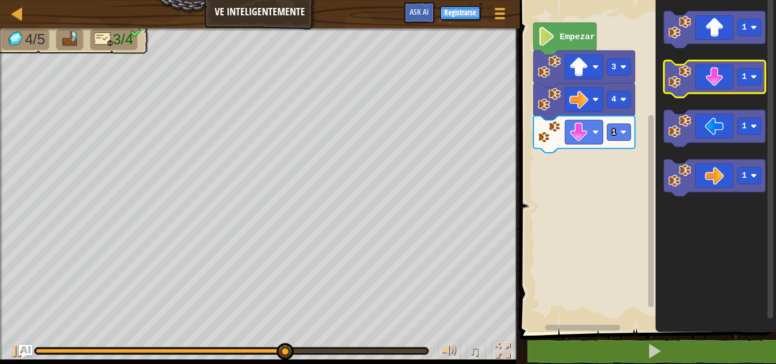
click at [689, 77] on image "Espacio de trabajo de Blockly" at bounding box center [679, 76] width 23 height 23
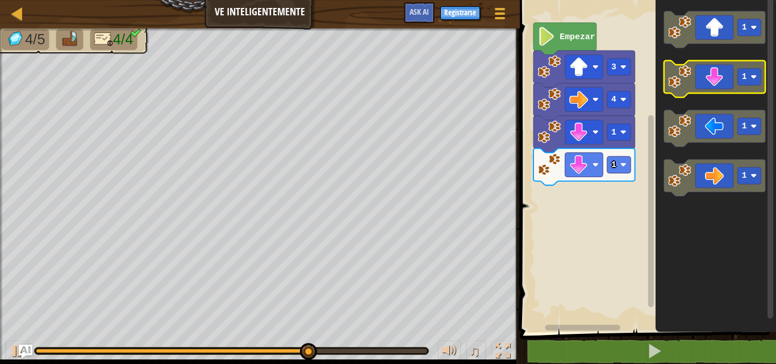
click at [684, 82] on image "Espacio de trabajo de Blockly" at bounding box center [679, 76] width 23 height 23
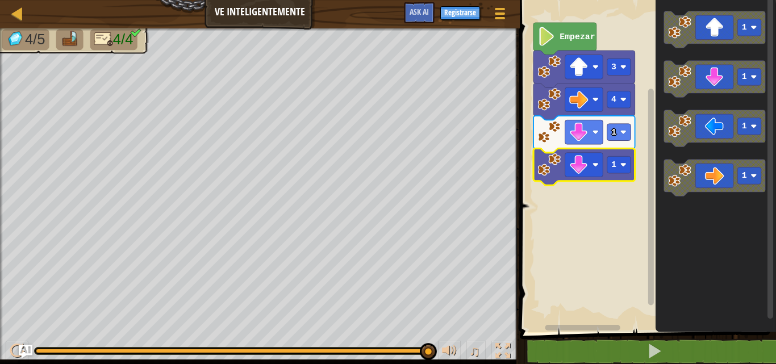
click at [563, 177] on icon "Espacio de trabajo de Blockly" at bounding box center [584, 166] width 102 height 37
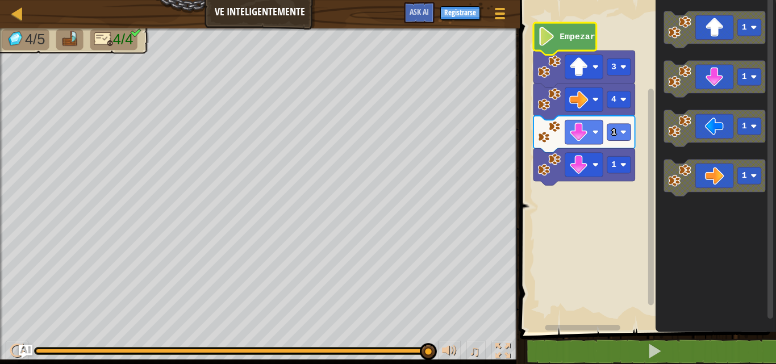
click at [580, 32] on text "Empezar" at bounding box center [576, 36] width 35 height 9
click at [580, 34] on text "Empezar" at bounding box center [576, 36] width 35 height 9
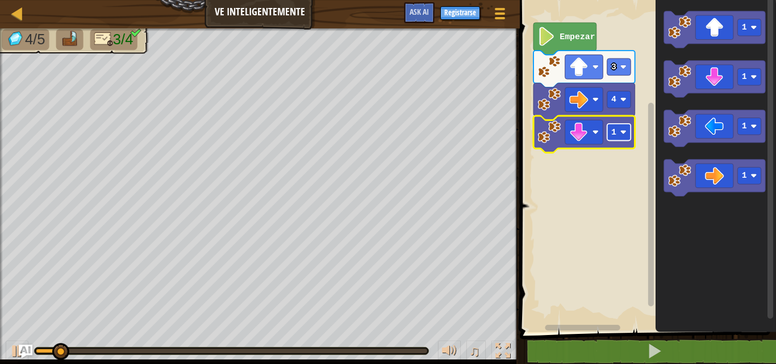
click at [620, 128] on rect "Espacio de trabajo de Blockly" at bounding box center [619, 132] width 24 height 17
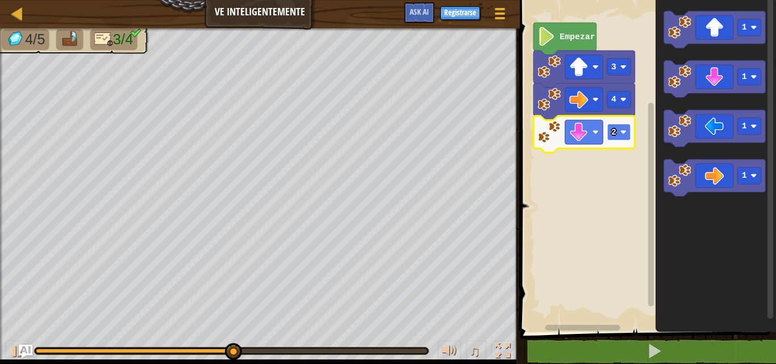
click at [613, 137] on text "2" at bounding box center [613, 132] width 5 height 9
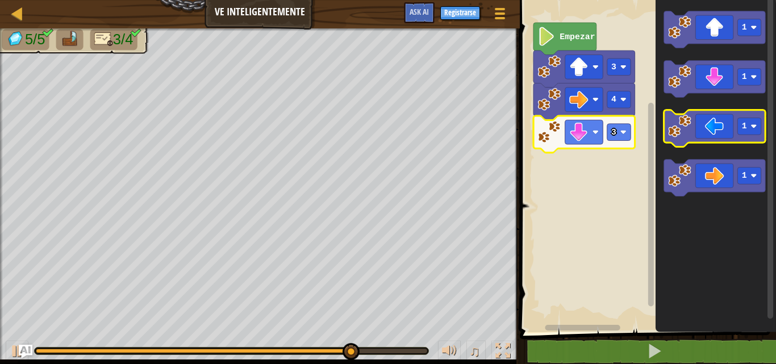
click at [703, 128] on icon "Espacio de trabajo de Blockly" at bounding box center [714, 128] width 102 height 37
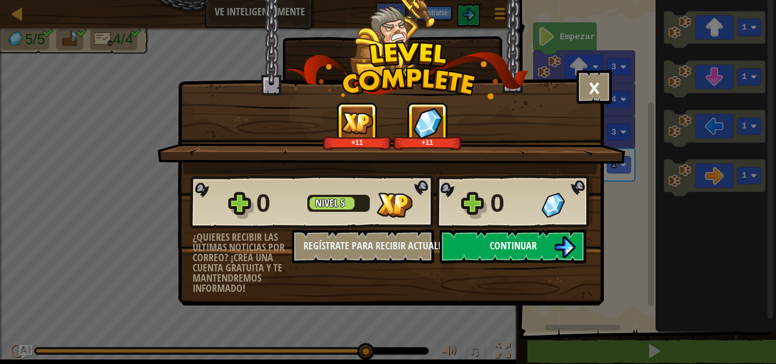
click at [504, 244] on span "Continuar" at bounding box center [513, 246] width 47 height 14
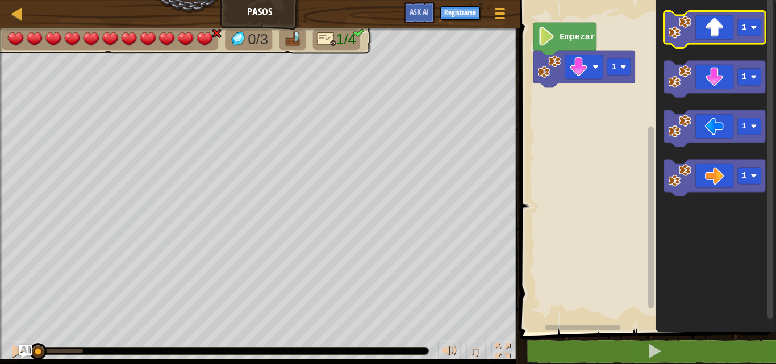
click at [721, 23] on icon "Espacio de trabajo de Blockly" at bounding box center [714, 29] width 102 height 37
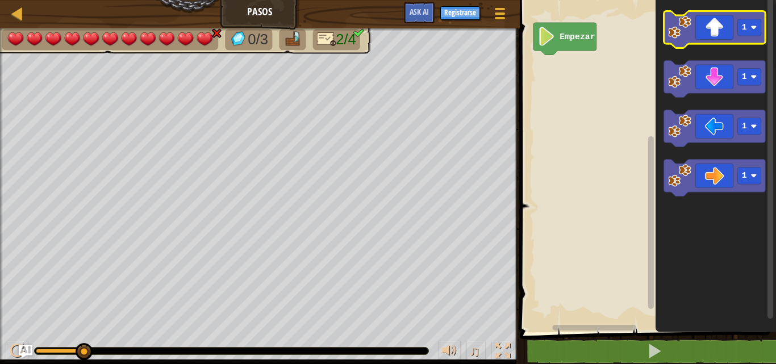
click at [699, 43] on icon "Espacio de trabajo de Blockly" at bounding box center [714, 29] width 102 height 37
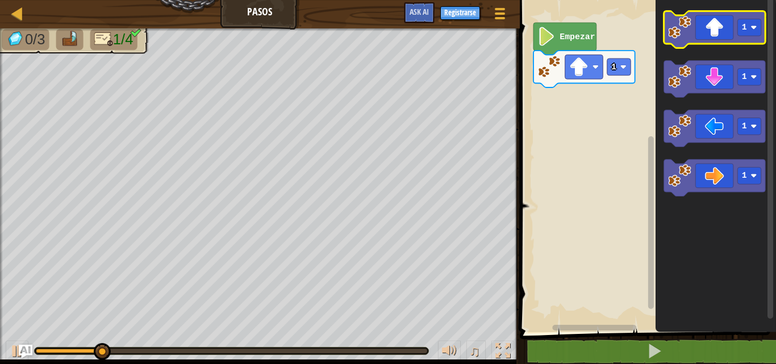
click at [691, 30] on image "Espacio de trabajo de Blockly" at bounding box center [679, 27] width 23 height 23
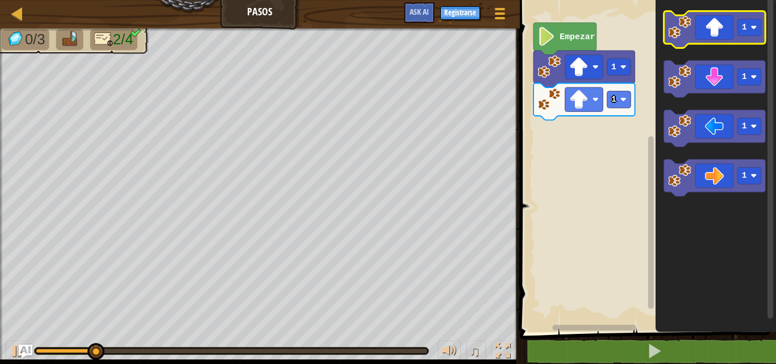
click at [697, 25] on icon "Espacio de trabajo de Blockly" at bounding box center [714, 29] width 102 height 37
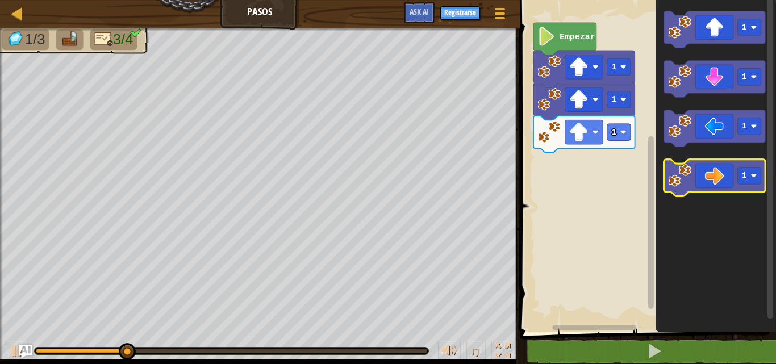
click at [733, 181] on icon "Espacio de trabajo de Blockly" at bounding box center [714, 178] width 102 height 37
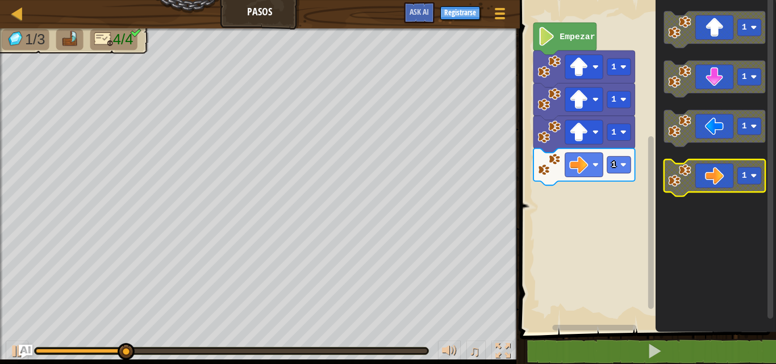
click at [733, 181] on icon "Espacio de trabajo de Blockly" at bounding box center [714, 178] width 102 height 37
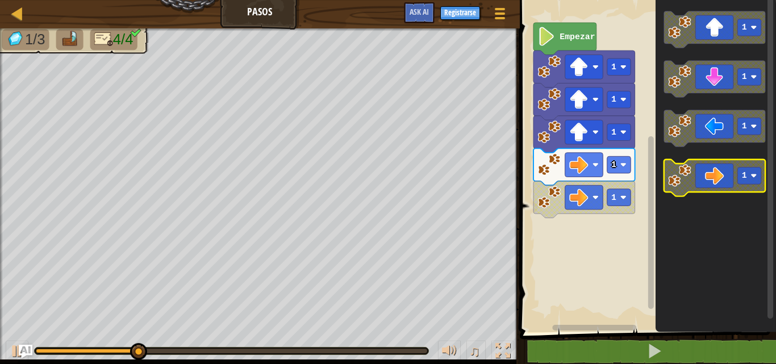
click at [733, 181] on icon "Espacio de trabajo de Blockly" at bounding box center [714, 178] width 102 height 37
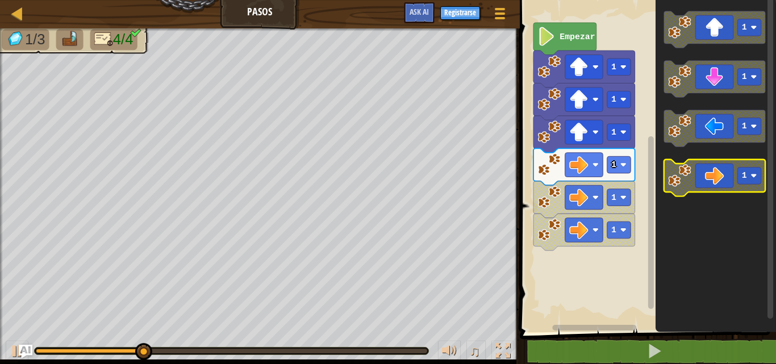
click at [733, 181] on icon "Espacio de trabajo de Blockly" at bounding box center [714, 178] width 102 height 37
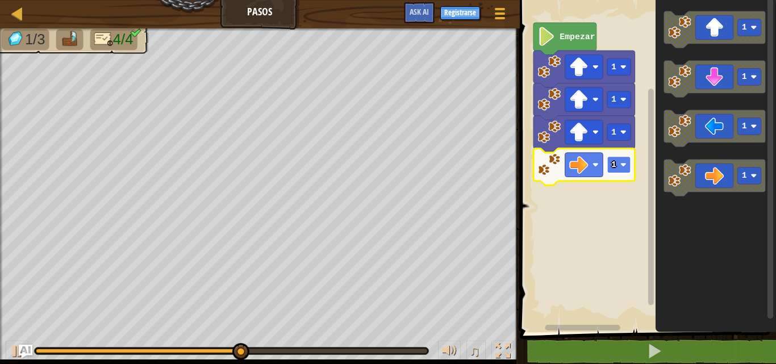
click at [620, 170] on rect "Espacio de trabajo de Blockly" at bounding box center [619, 164] width 24 height 17
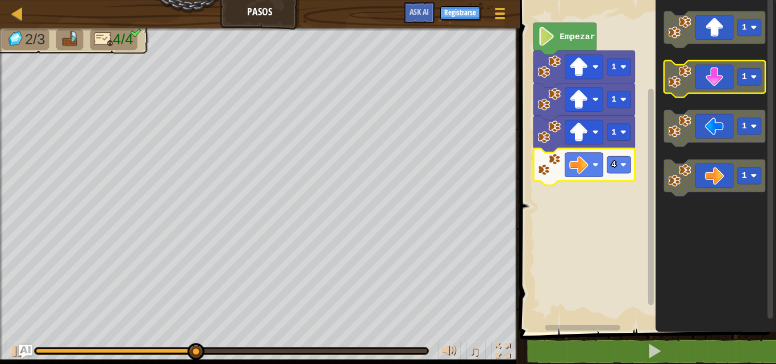
click at [724, 82] on icon "Espacio de trabajo de Blockly" at bounding box center [714, 79] width 102 height 37
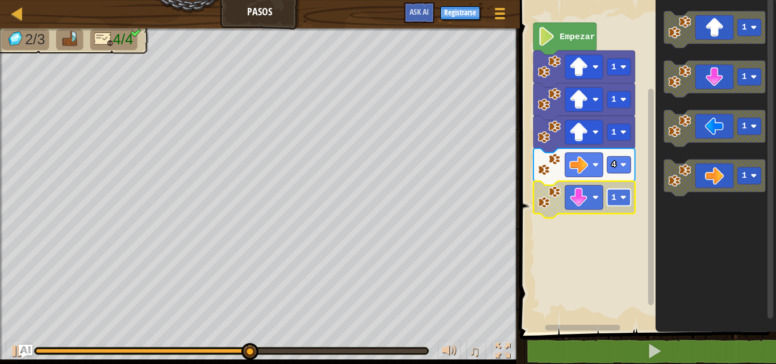
click at [615, 200] on text "1" at bounding box center [613, 197] width 5 height 9
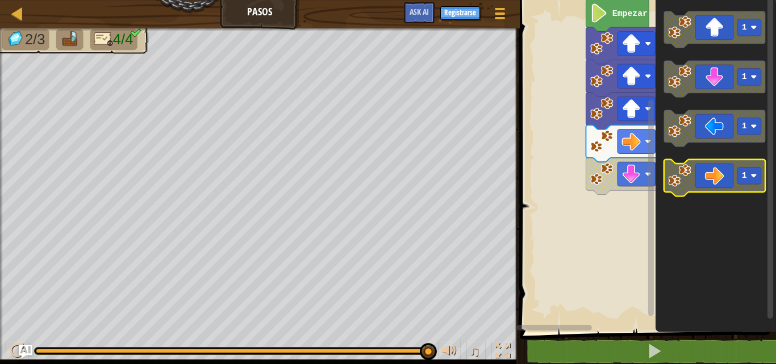
click at [667, 191] on div "Empezar 1 1 1 4 3 1 1 1 1" at bounding box center [646, 163] width 260 height 338
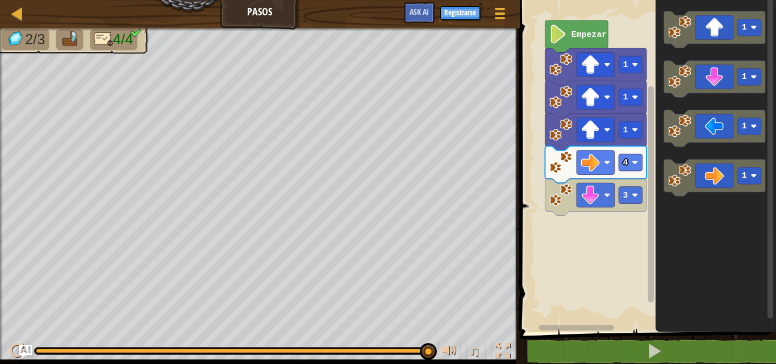
click at [534, 190] on rect "Espacio de trabajo de Blockly" at bounding box center [646, 163] width 260 height 338
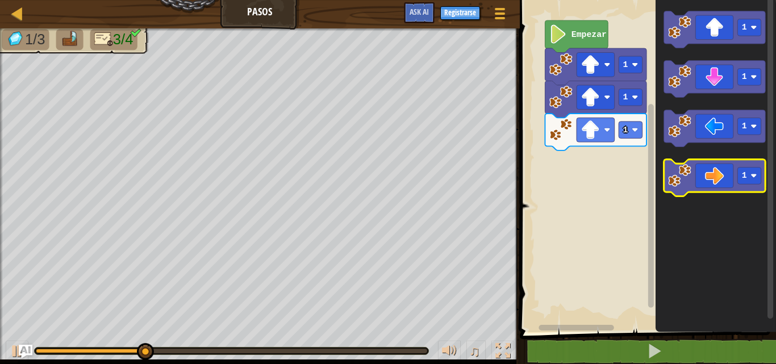
click at [731, 187] on icon "Espacio de trabajo de Blockly" at bounding box center [714, 178] width 102 height 37
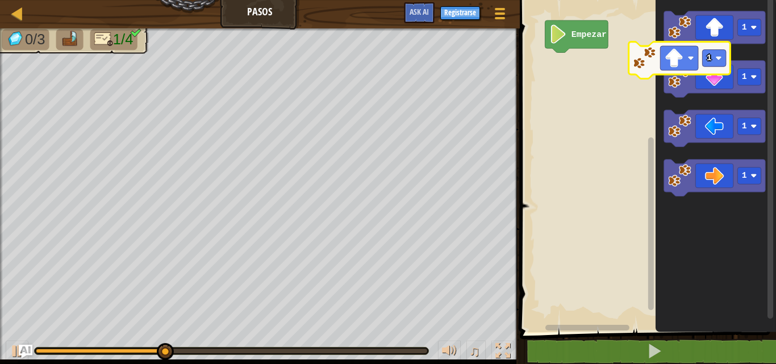
click at [606, 93] on div "Empezar 1 1 1 1 1" at bounding box center [646, 163] width 260 height 338
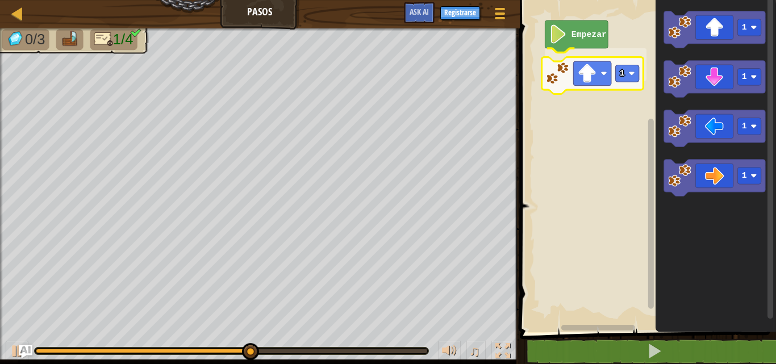
click at [567, 81] on div "Empezar 1 1 1 1 1 1" at bounding box center [646, 163] width 260 height 338
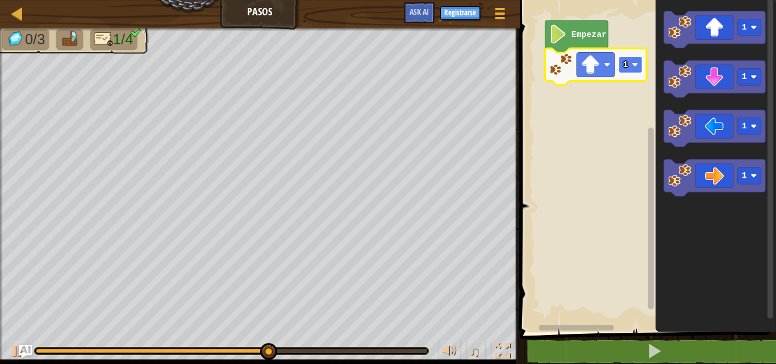
click at [634, 70] on rect "Espacio de trabajo de Blockly" at bounding box center [630, 64] width 24 height 17
